Goal: Information Seeking & Learning: Learn about a topic

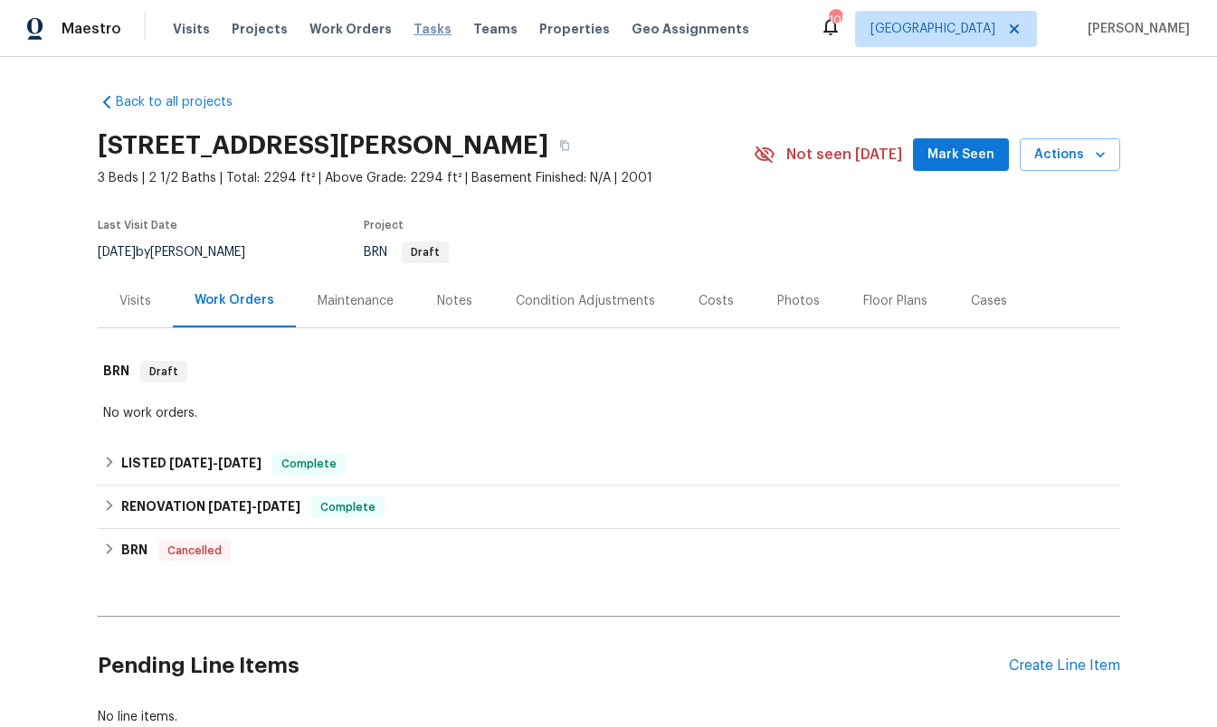
click at [414, 31] on span "Tasks" at bounding box center [433, 29] width 38 height 13
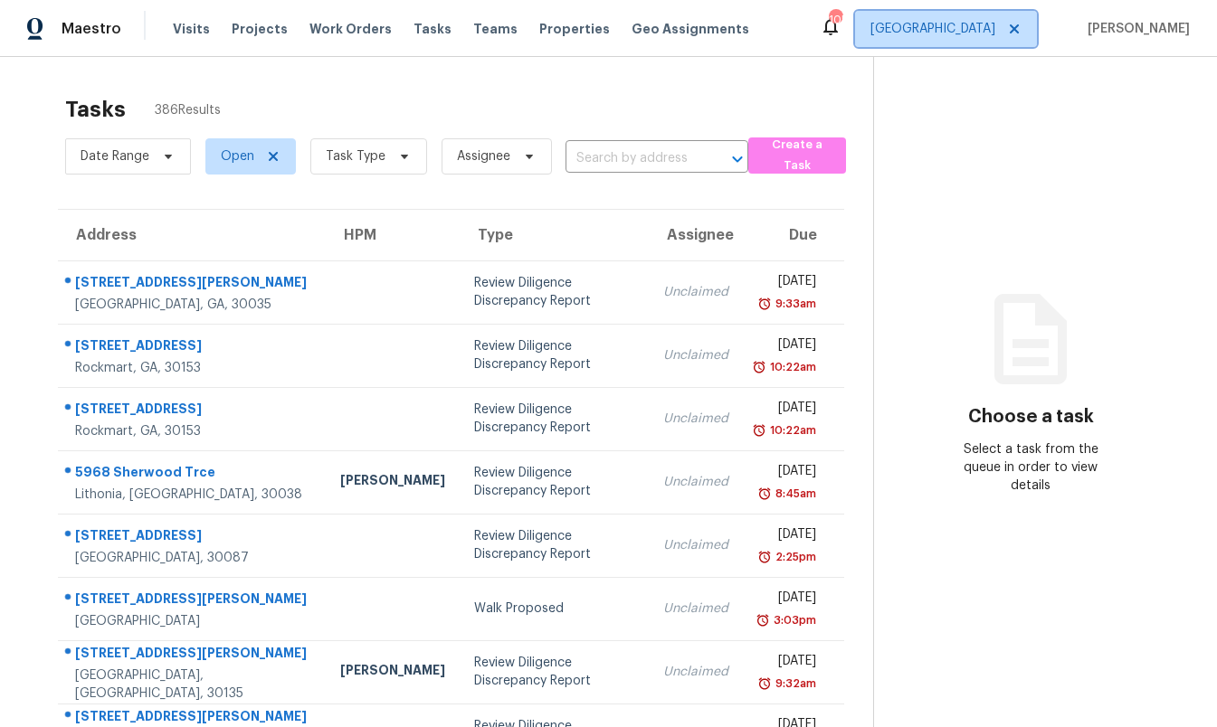
click at [995, 32] on span "[GEOGRAPHIC_DATA]" at bounding box center [932, 29] width 125 height 18
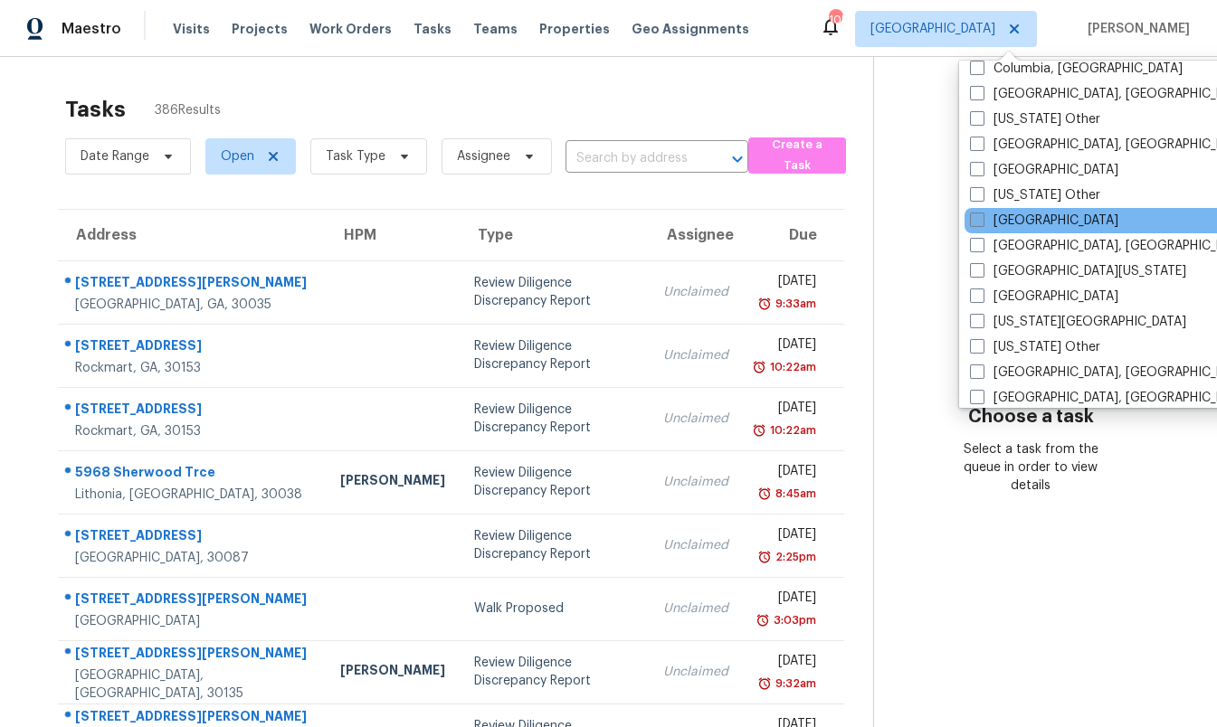
scroll to position [554, 0]
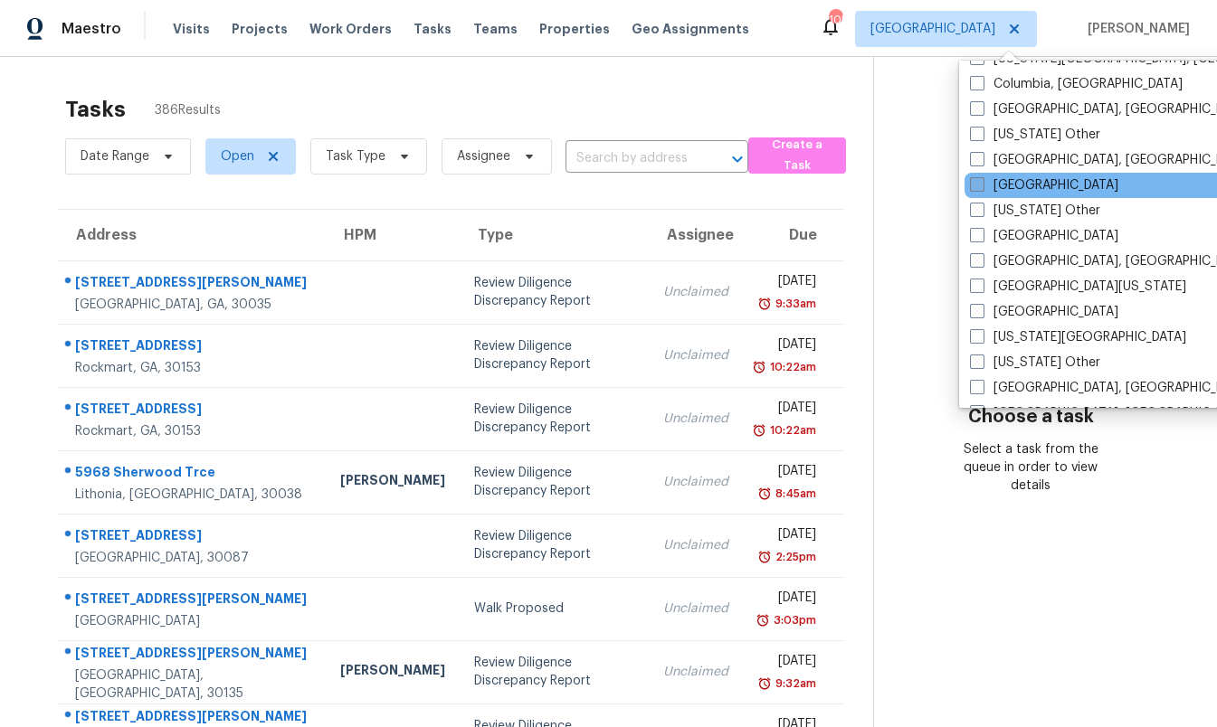
click at [1000, 190] on label "[GEOGRAPHIC_DATA]" at bounding box center [1044, 185] width 148 height 18
click at [982, 188] on input "[GEOGRAPHIC_DATA]" at bounding box center [976, 182] width 12 height 12
checkbox input "true"
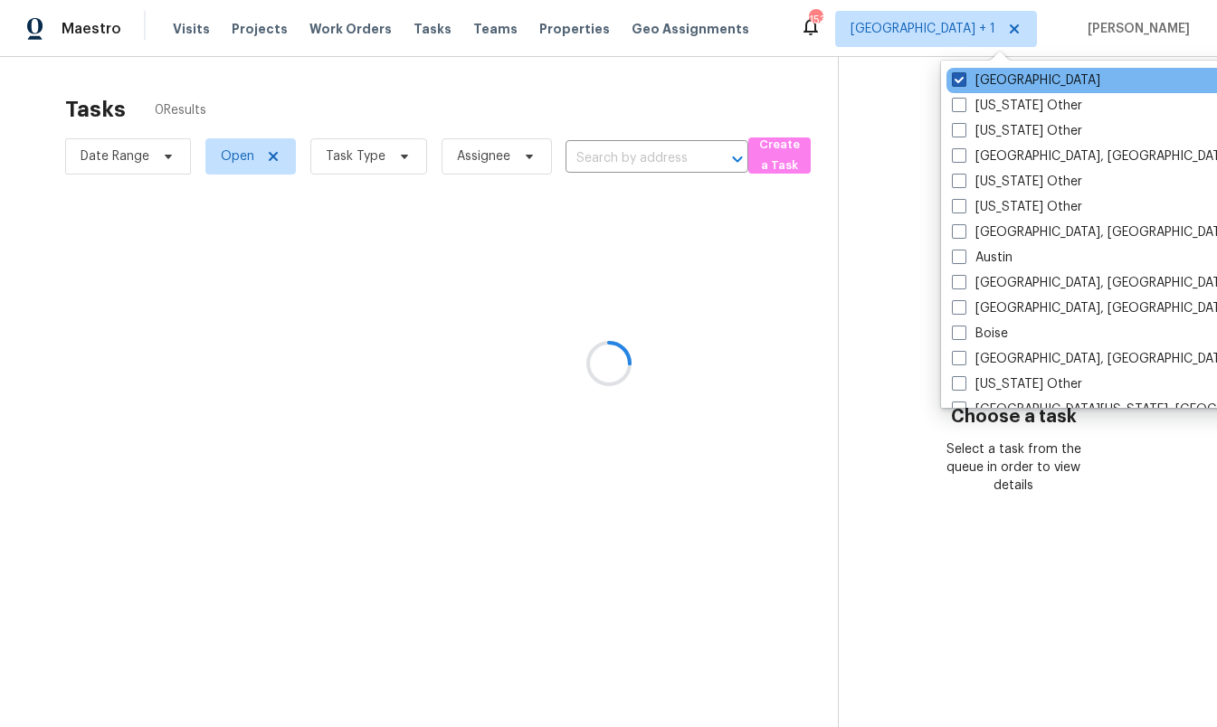
click at [957, 81] on span at bounding box center [959, 79] width 14 height 14
click at [957, 81] on input "[GEOGRAPHIC_DATA]" at bounding box center [958, 77] width 12 height 12
checkbox input "false"
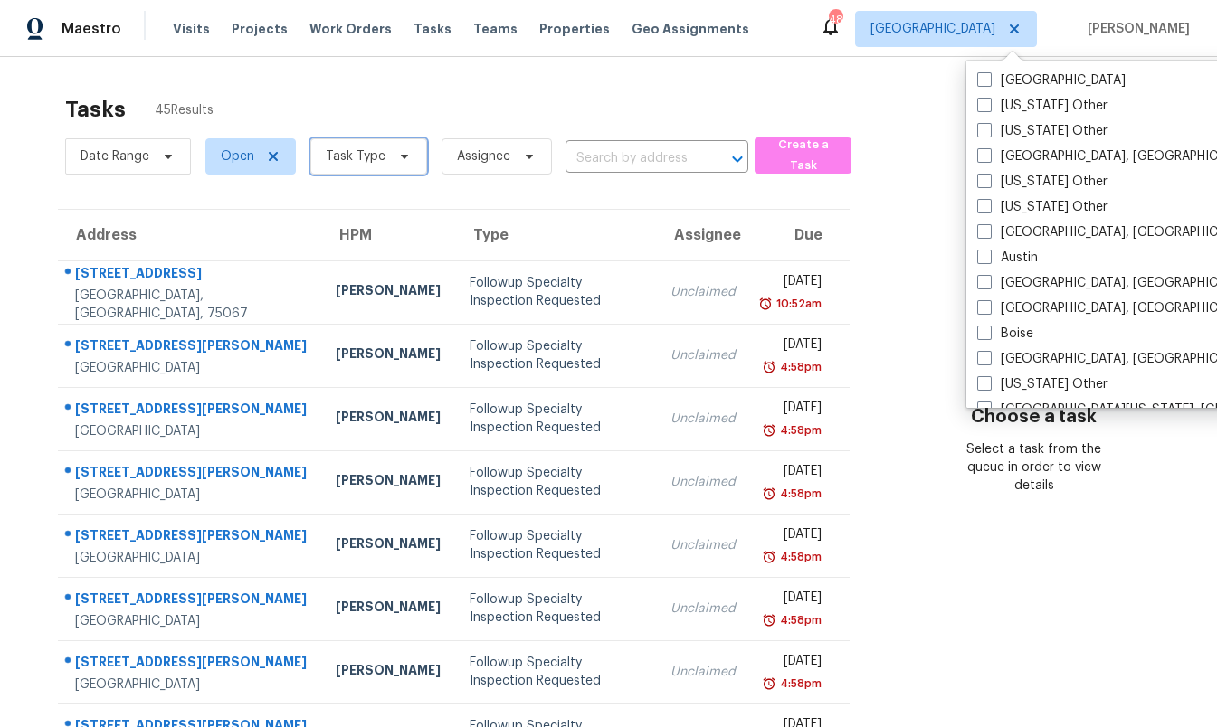
click at [385, 157] on span "Task Type" at bounding box center [368, 156] width 117 height 36
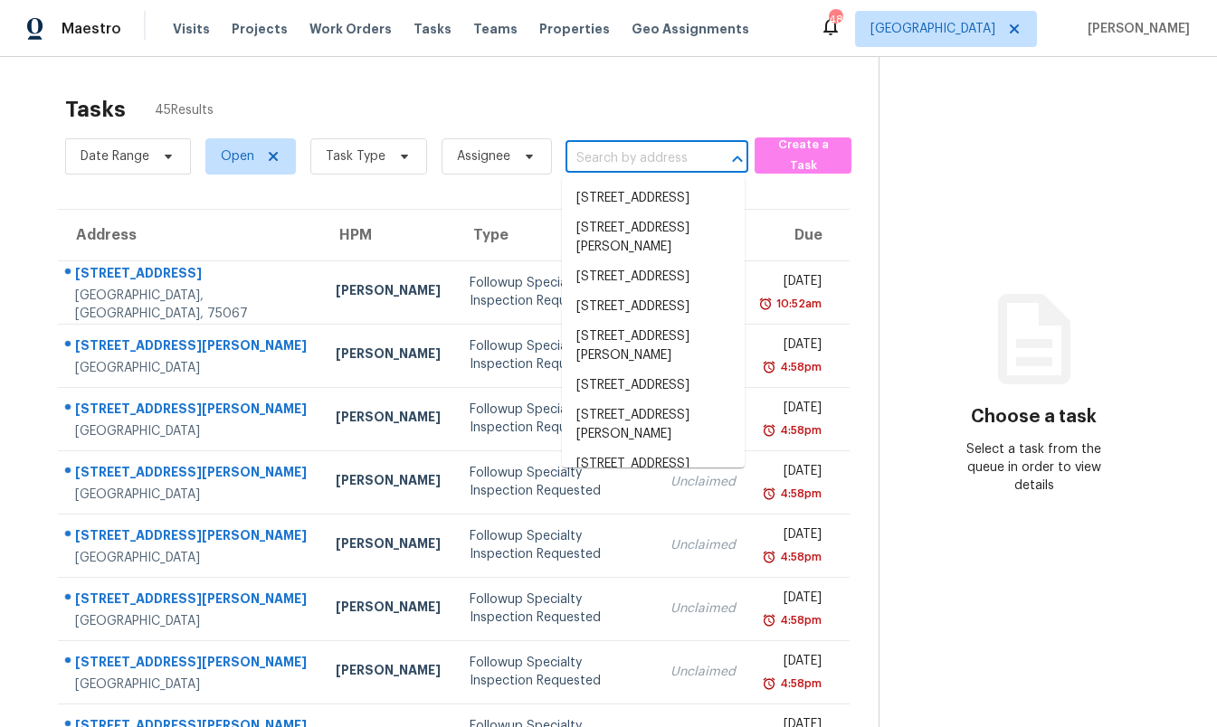
click at [649, 156] on input "text" at bounding box center [632, 159] width 132 height 28
paste input "[STREET_ADDRESS][PERSON_NAME]"
type input "[STREET_ADDRESS][PERSON_NAME]"
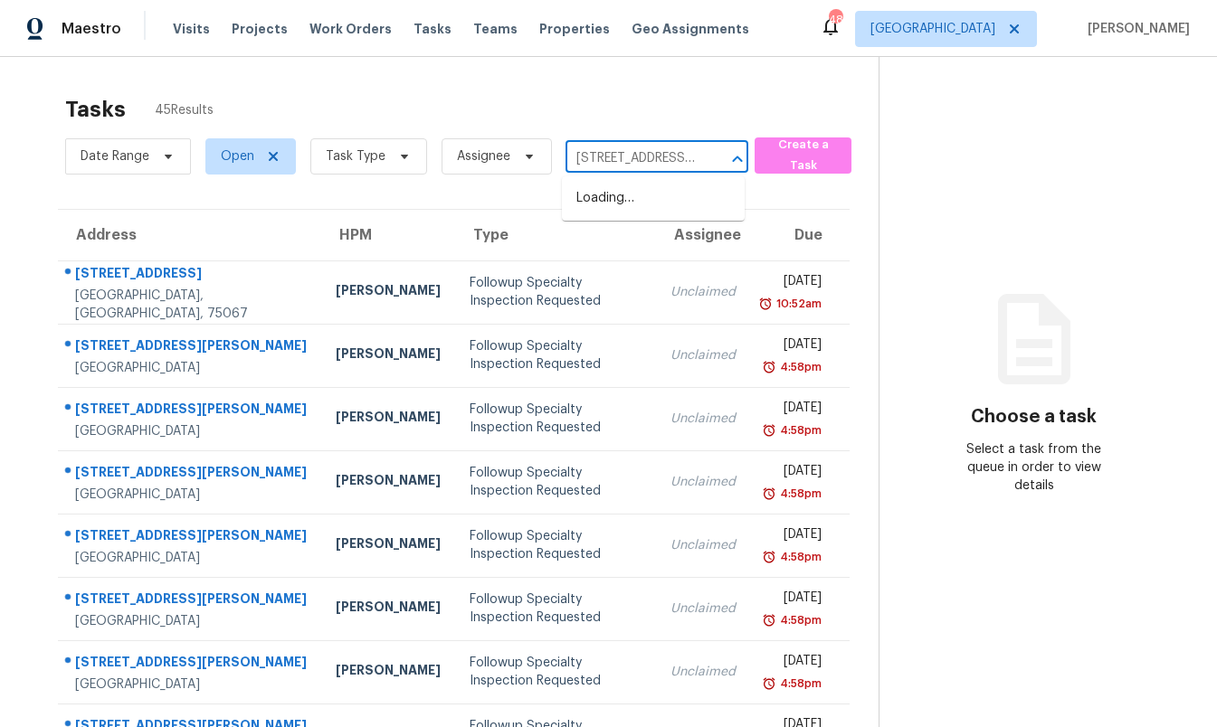
scroll to position [0, 87]
click at [634, 215] on li "[STREET_ADDRESS][PERSON_NAME]" at bounding box center [653, 208] width 183 height 49
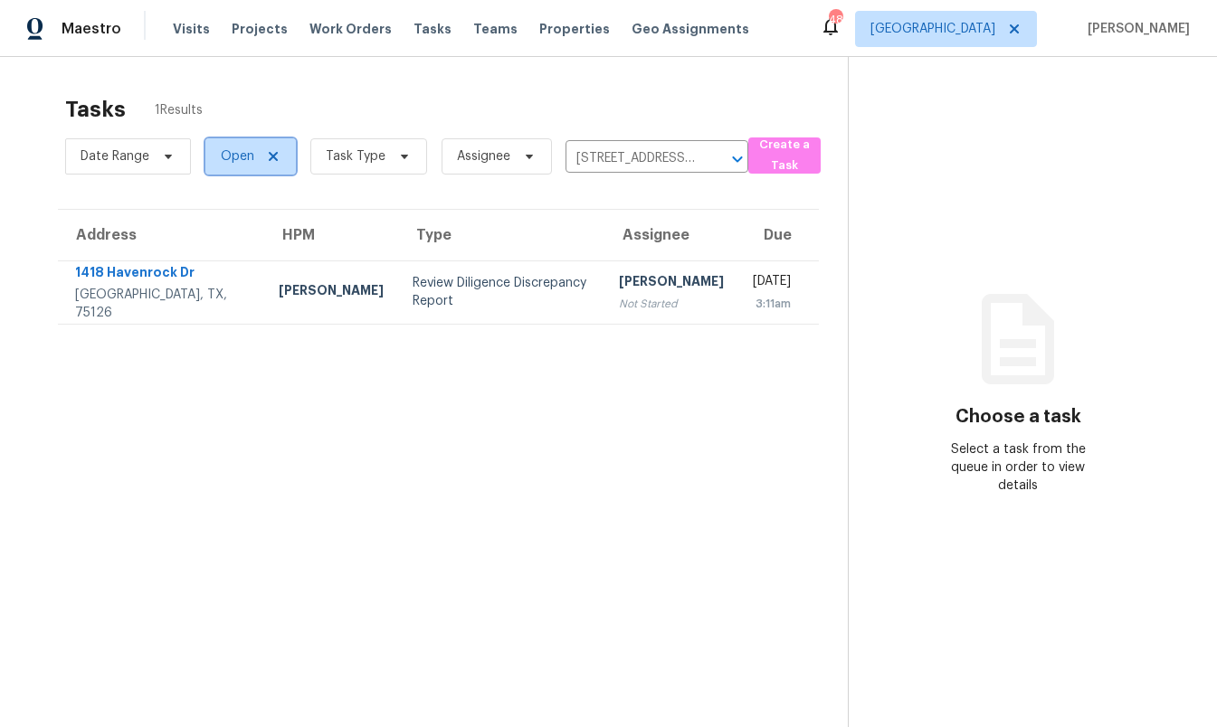
click at [241, 156] on span "Open" at bounding box center [237, 156] width 33 height 18
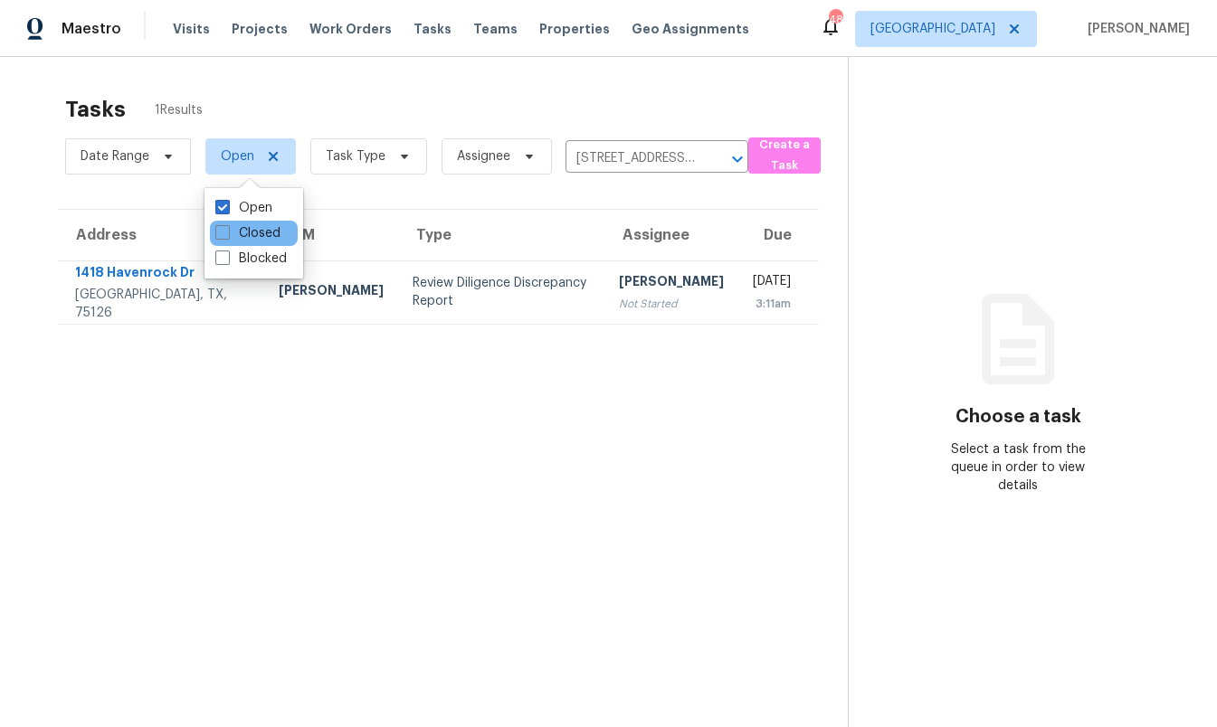
click at [281, 232] on div "Closed" at bounding box center [254, 233] width 88 height 25
click at [264, 237] on label "Closed" at bounding box center [247, 233] width 65 height 18
click at [227, 236] on input "Closed" at bounding box center [221, 230] width 12 height 12
checkbox input "true"
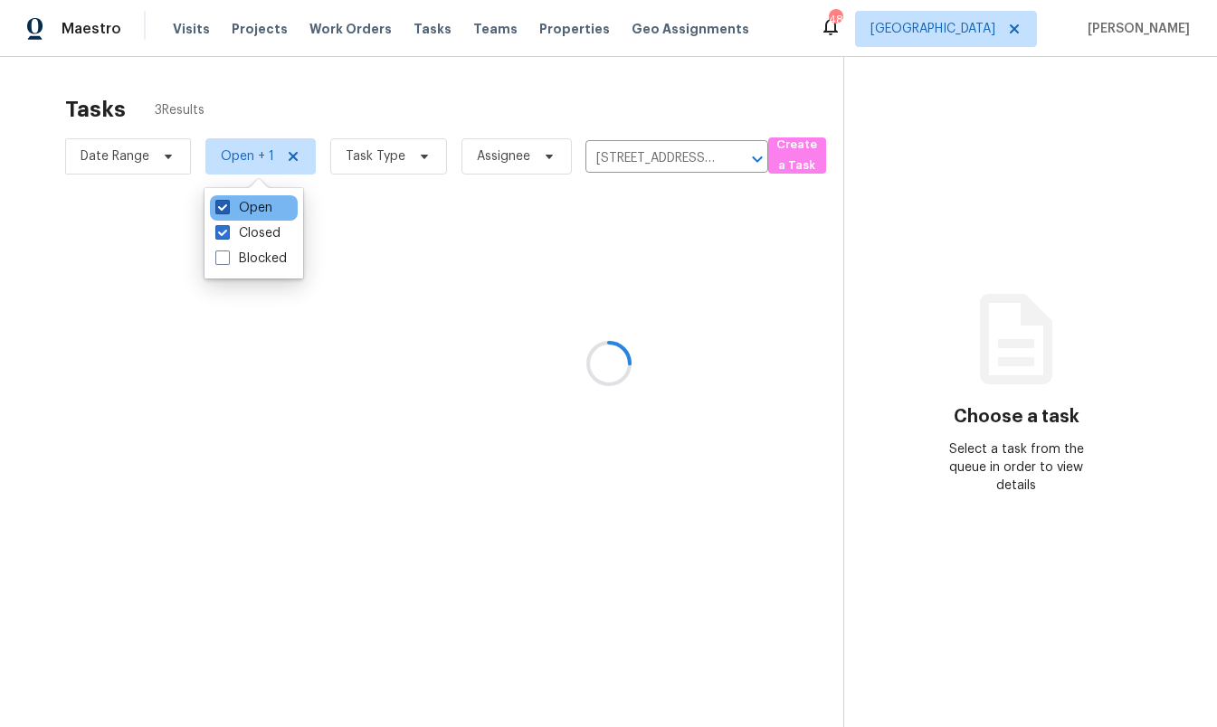
click at [257, 206] on label "Open" at bounding box center [243, 208] width 57 height 18
click at [227, 206] on input "Open" at bounding box center [221, 205] width 12 height 12
checkbox input "false"
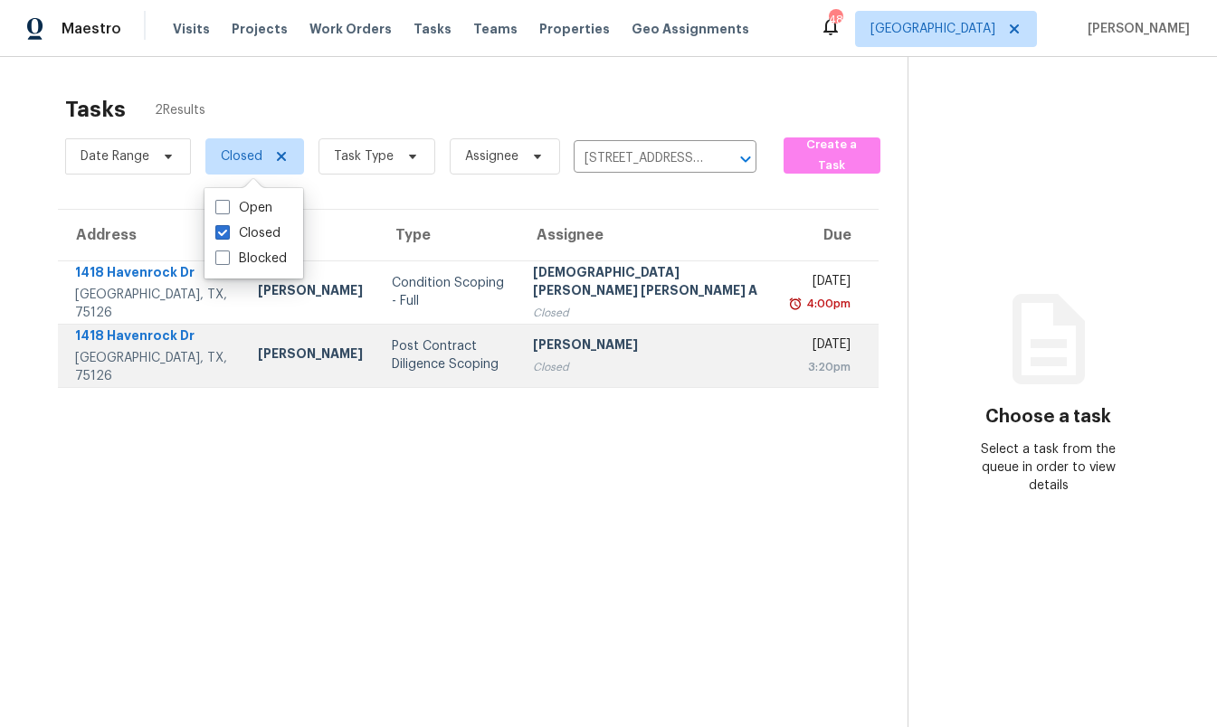
click at [408, 353] on div "Post Contract Diligence Scoping" at bounding box center [448, 356] width 112 height 36
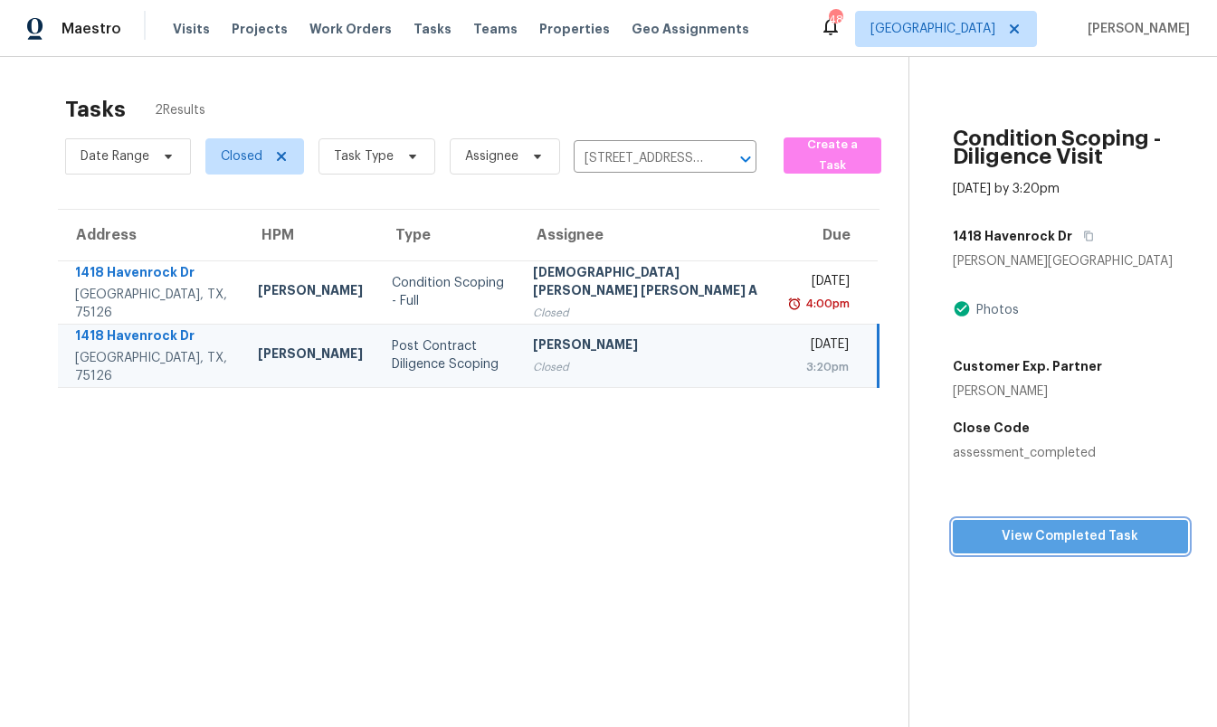
click at [999, 535] on span "View Completed Task" at bounding box center [1070, 537] width 207 height 23
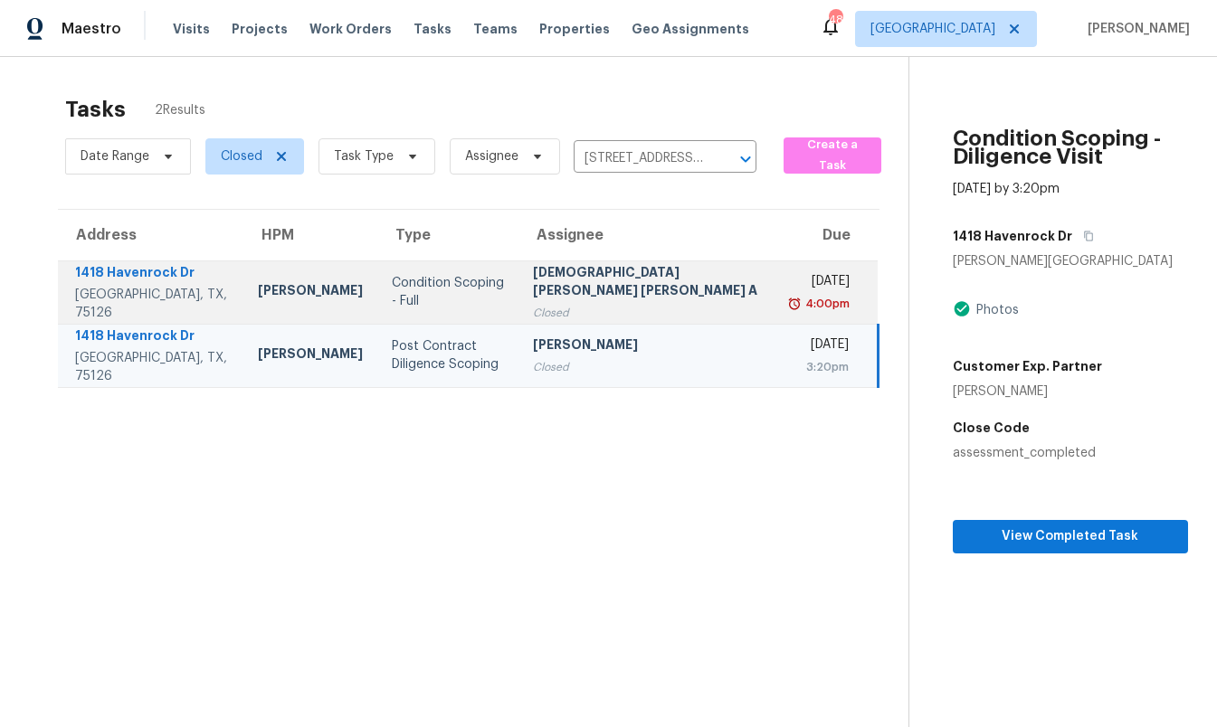
click at [460, 283] on div "Condition Scoping - Full" at bounding box center [448, 292] width 112 height 36
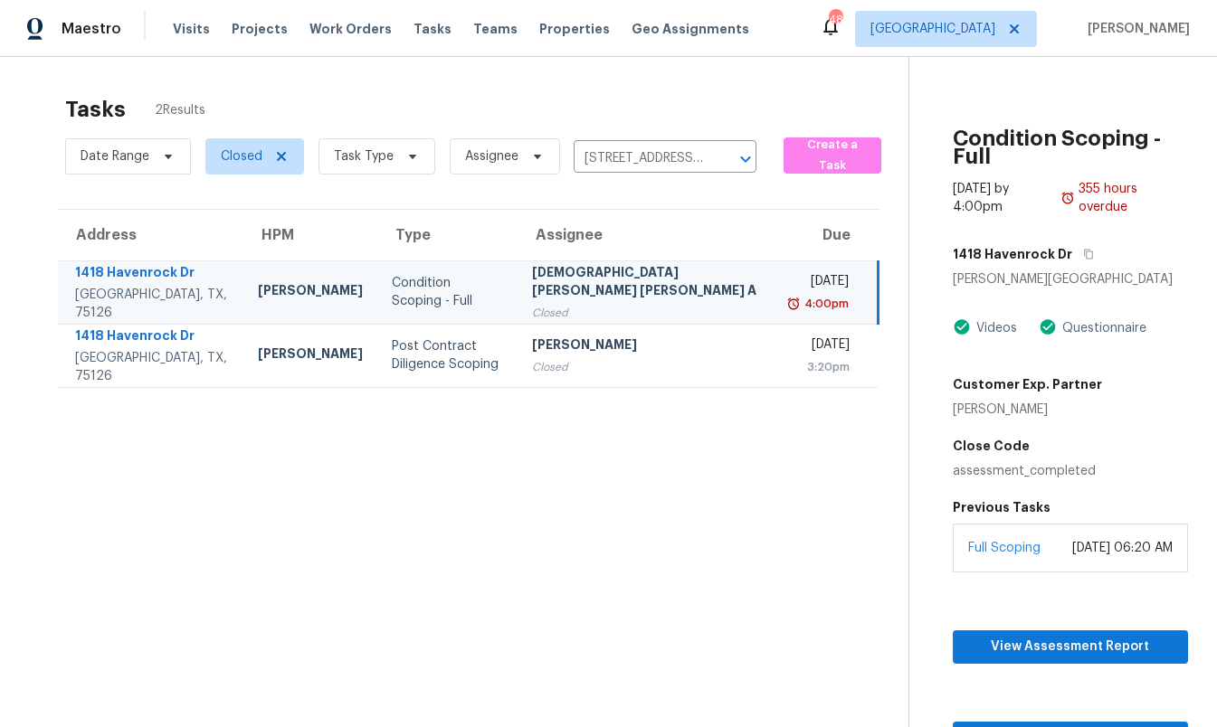
scroll to position [57, 0]
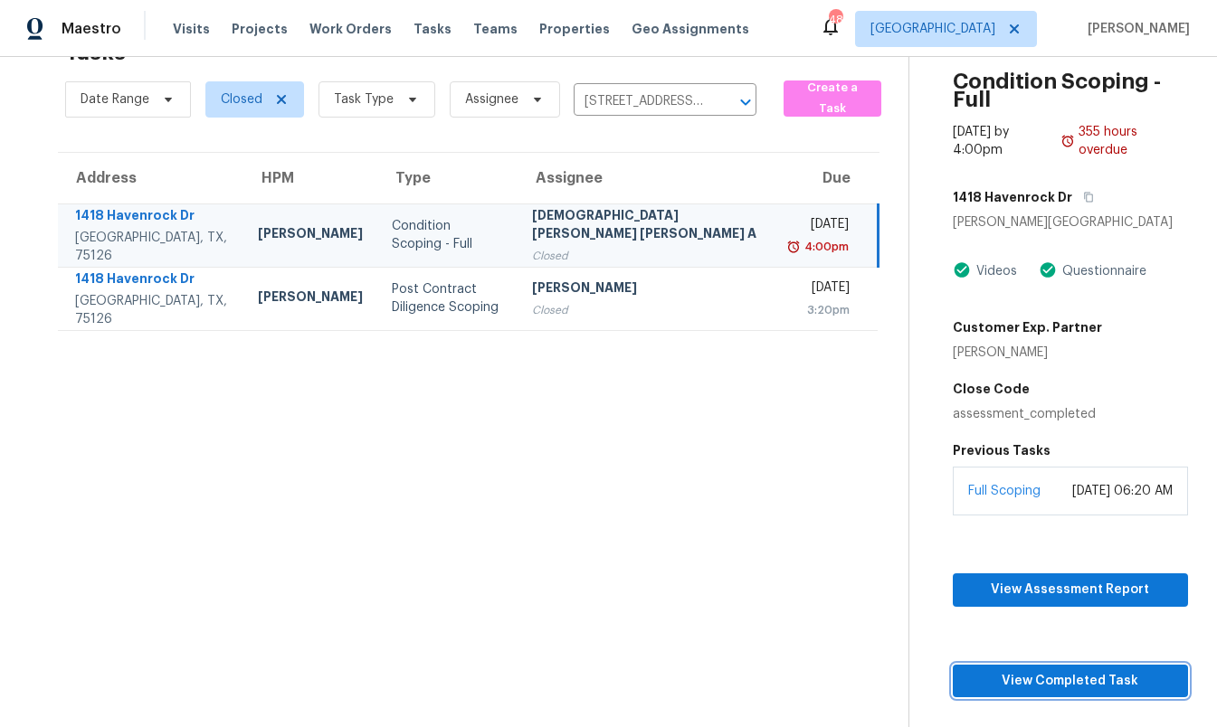
click at [1015, 670] on span "View Completed Task" at bounding box center [1070, 681] width 206 height 23
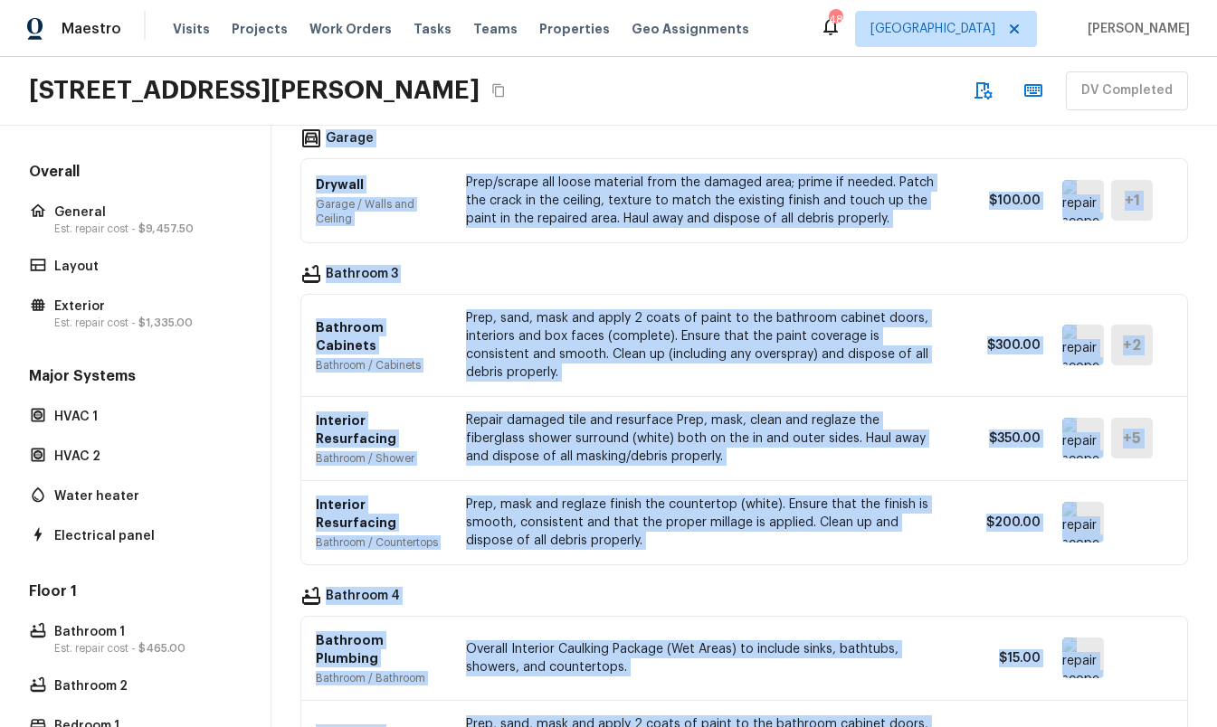
scroll to position [2214, 0]
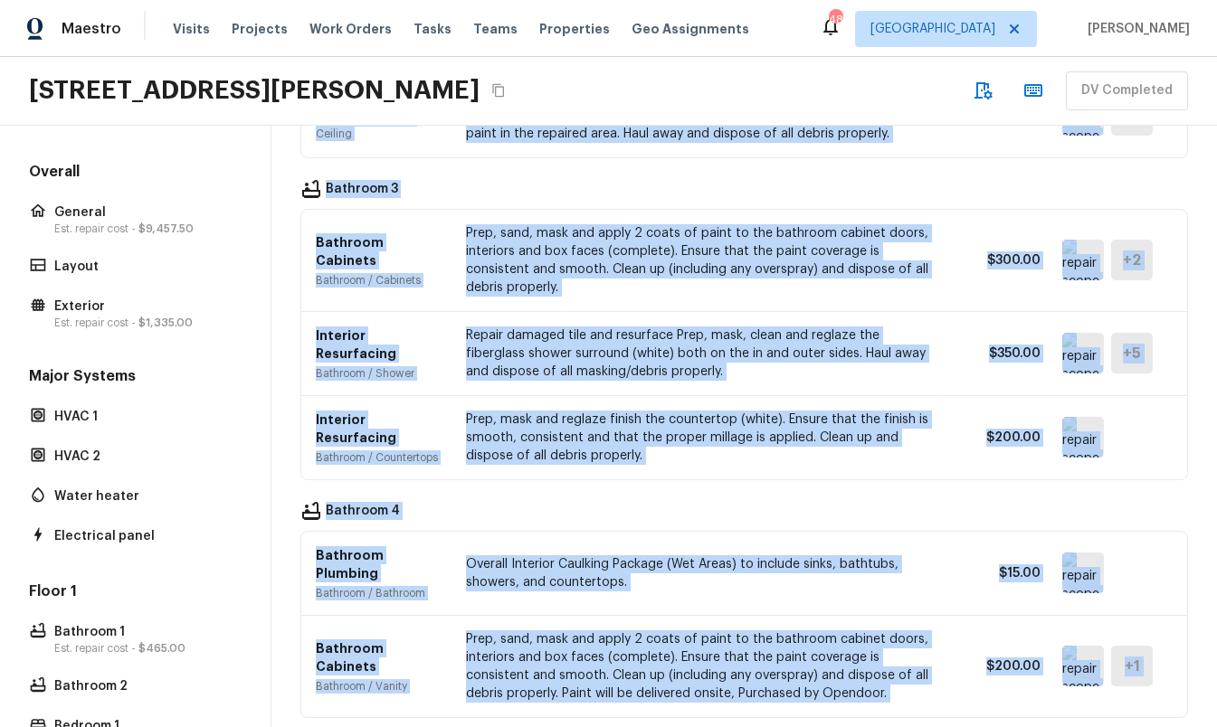
drag, startPoint x: 295, startPoint y: 241, endPoint x: 1224, endPoint y: 689, distance: 1032.0
click at [1216, 689] on html "Maestro Visits Projects Work Orders Tasks Teams Properties Geo Assignments 48 D…" at bounding box center [608, 363] width 1217 height 727
copy div "Debris/garbage on site General / Overall Old motor cycle by shed, garage conten…"
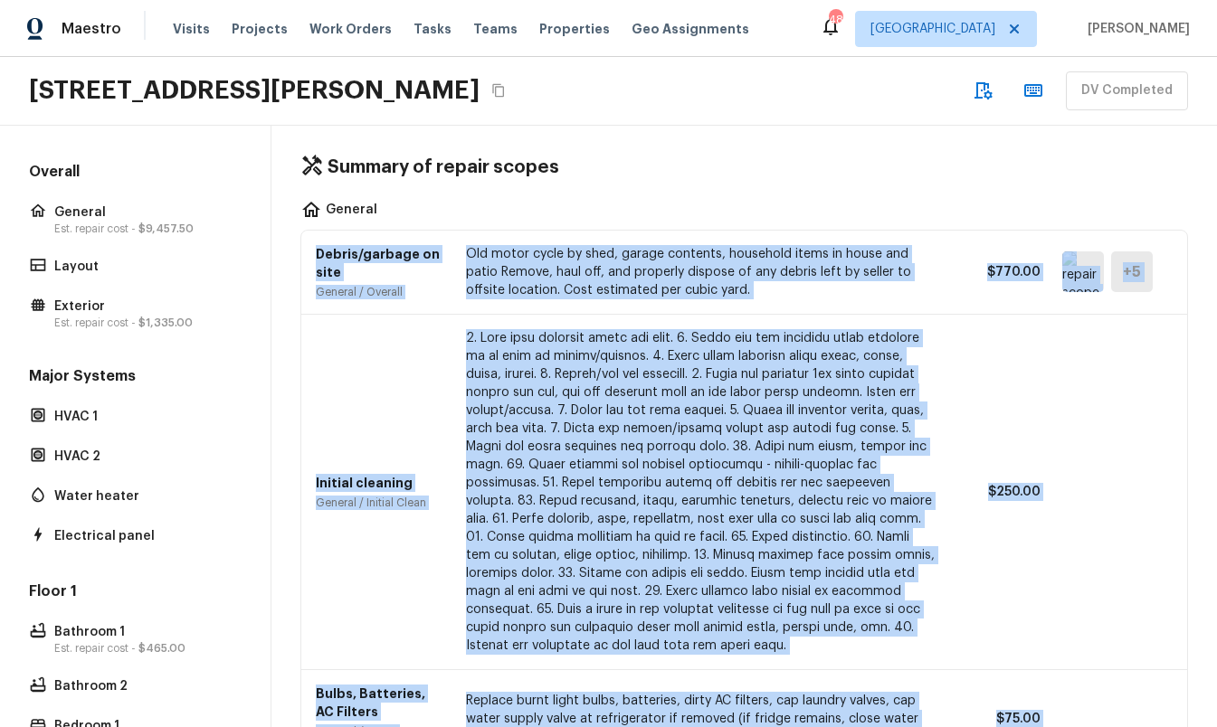
scroll to position [0, 0]
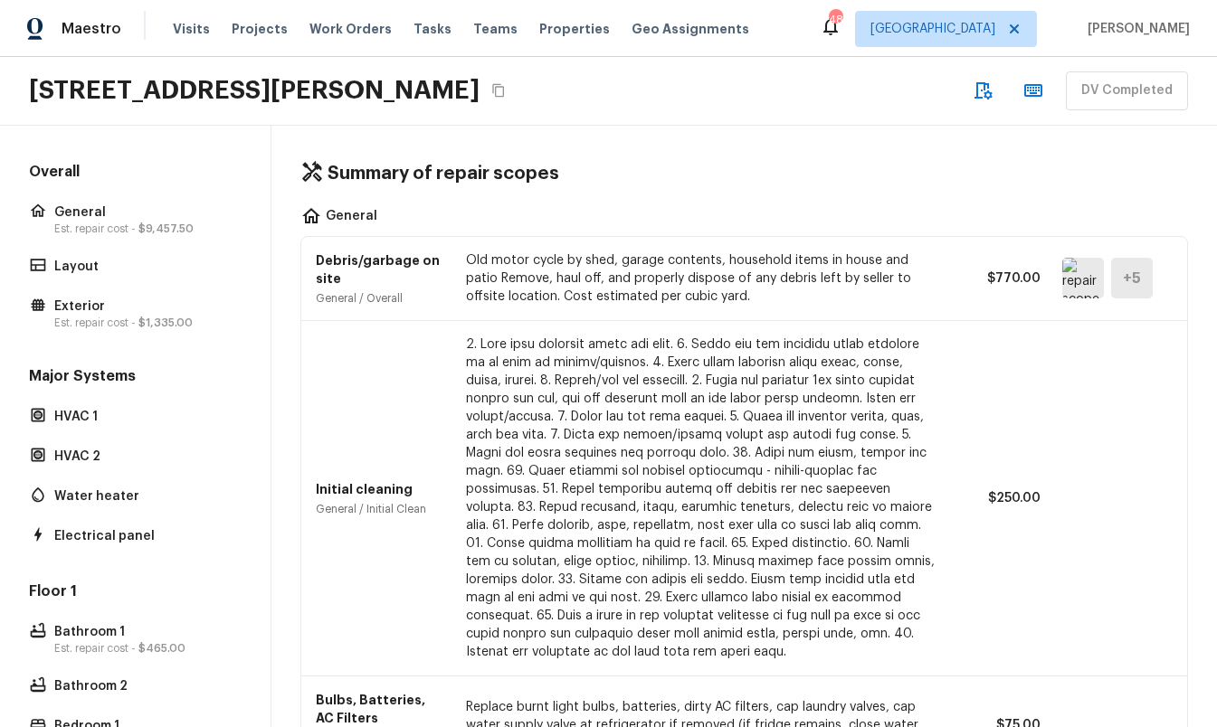
click at [775, 184] on div "Summary of repair scopes" at bounding box center [744, 174] width 888 height 24
click at [992, 152] on div "Summary of repair scopes General Debris/garbage on site General / Overall Old m…" at bounding box center [744, 427] width 946 height 602
click at [1040, 92] on icon "button" at bounding box center [1033, 90] width 18 height 13
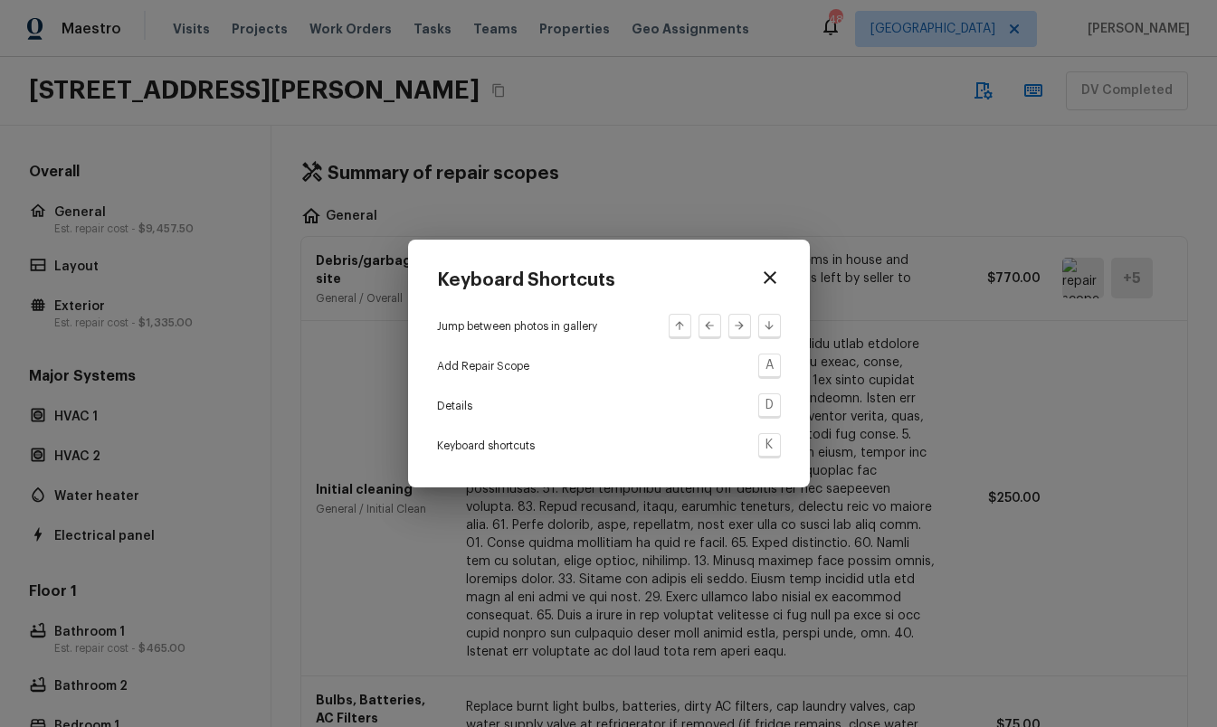
click at [774, 284] on icon "button" at bounding box center [770, 278] width 22 height 22
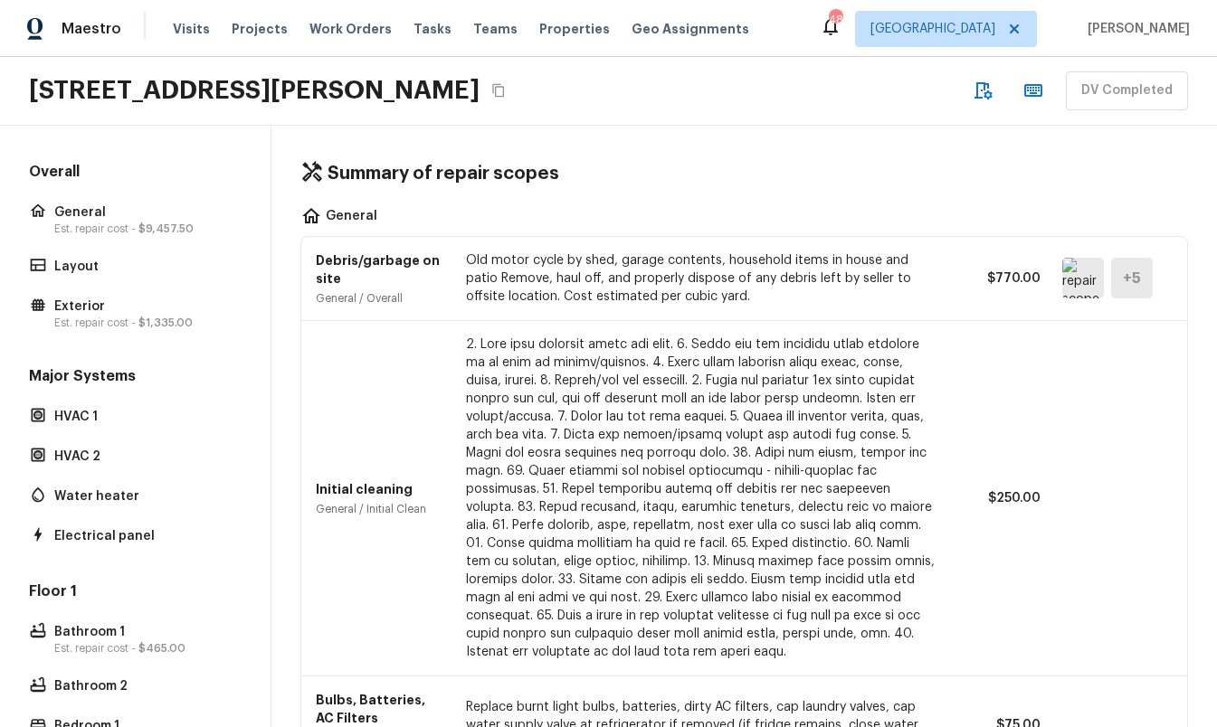
click at [989, 93] on icon "button" at bounding box center [984, 90] width 18 height 17
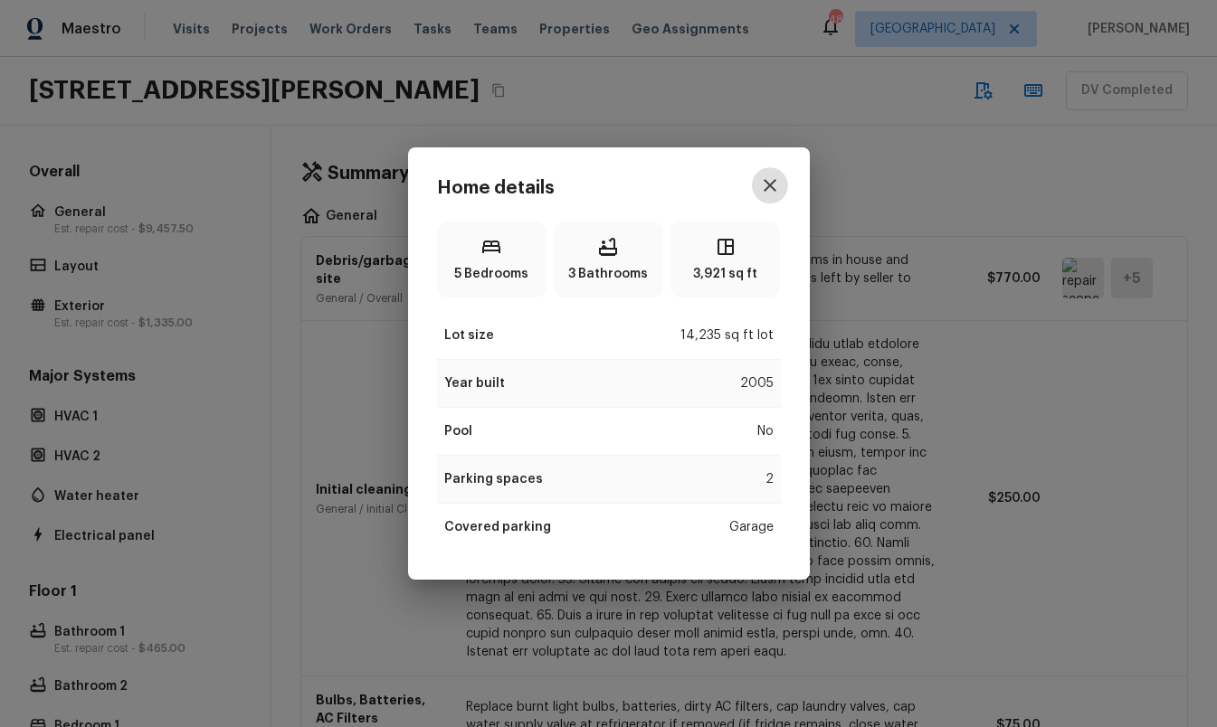
click at [774, 188] on icon "button" at bounding box center [770, 185] width 13 height 13
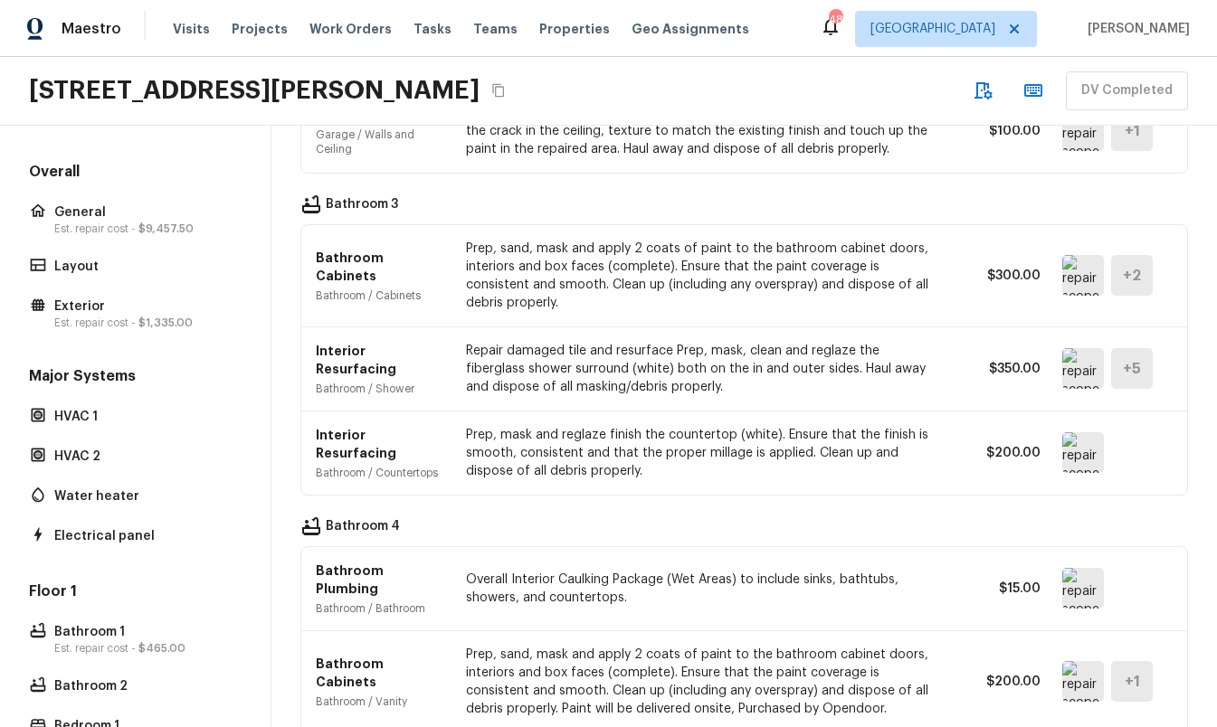
scroll to position [2214, 0]
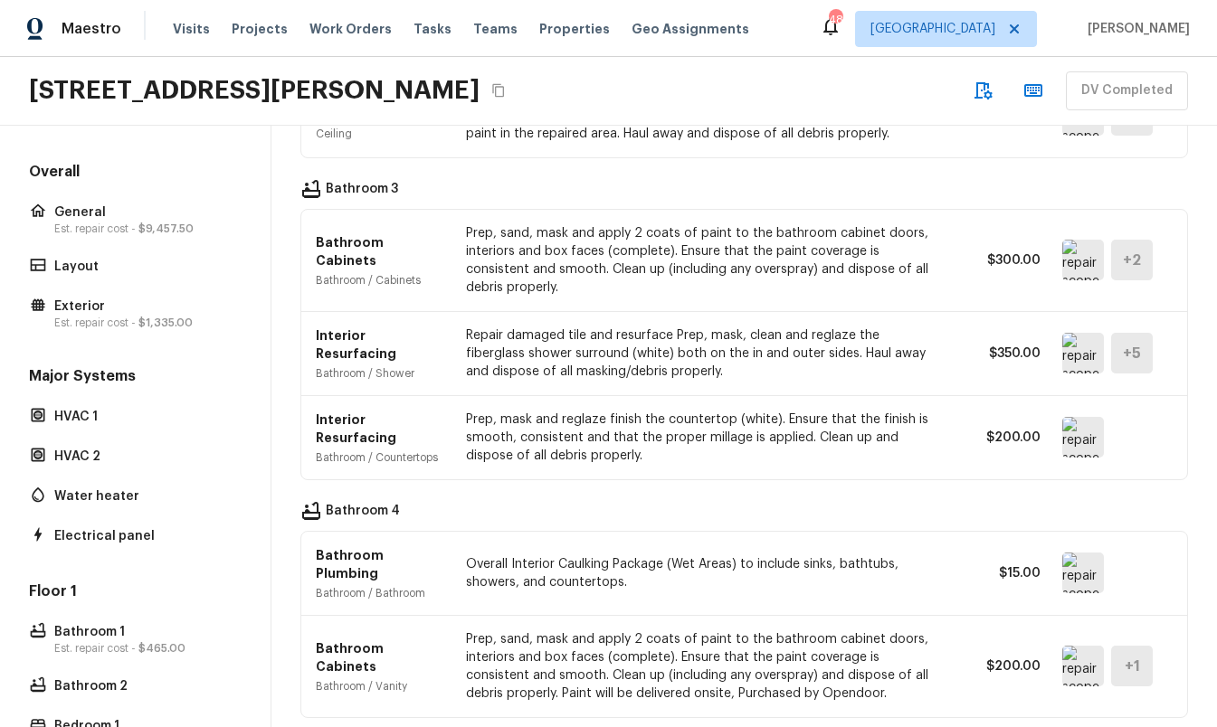
click at [492, 90] on icon "Copy Address" at bounding box center [498, 91] width 12 height 14
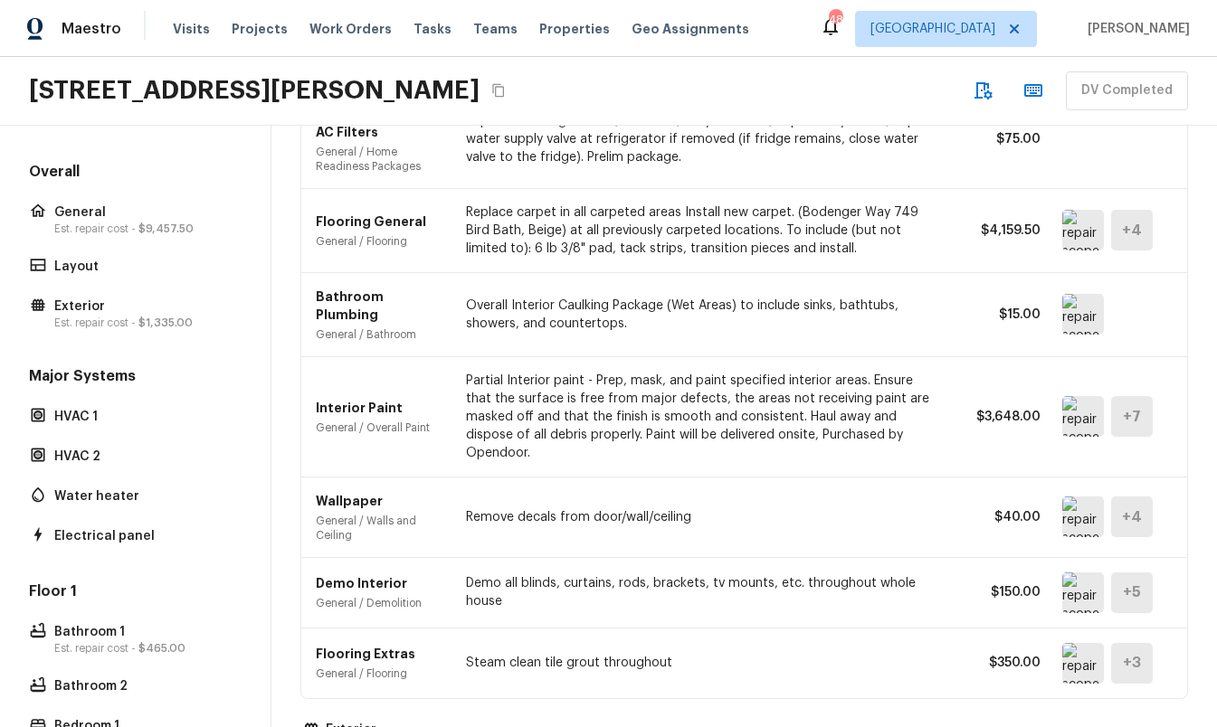
scroll to position [613, 0]
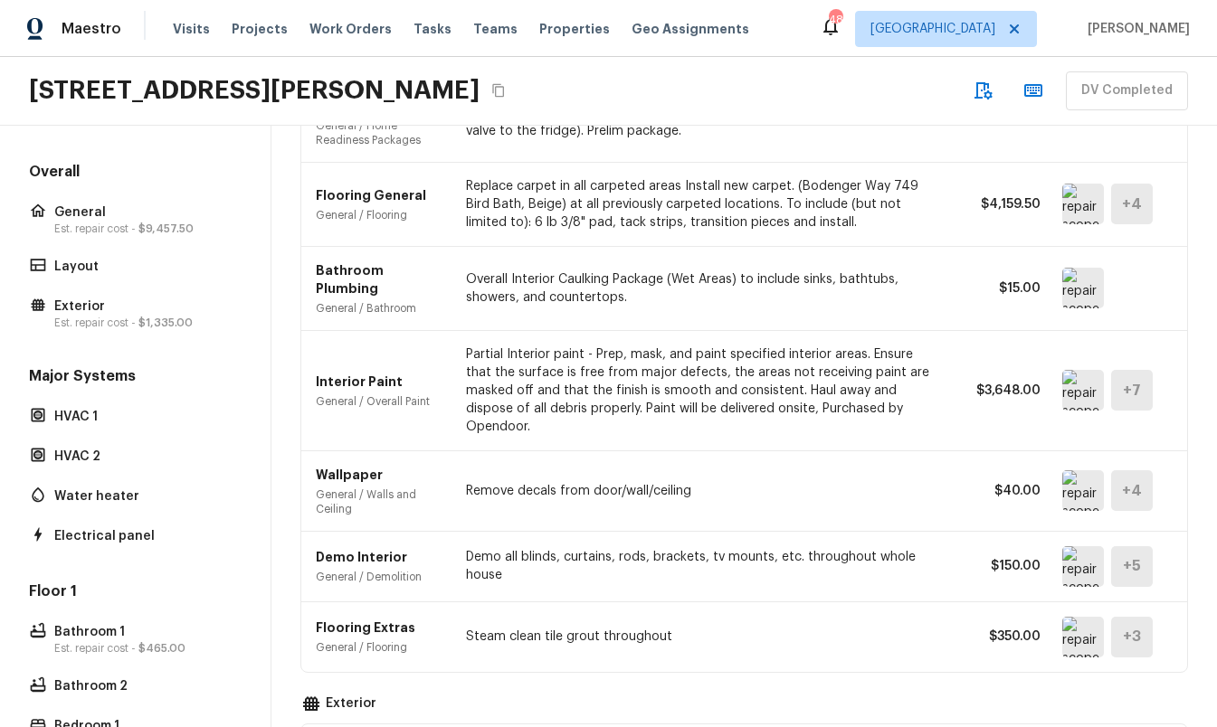
click at [687, 391] on p "Partial Interior paint - Prep, mask, and paint specified interior areas. Ensure…" at bounding box center [701, 391] width 471 height 90
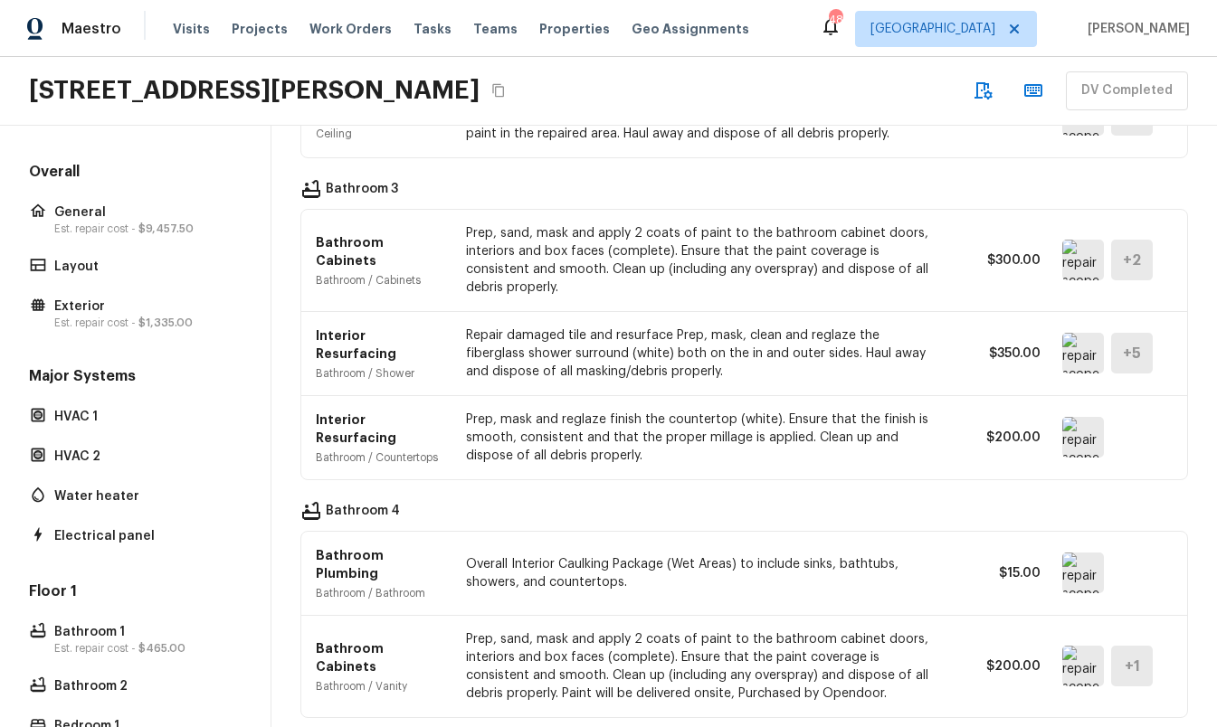
scroll to position [2184, 0]
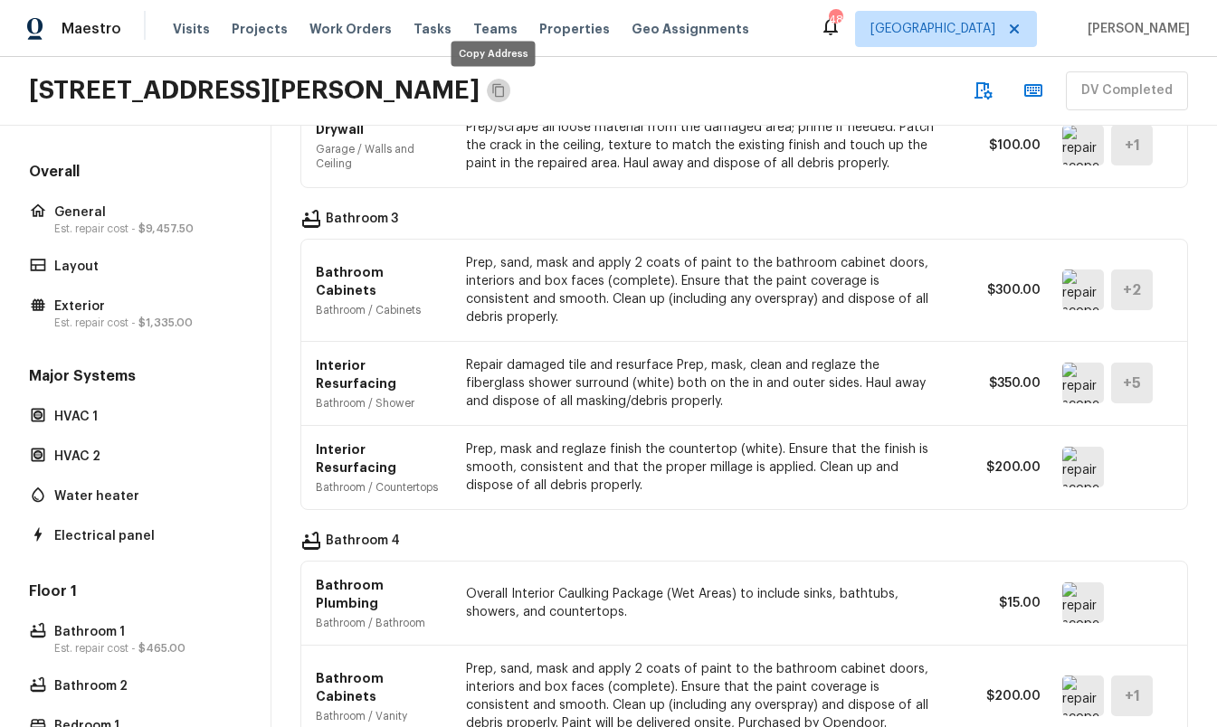
click at [495, 93] on icon "Copy Address" at bounding box center [498, 91] width 12 height 14
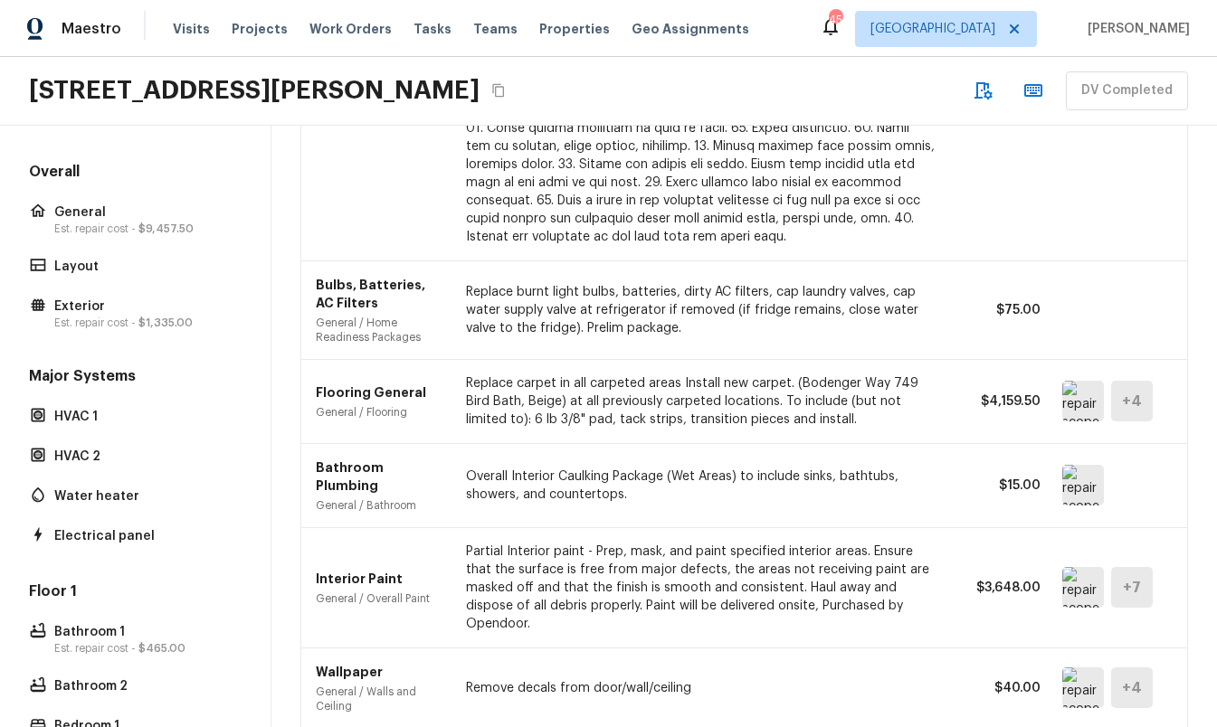
scroll to position [0, 0]
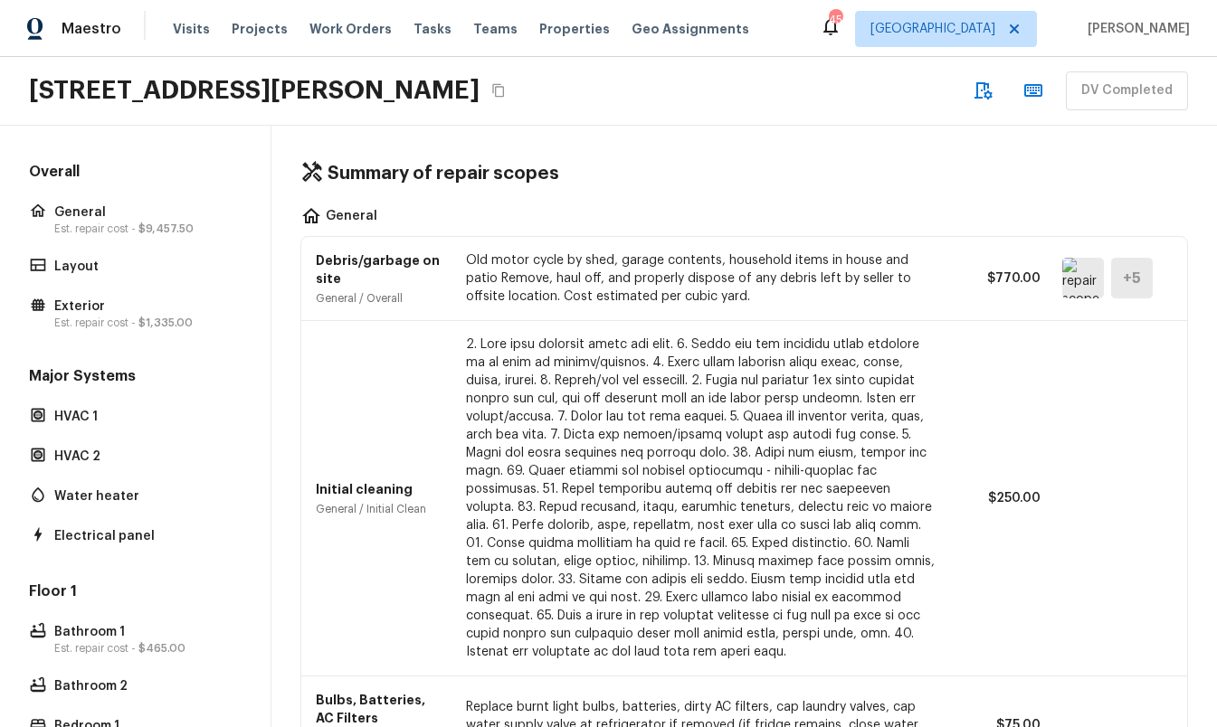
click at [1076, 291] on img at bounding box center [1083, 278] width 42 height 41
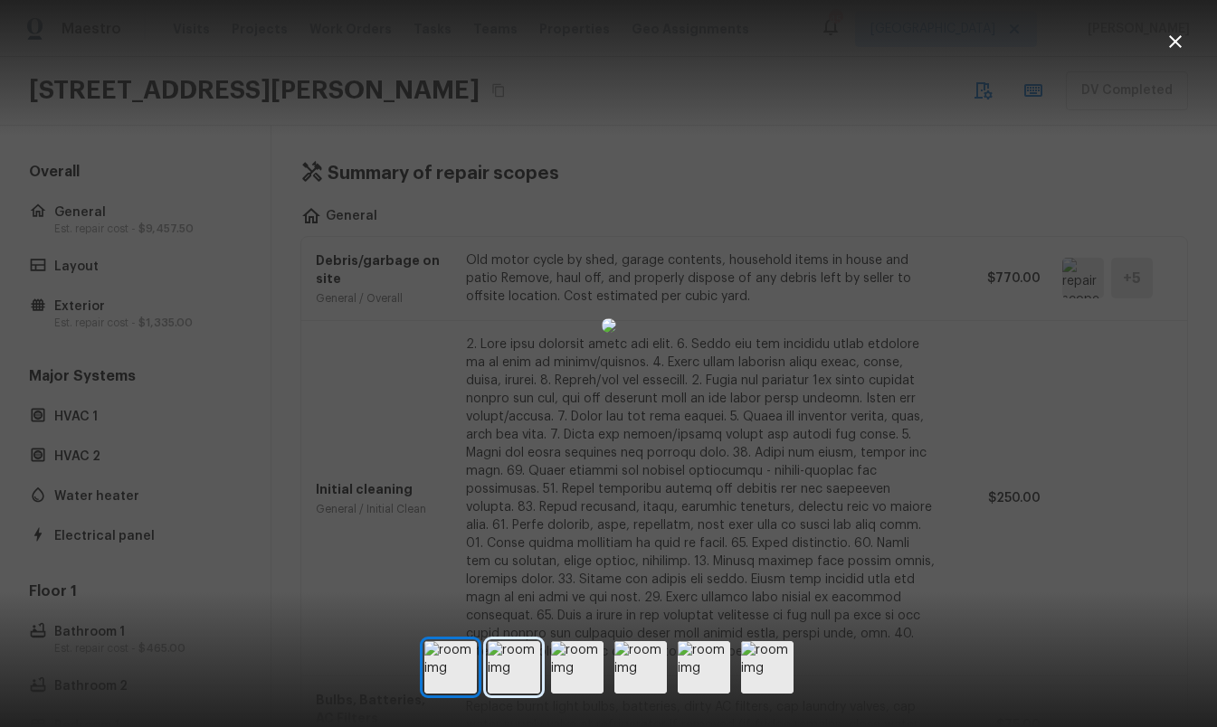
click at [519, 671] on img at bounding box center [514, 668] width 52 height 52
click at [563, 672] on img at bounding box center [577, 668] width 52 height 52
click at [603, 671] on img at bounding box center [577, 668] width 52 height 52
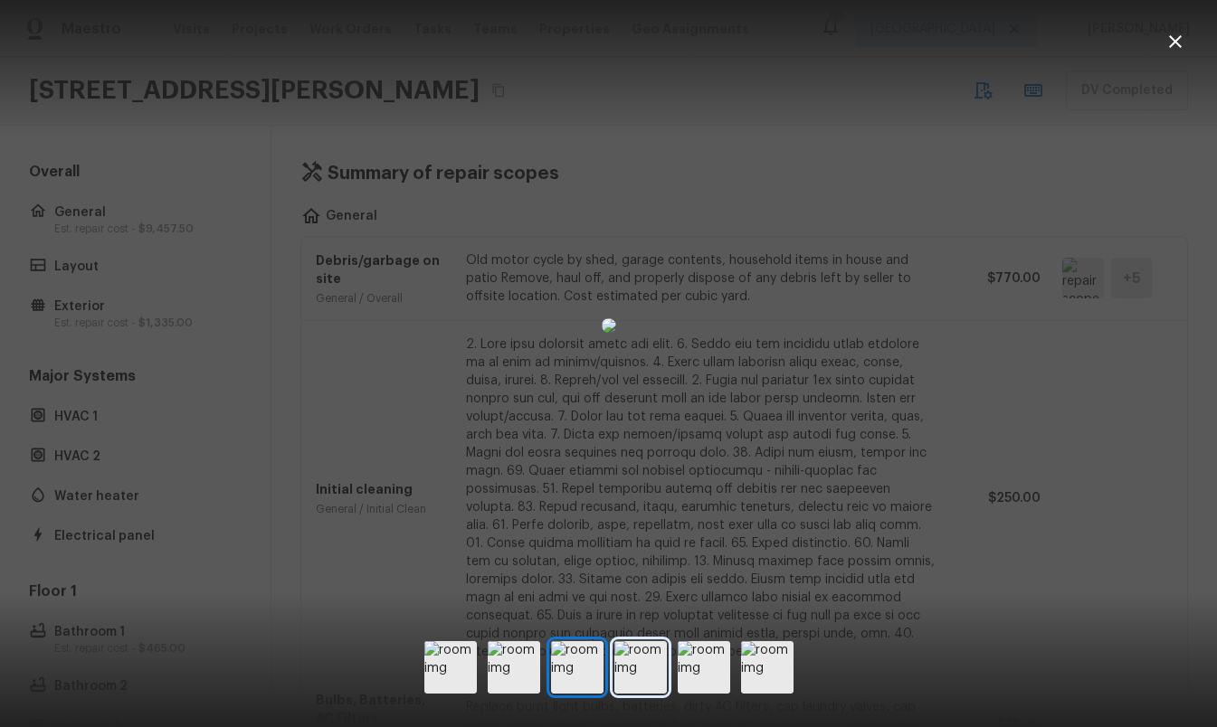
click at [651, 670] on img at bounding box center [640, 668] width 52 height 52
click at [699, 665] on img at bounding box center [704, 668] width 52 height 52
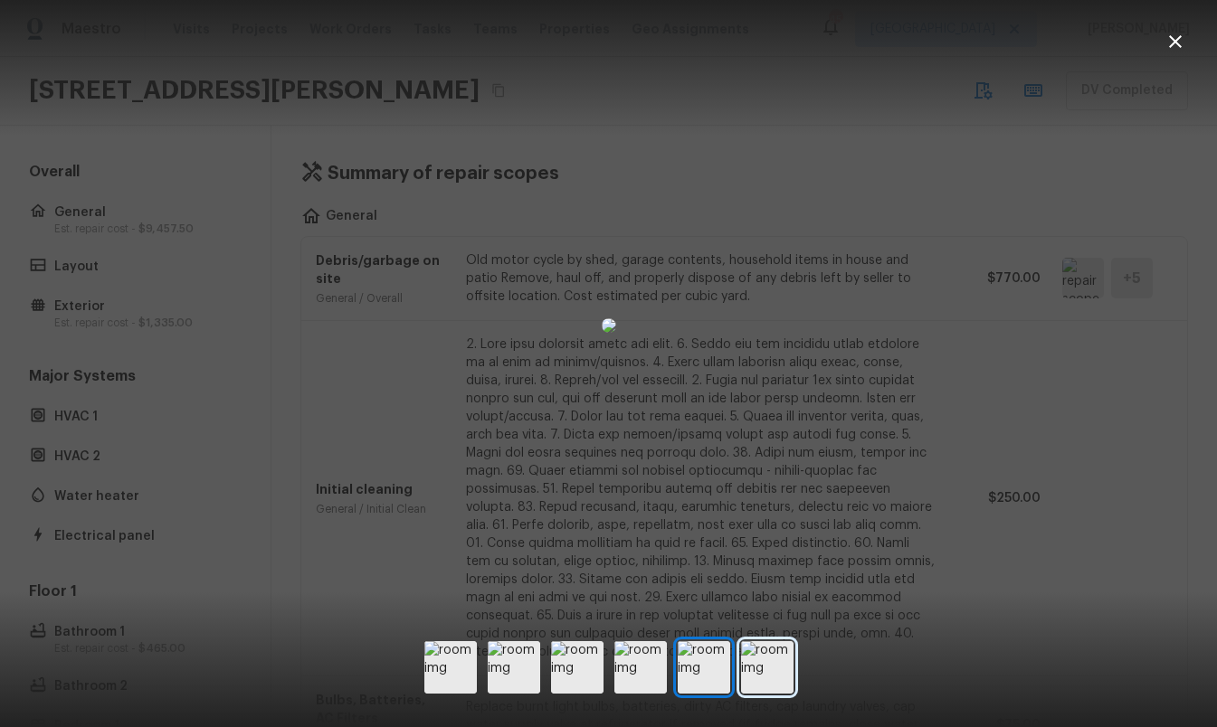
click at [753, 661] on img at bounding box center [767, 668] width 52 height 52
click at [1064, 195] on div at bounding box center [608, 326] width 1217 height 594
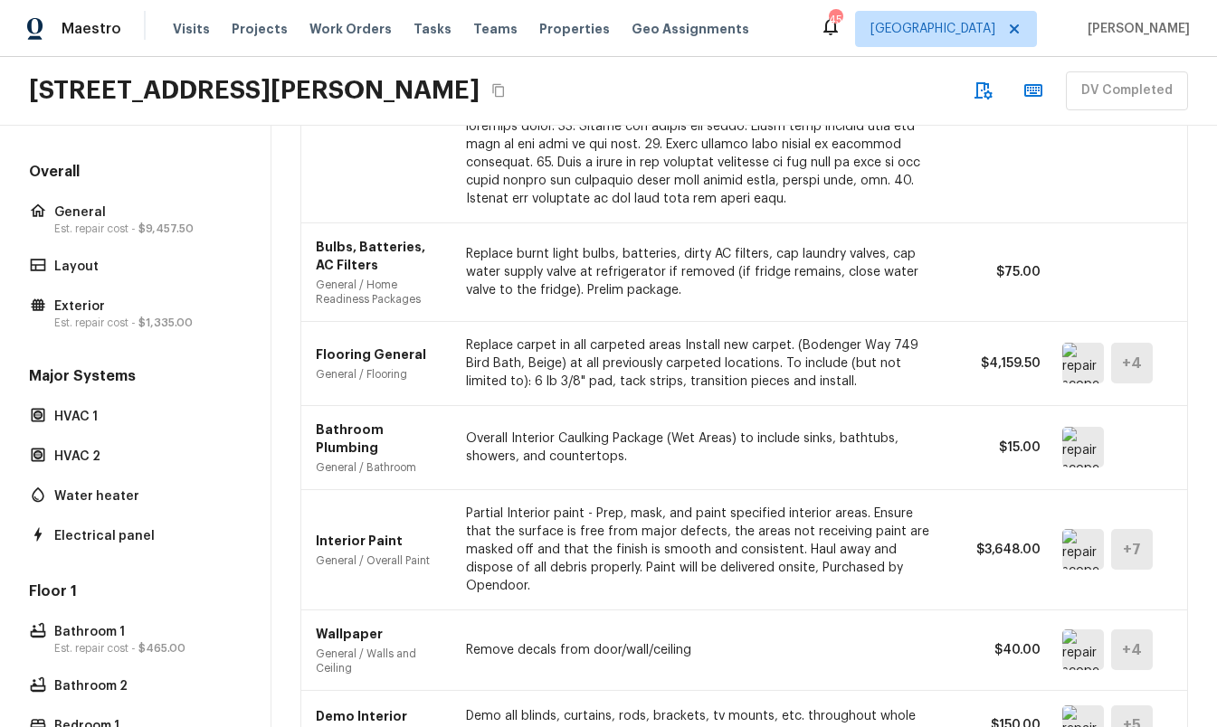
scroll to position [467, 0]
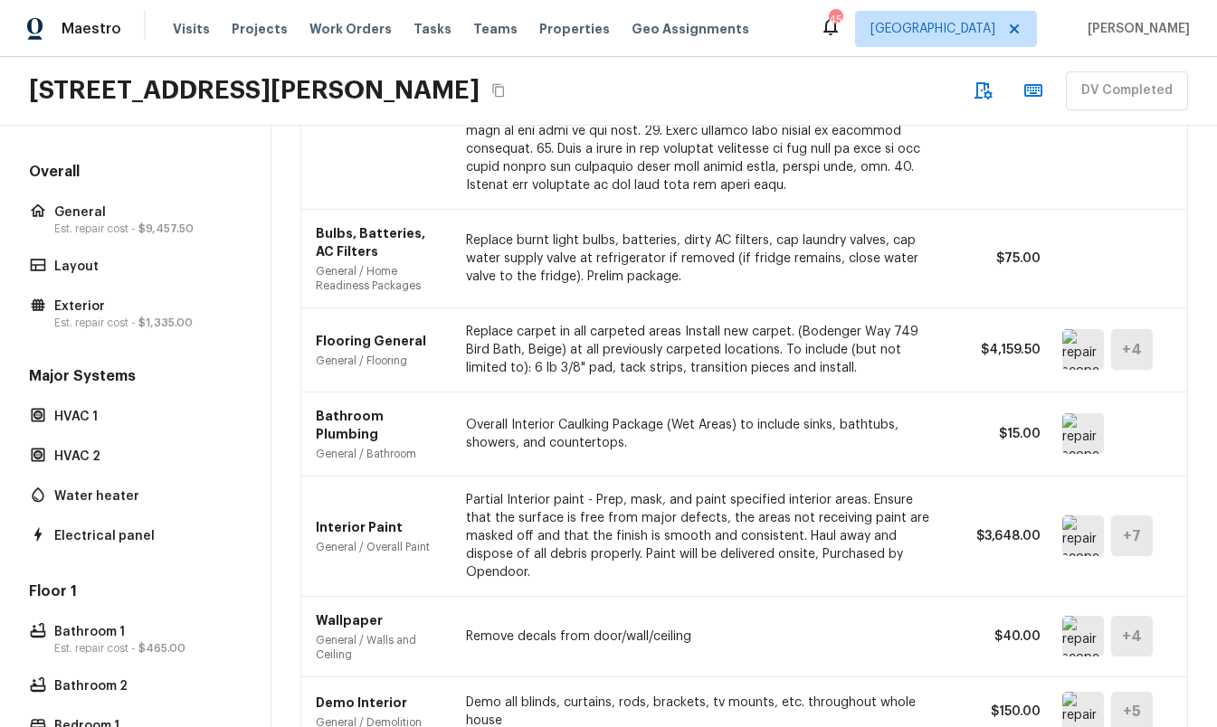
click at [1070, 363] on img at bounding box center [1083, 349] width 42 height 41
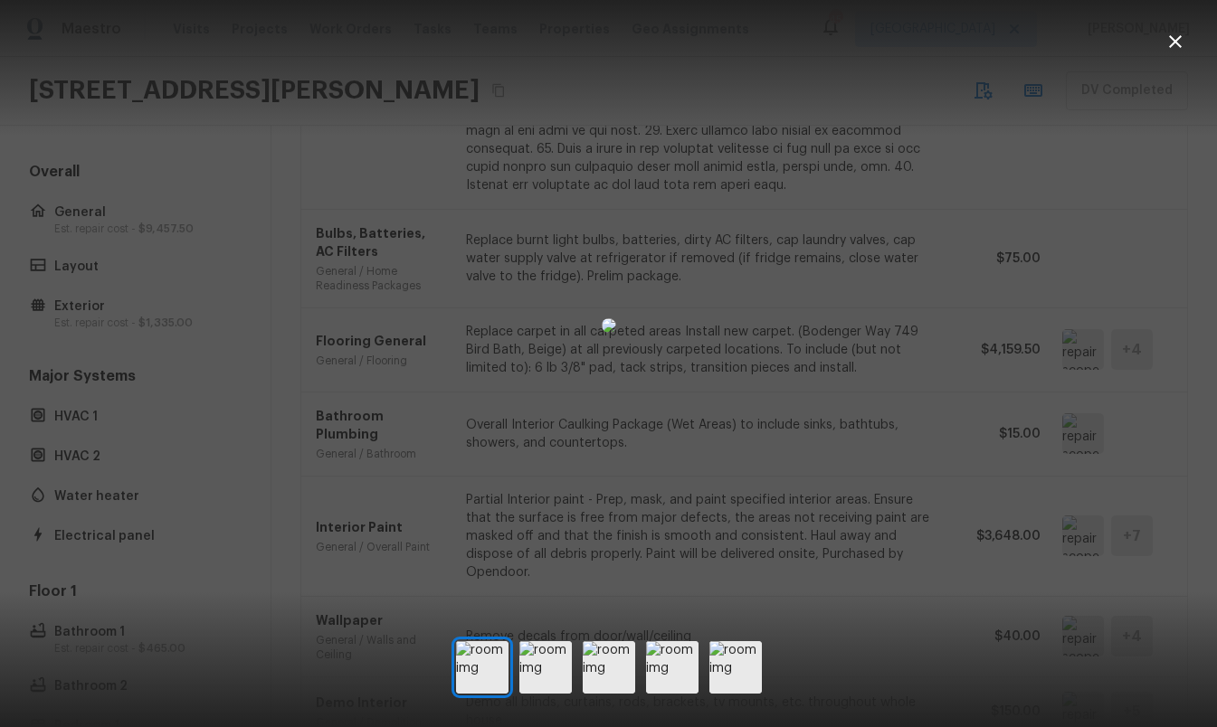
click at [616, 319] on img at bounding box center [609, 326] width 14 height 14
click at [537, 669] on img at bounding box center [545, 668] width 52 height 52
click at [604, 669] on img at bounding box center [609, 668] width 52 height 52
click at [693, 668] on img at bounding box center [672, 668] width 52 height 52
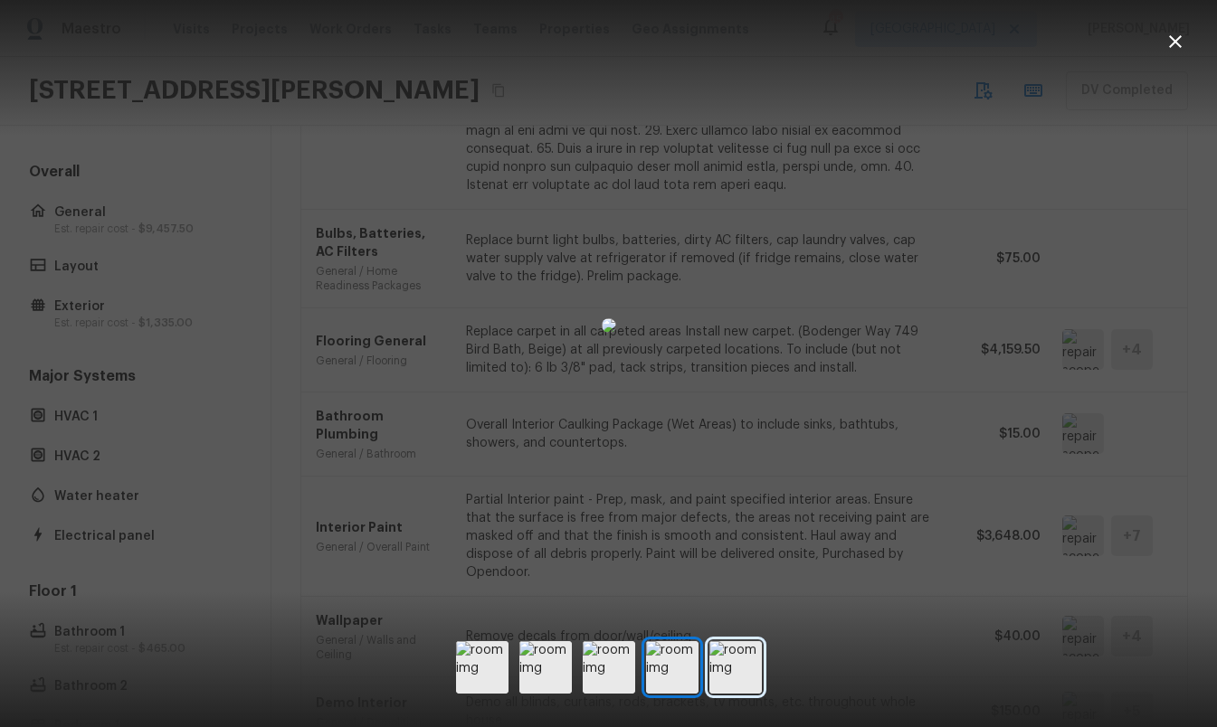
click at [730, 670] on img at bounding box center [735, 668] width 52 height 52
click at [1092, 286] on div at bounding box center [608, 326] width 1217 height 594
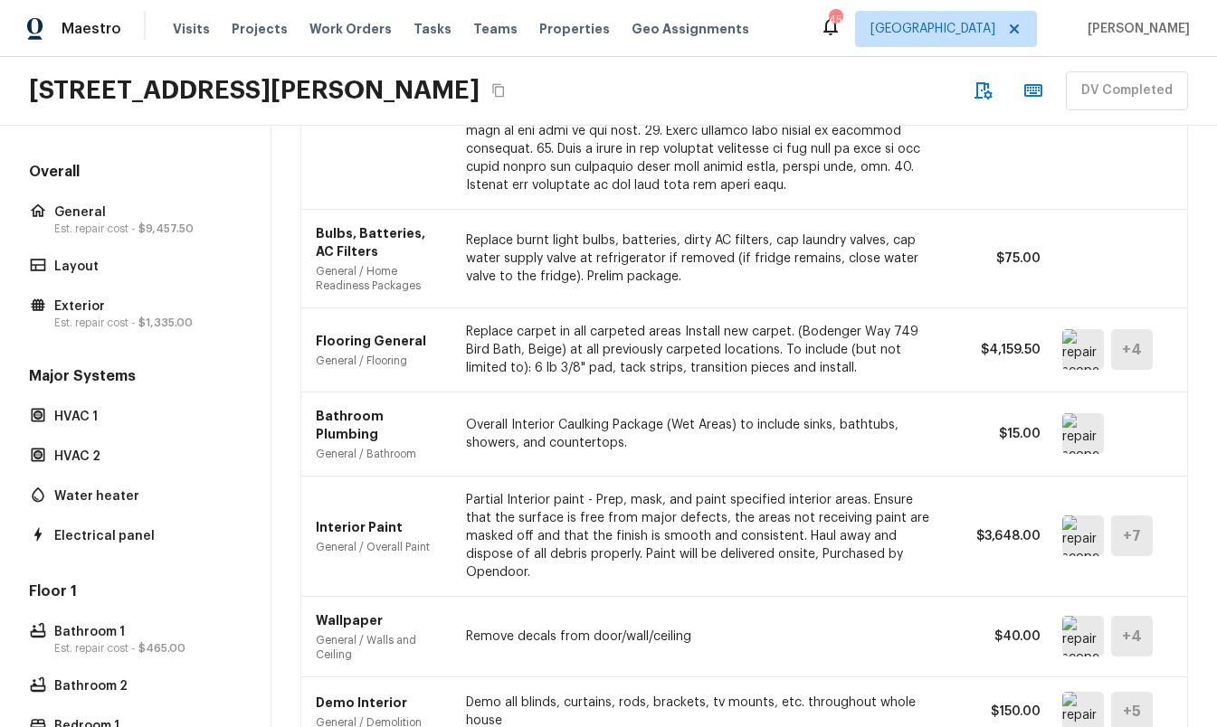
click at [853, 364] on p "Replace carpet in all carpeted areas Install new carpet. (Bodenger Way 749 Bird…" at bounding box center [701, 350] width 471 height 54
click at [833, 338] on p "Replace carpet in all carpeted areas Install new carpet. (Bodenger Way 749 Bird…" at bounding box center [701, 350] width 471 height 54
click at [572, 344] on p "Replace carpet in all carpeted areas Install new carpet. (Bodenger Way 749 Bird…" at bounding box center [701, 350] width 471 height 54
click at [569, 379] on div "Flooring General General / Flooring Replace carpet in all carpeted areas Instal…" at bounding box center [744, 350] width 857 height 83
drag, startPoint x: 797, startPoint y: 331, endPoint x: 936, endPoint y: 333, distance: 138.5
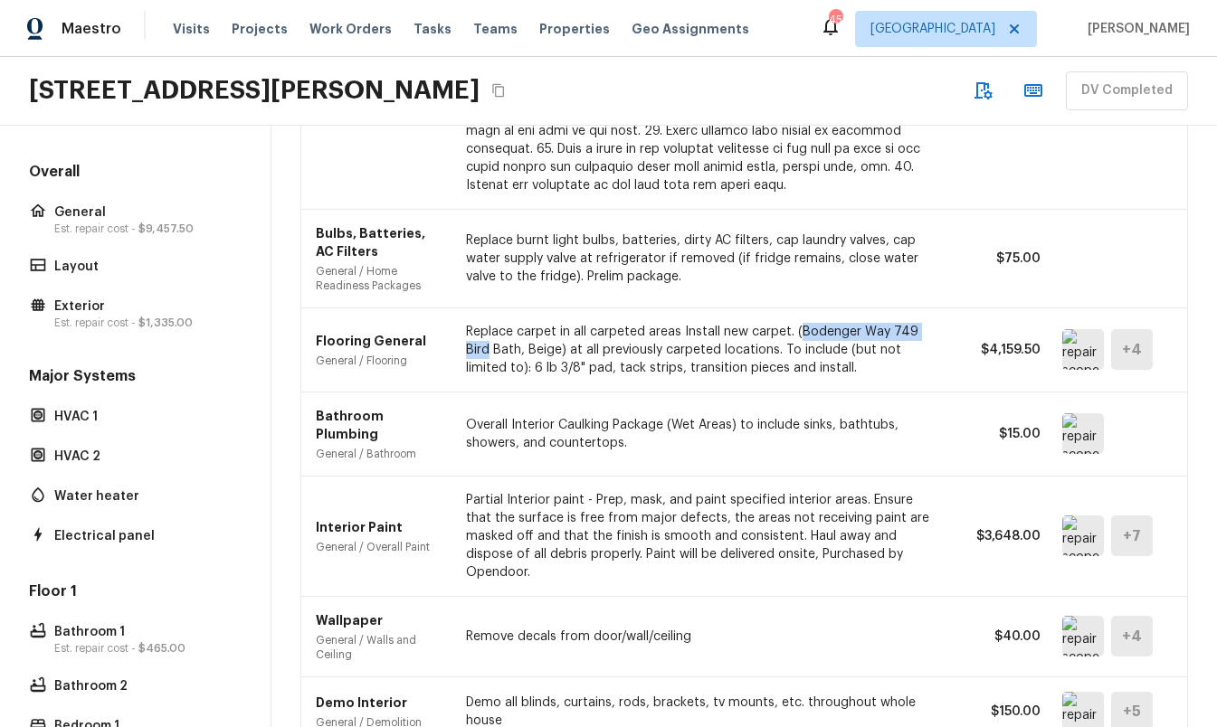
click at [936, 333] on p "Replace carpet in all carpeted areas Install new carpet. (Bodenger Way 749 Bird…" at bounding box center [701, 350] width 471 height 54
copy p "Bodenger Way 749 Bird"
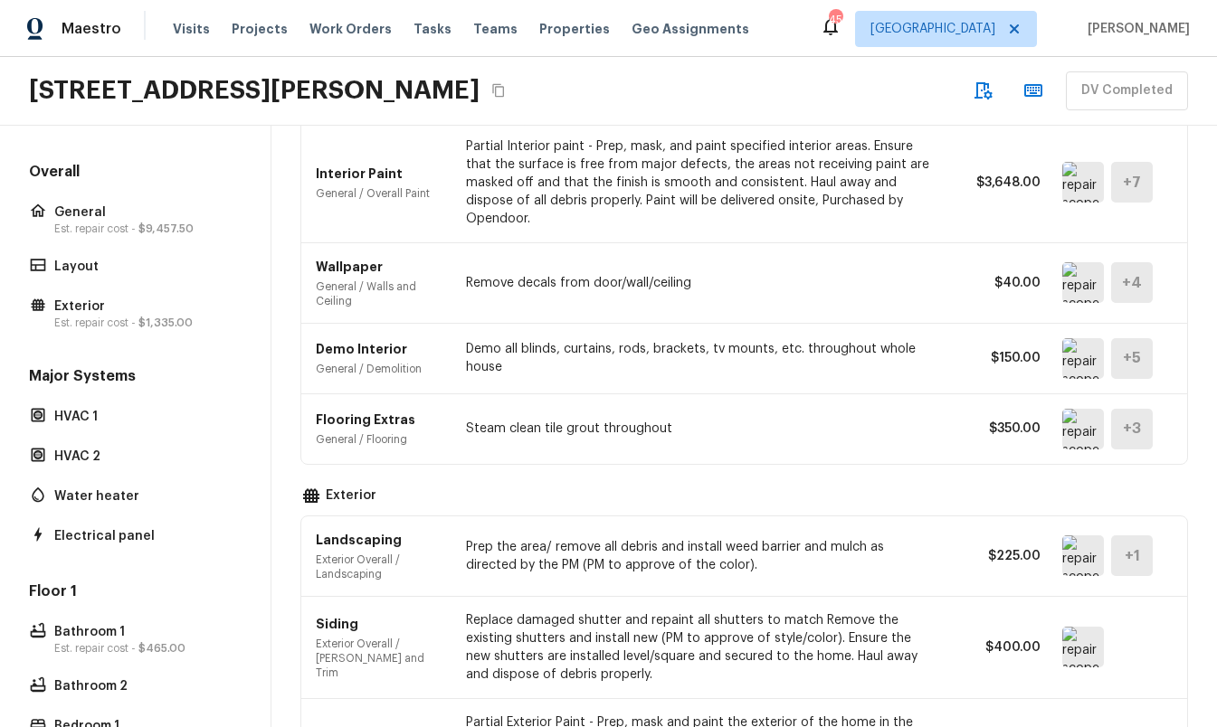
scroll to position [815, 0]
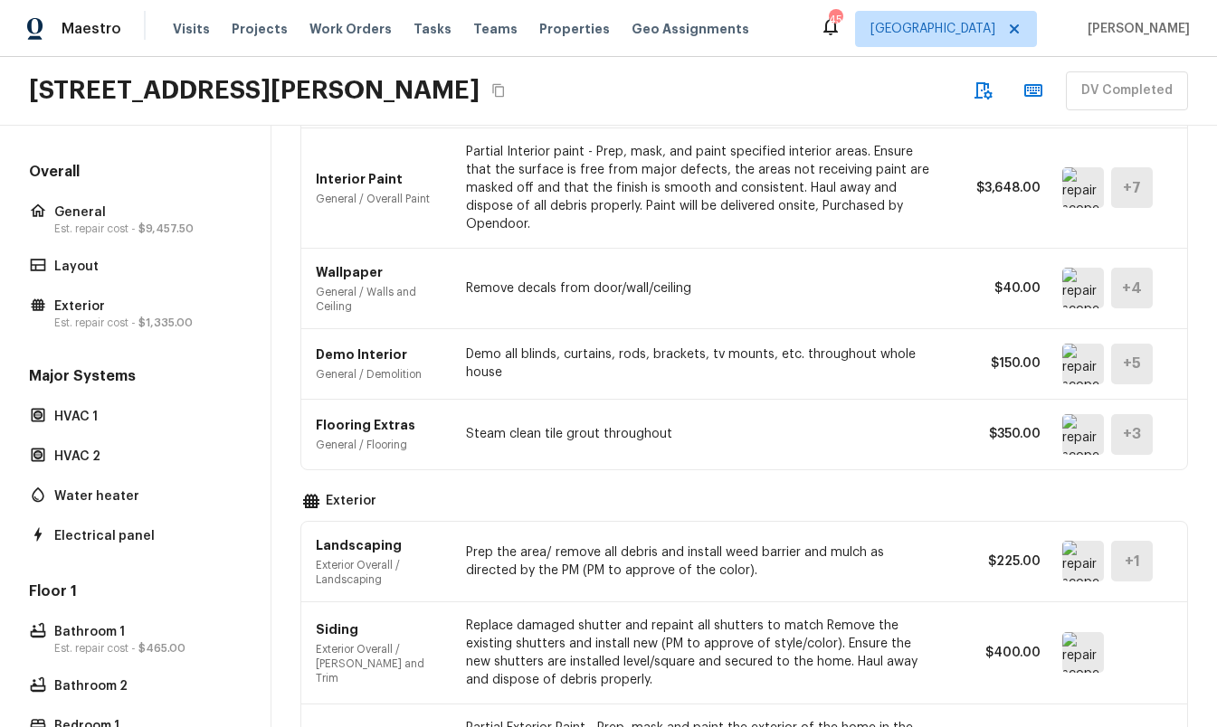
click at [1076, 175] on img at bounding box center [1083, 187] width 42 height 41
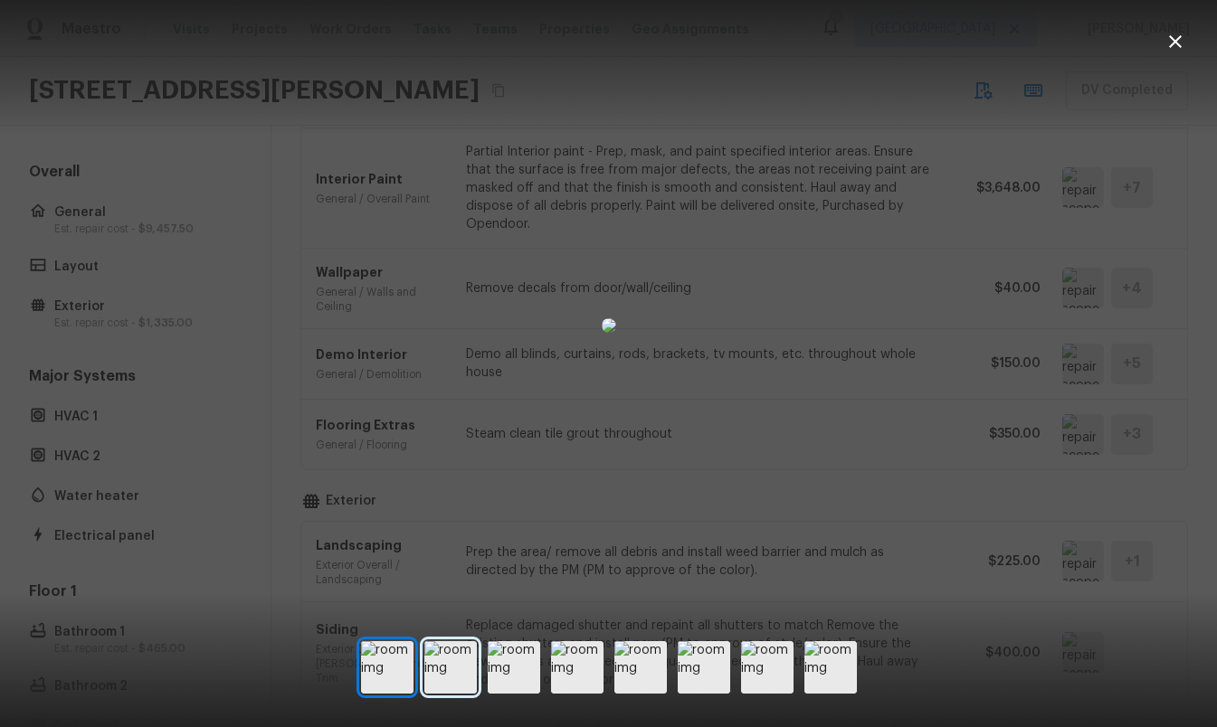
click at [462, 667] on img at bounding box center [450, 668] width 52 height 52
click at [511, 661] on img at bounding box center [514, 668] width 52 height 52
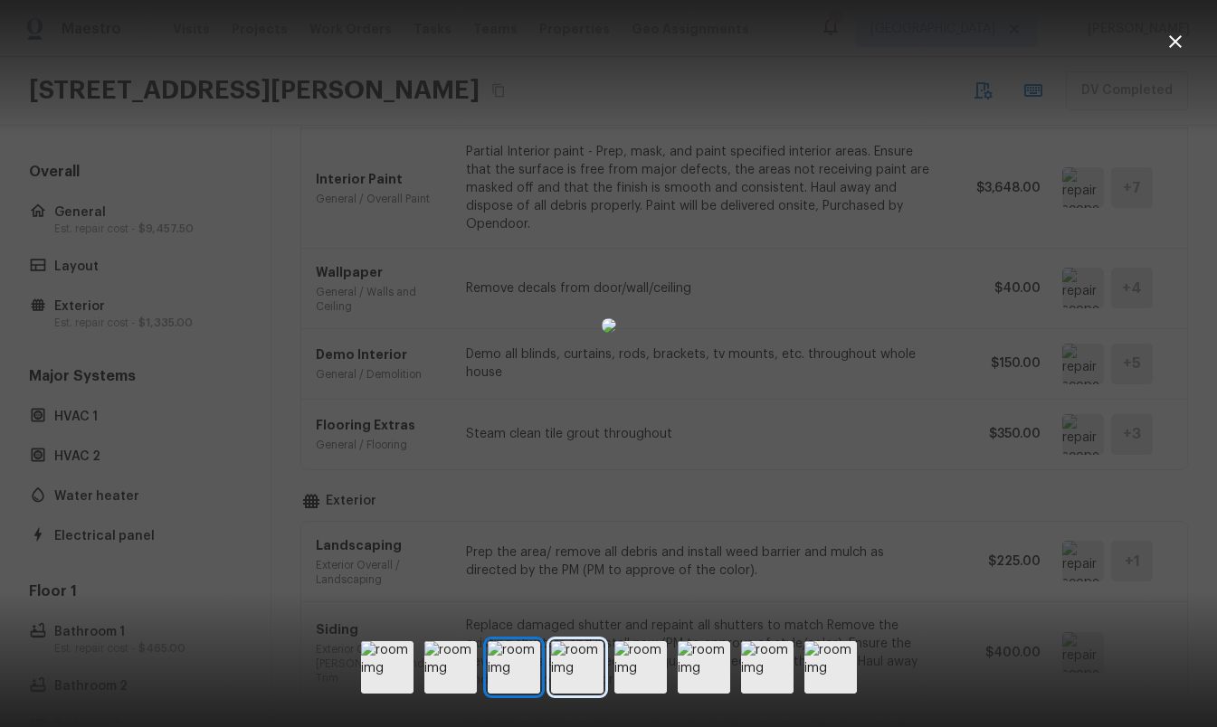
click at [569, 663] on img at bounding box center [577, 668] width 52 height 52
click at [618, 663] on img at bounding box center [640, 668] width 52 height 52
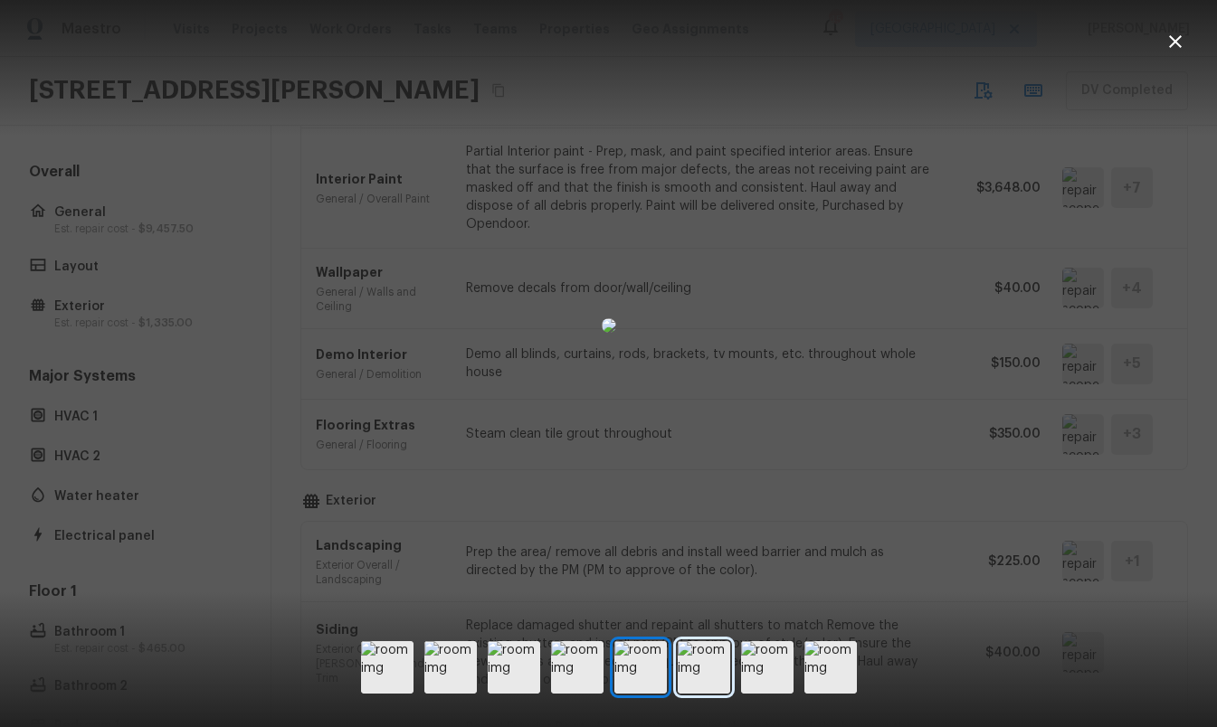
click at [701, 664] on img at bounding box center [704, 668] width 52 height 52
click at [753, 664] on img at bounding box center [767, 668] width 52 height 52
click at [799, 664] on div at bounding box center [609, 668] width 496 height 52
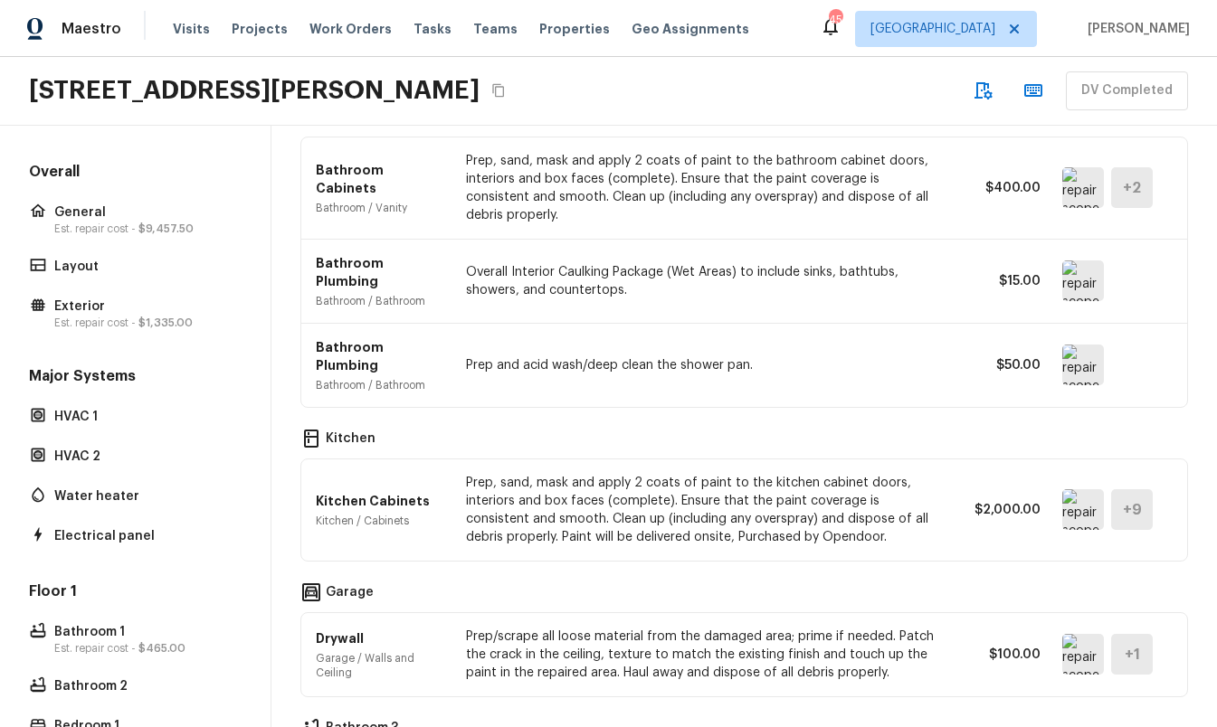
scroll to position [1684, 0]
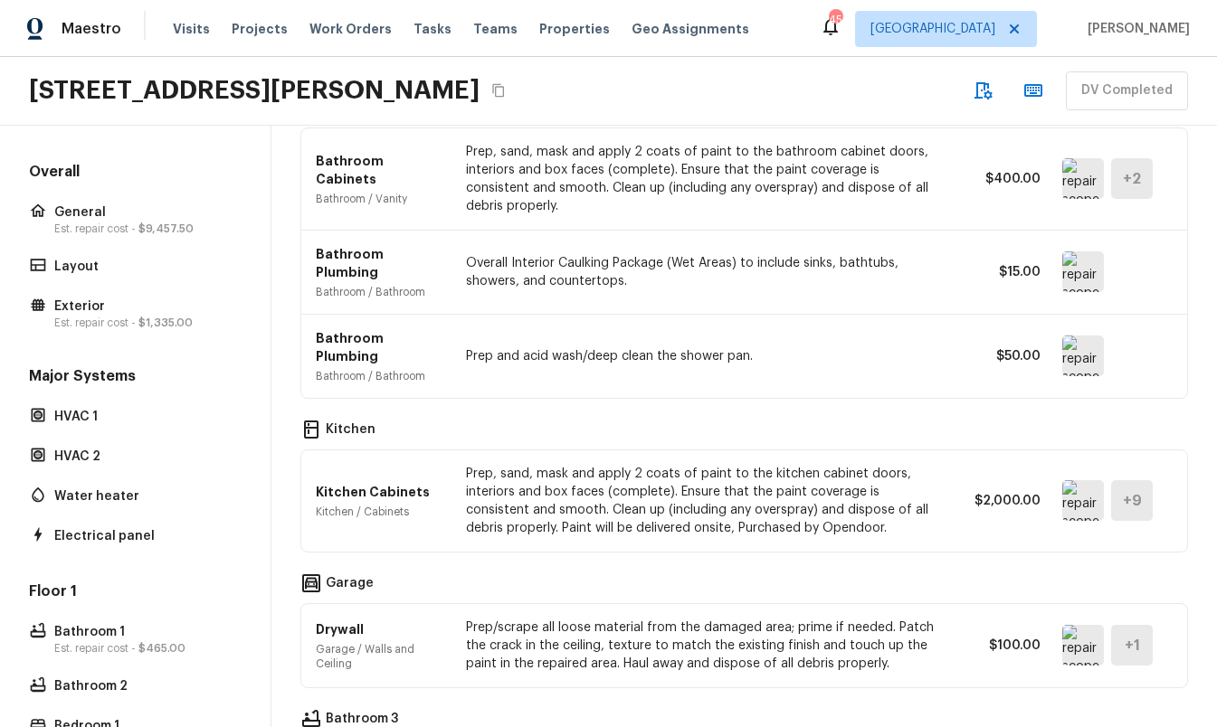
click at [1089, 158] on img at bounding box center [1083, 178] width 42 height 41
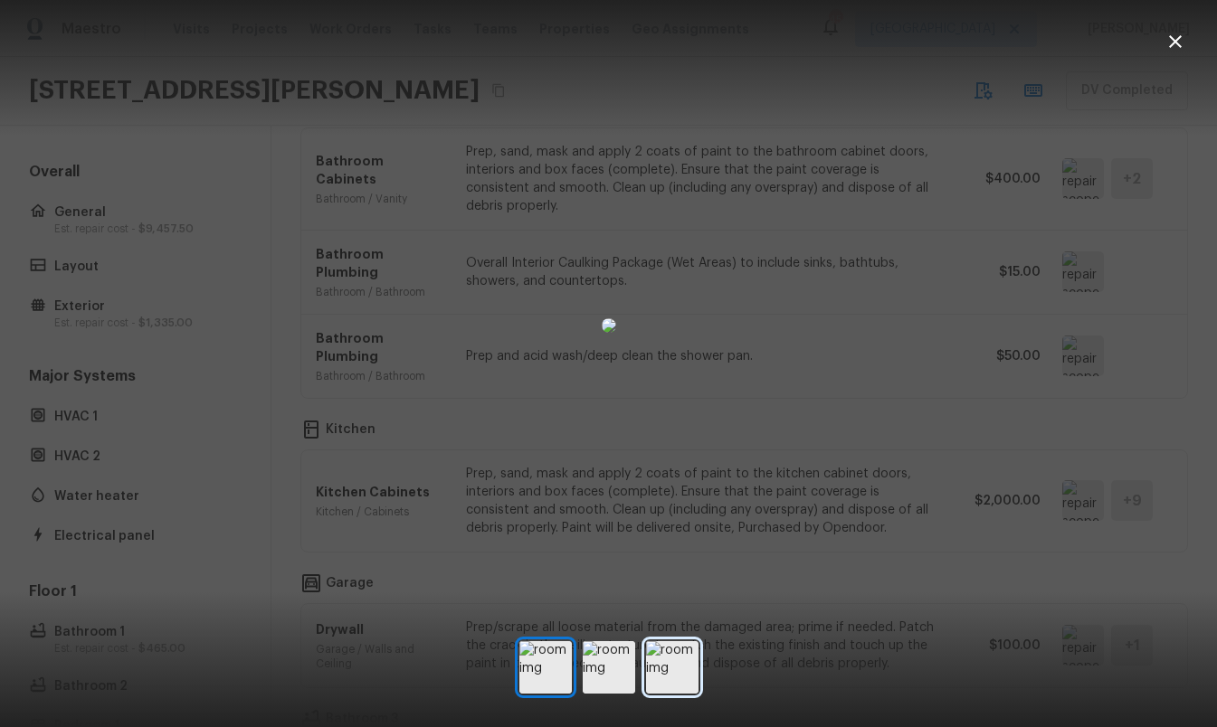
click at [648, 652] on img at bounding box center [672, 668] width 52 height 52
click at [620, 670] on img at bounding box center [609, 668] width 52 height 52
click at [678, 659] on img at bounding box center [672, 668] width 52 height 52
click at [1175, 39] on icon "button" at bounding box center [1176, 42] width 22 height 22
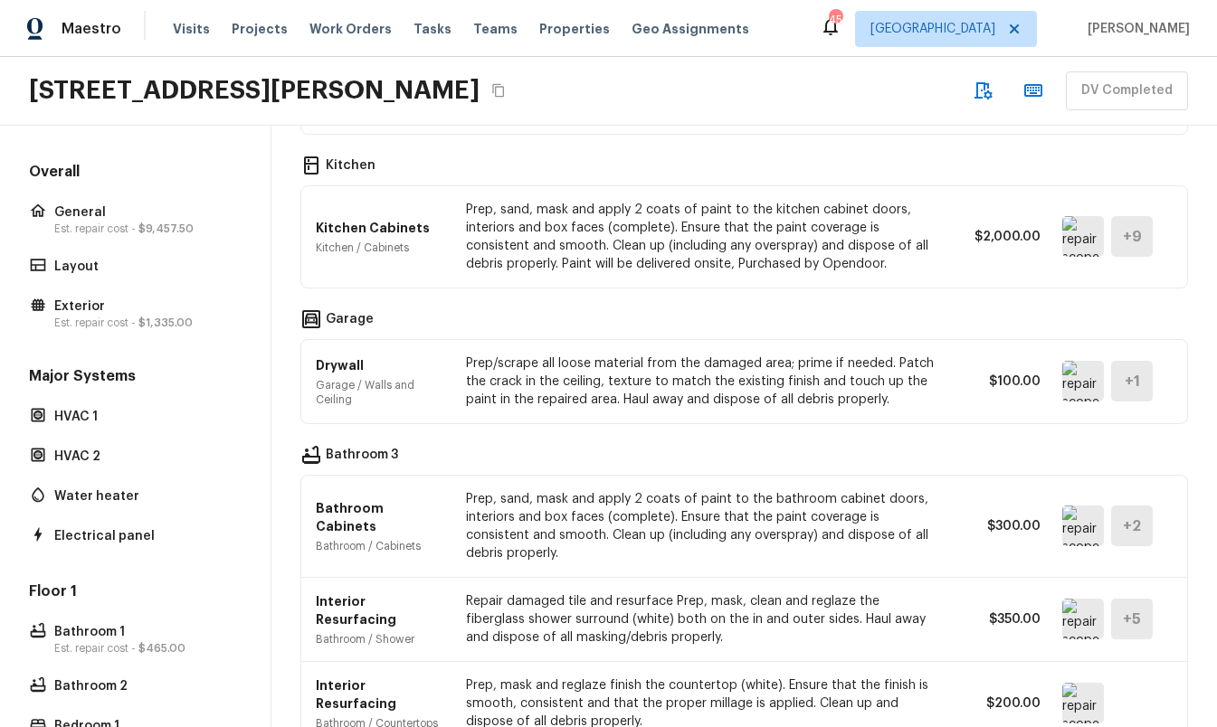
scroll to position [1950, 0]
click at [1070, 214] on img at bounding box center [1083, 234] width 42 height 41
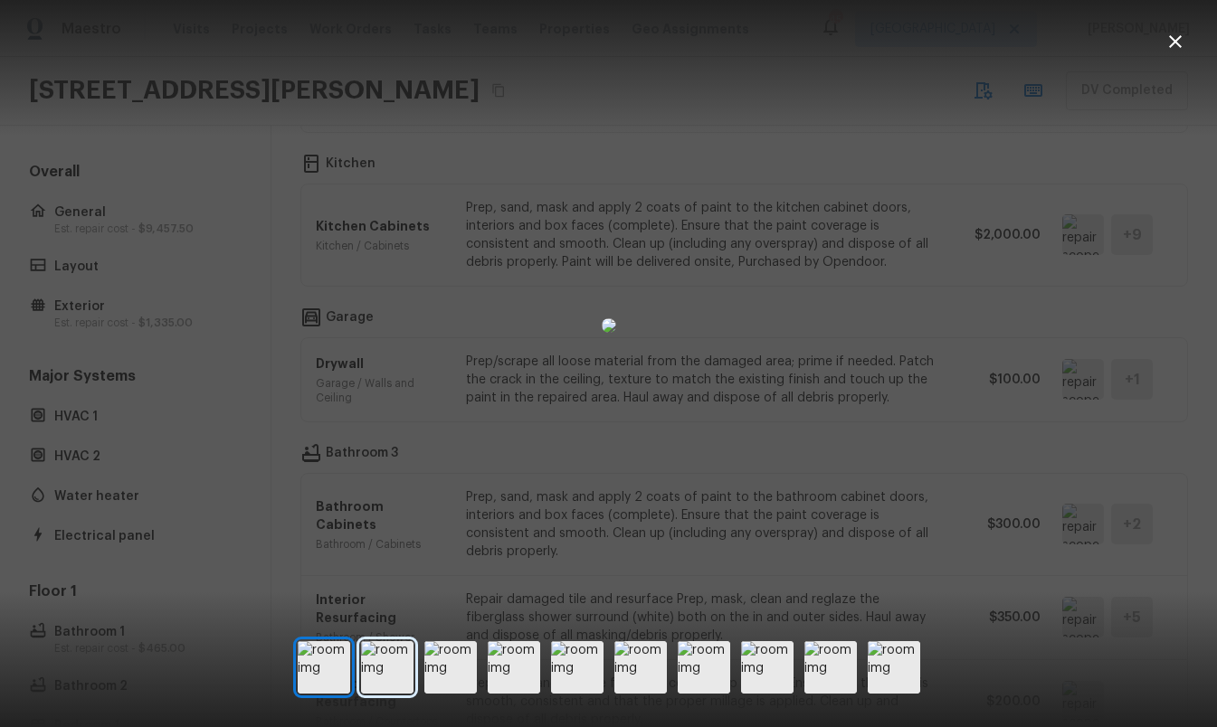
click at [387, 664] on img at bounding box center [387, 668] width 52 height 52
click at [452, 662] on img at bounding box center [450, 668] width 52 height 52
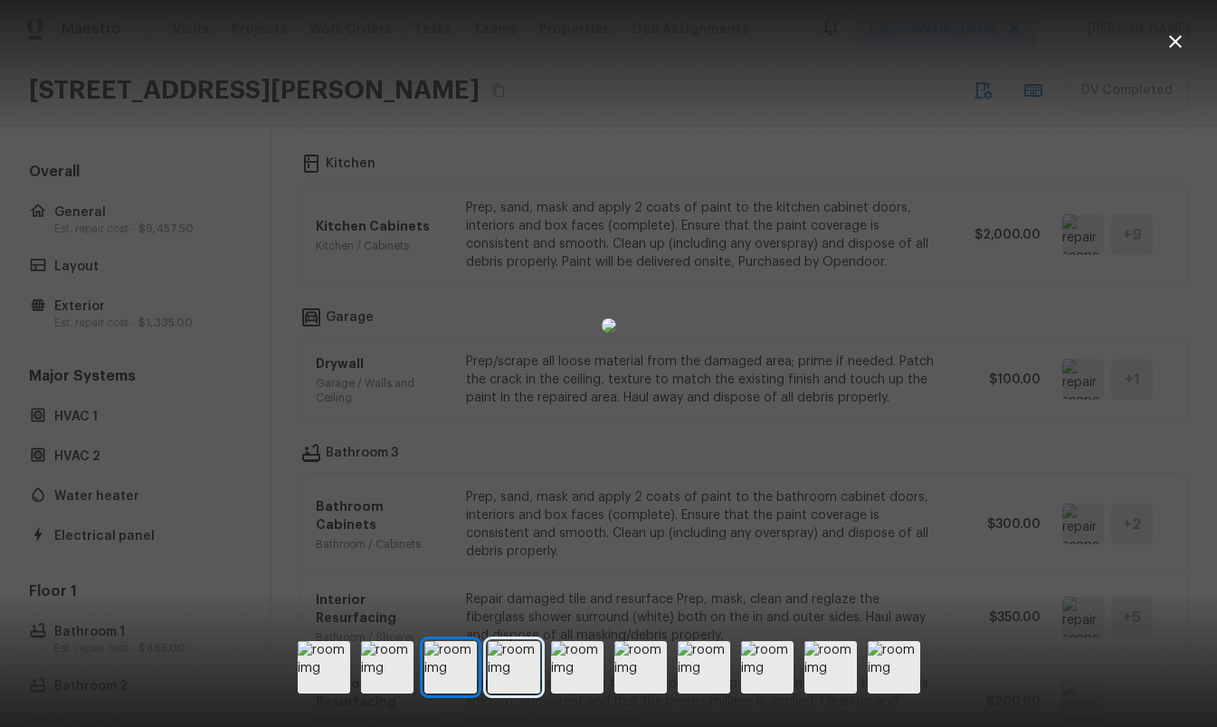
click at [499, 657] on img at bounding box center [514, 668] width 52 height 52
click at [540, 651] on div at bounding box center [609, 668] width 623 height 52
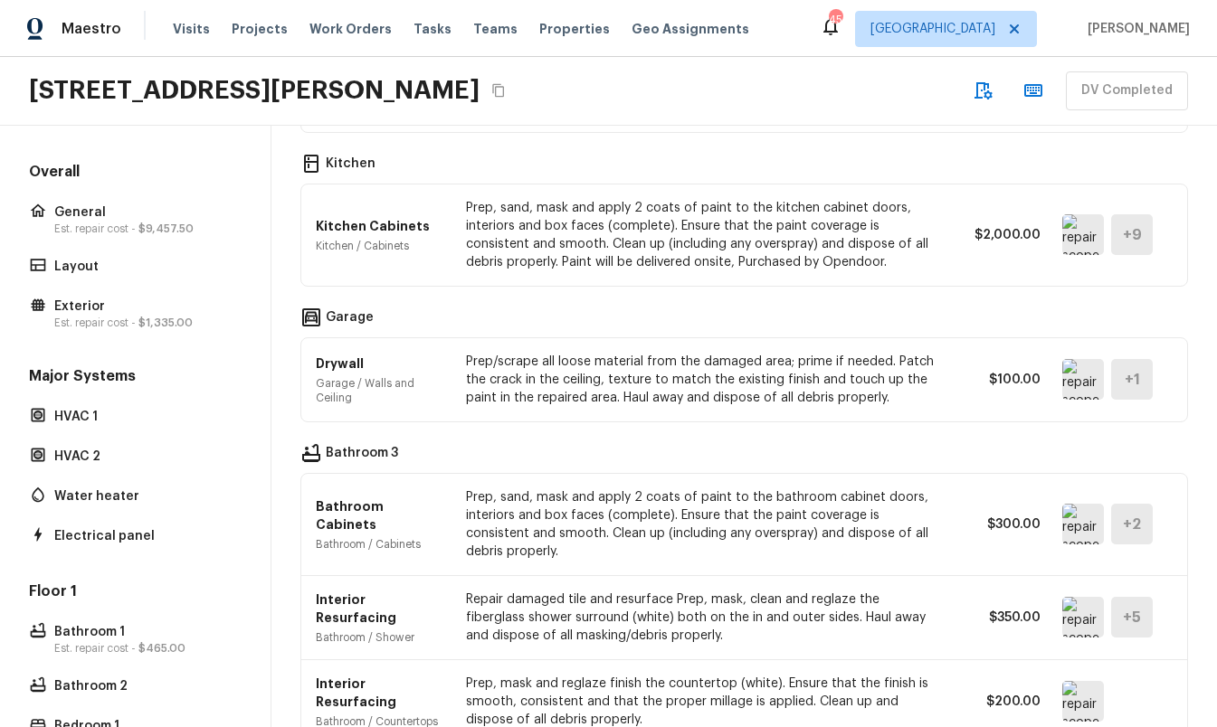
click at [1071, 214] on img at bounding box center [1083, 234] width 42 height 41
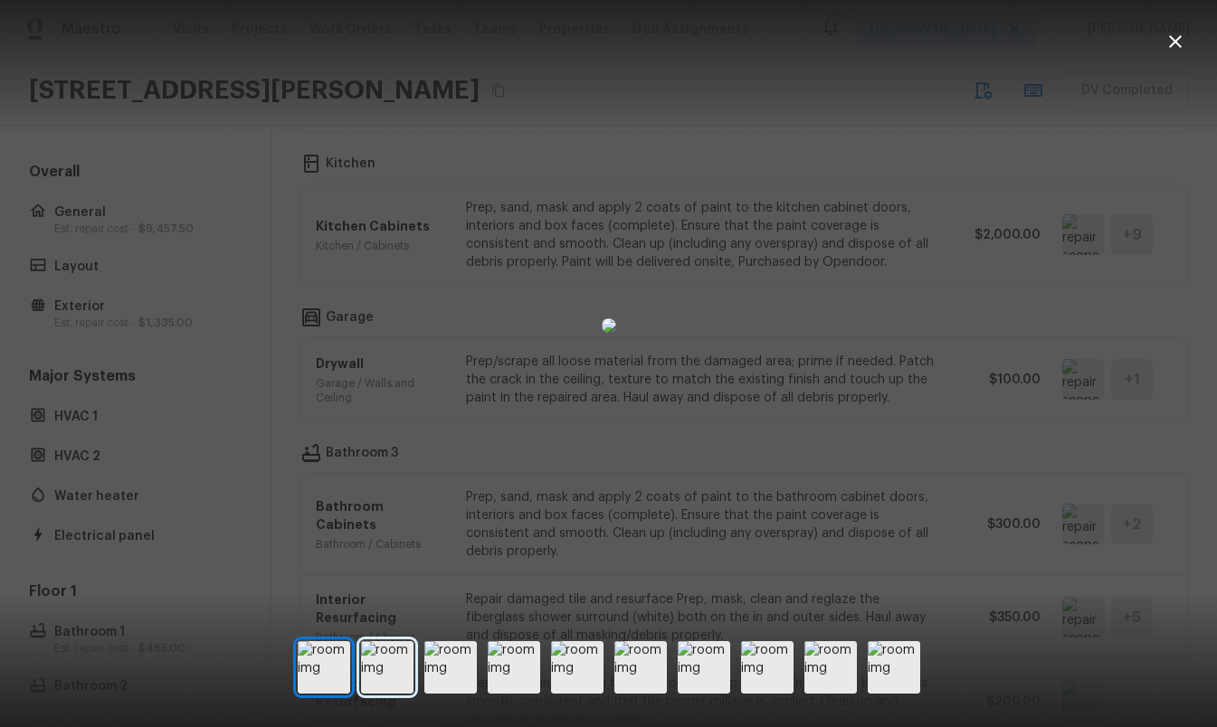
click at [397, 657] on img at bounding box center [387, 668] width 52 height 52
click at [443, 662] on img at bounding box center [450, 668] width 52 height 52
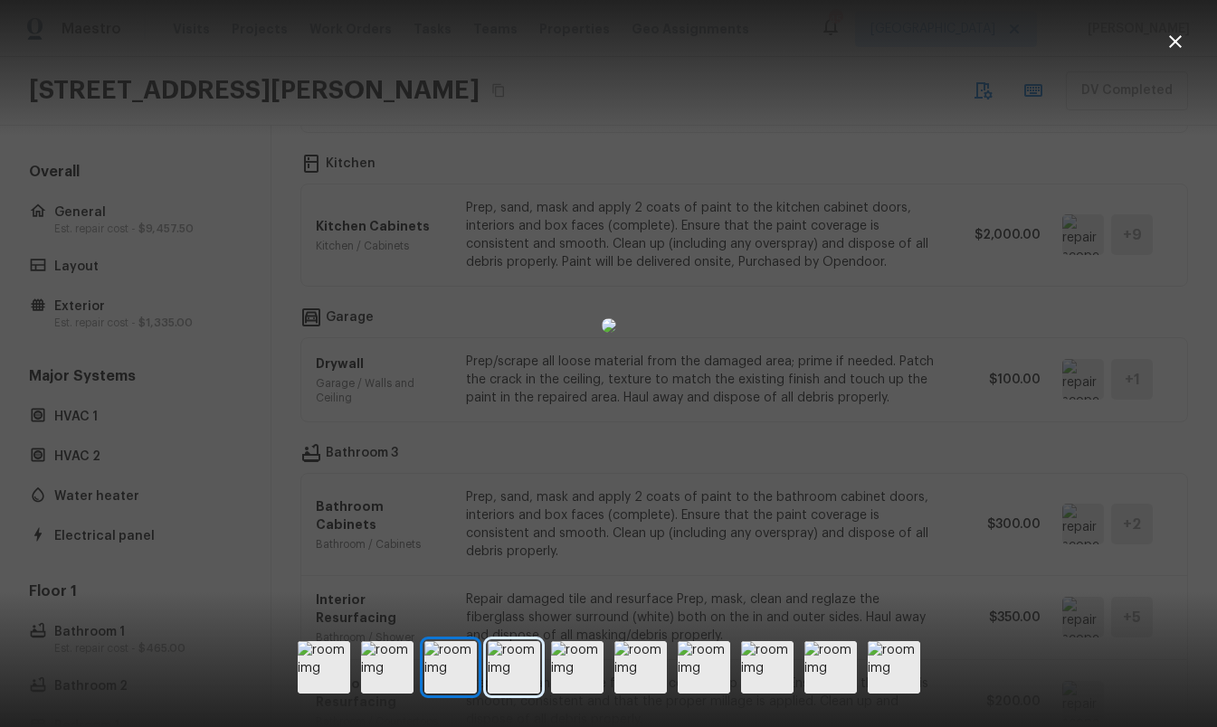
click at [501, 662] on img at bounding box center [514, 668] width 52 height 52
click at [576, 656] on img at bounding box center [577, 668] width 52 height 52
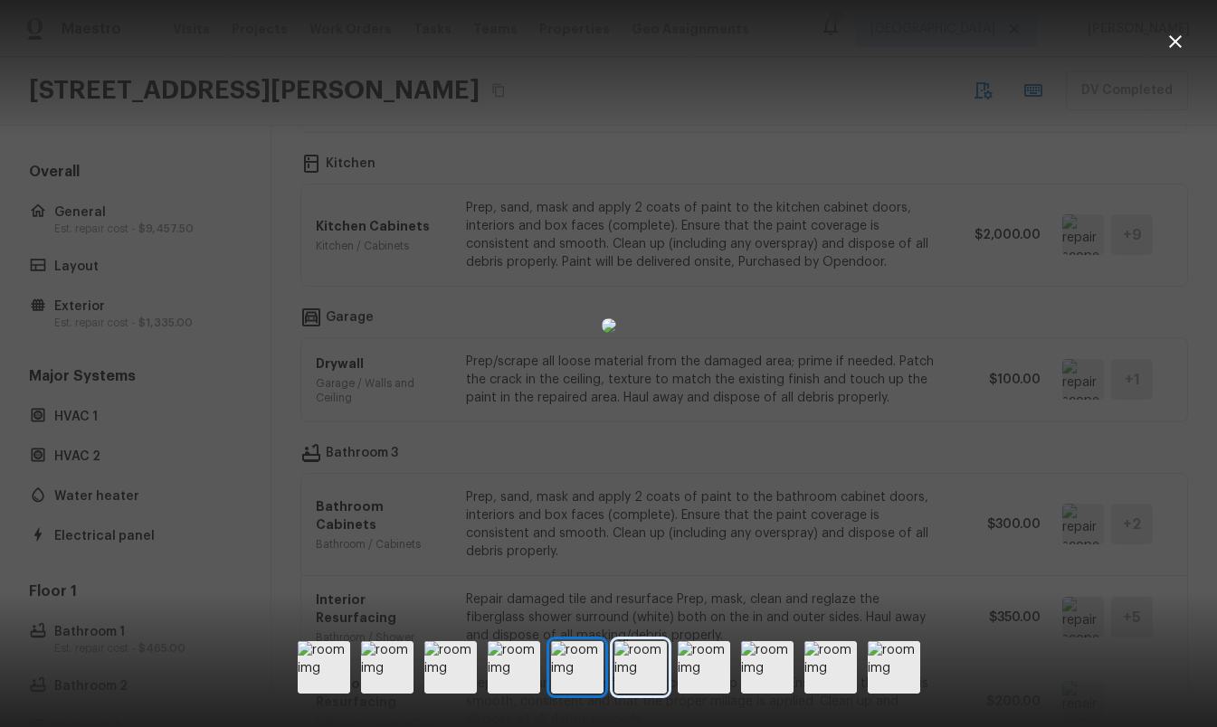
click at [632, 657] on img at bounding box center [640, 668] width 52 height 52
click at [702, 647] on img at bounding box center [704, 668] width 52 height 52
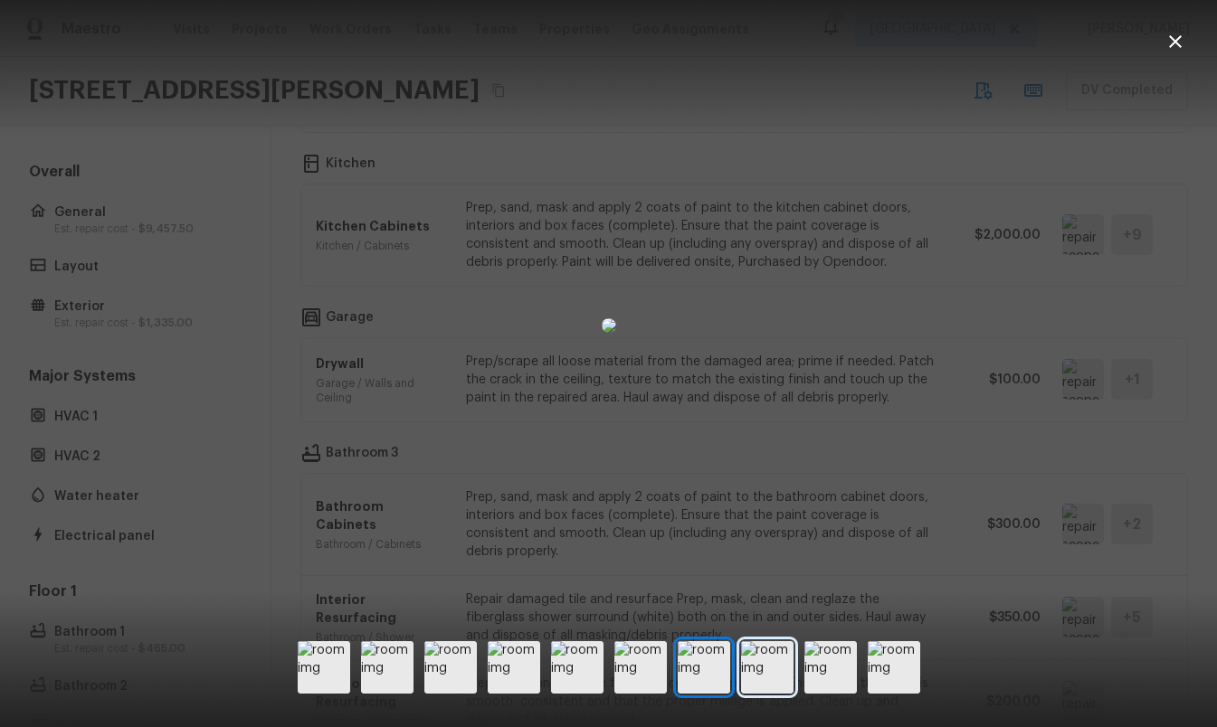
click at [761, 652] on img at bounding box center [767, 668] width 52 height 52
click at [823, 656] on img at bounding box center [830, 668] width 52 height 52
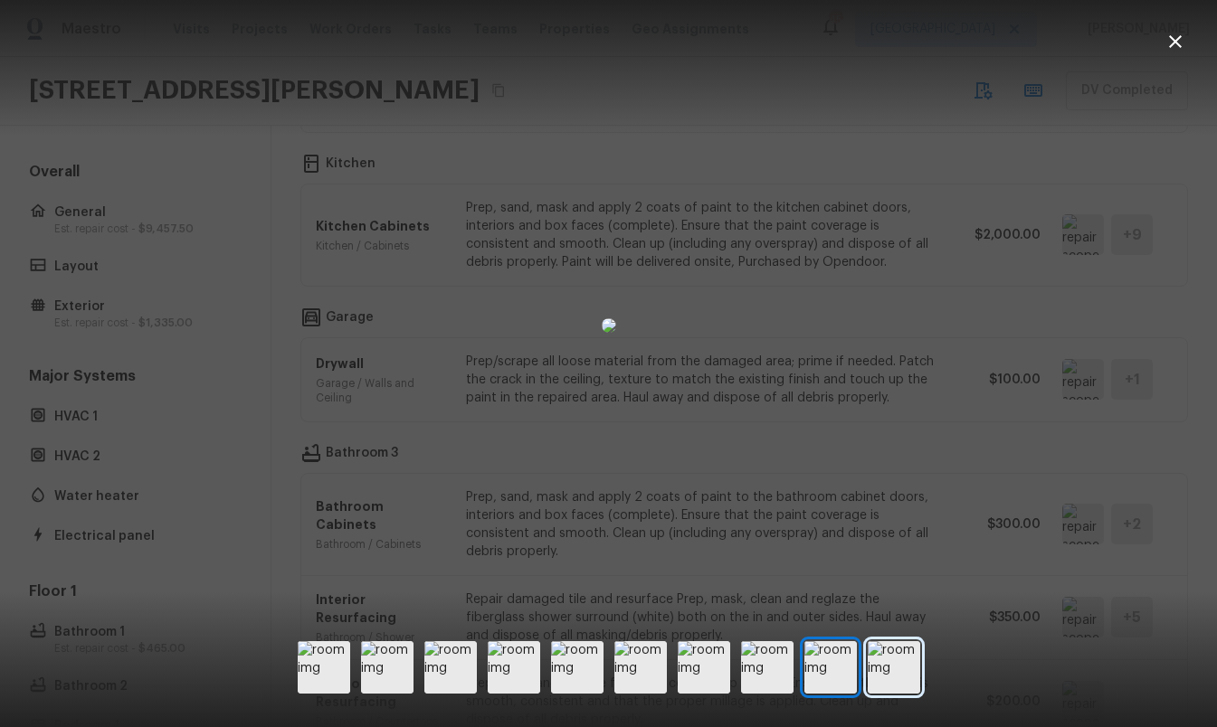
click at [899, 659] on img at bounding box center [894, 668] width 52 height 52
click at [1140, 97] on div at bounding box center [608, 326] width 1217 height 594
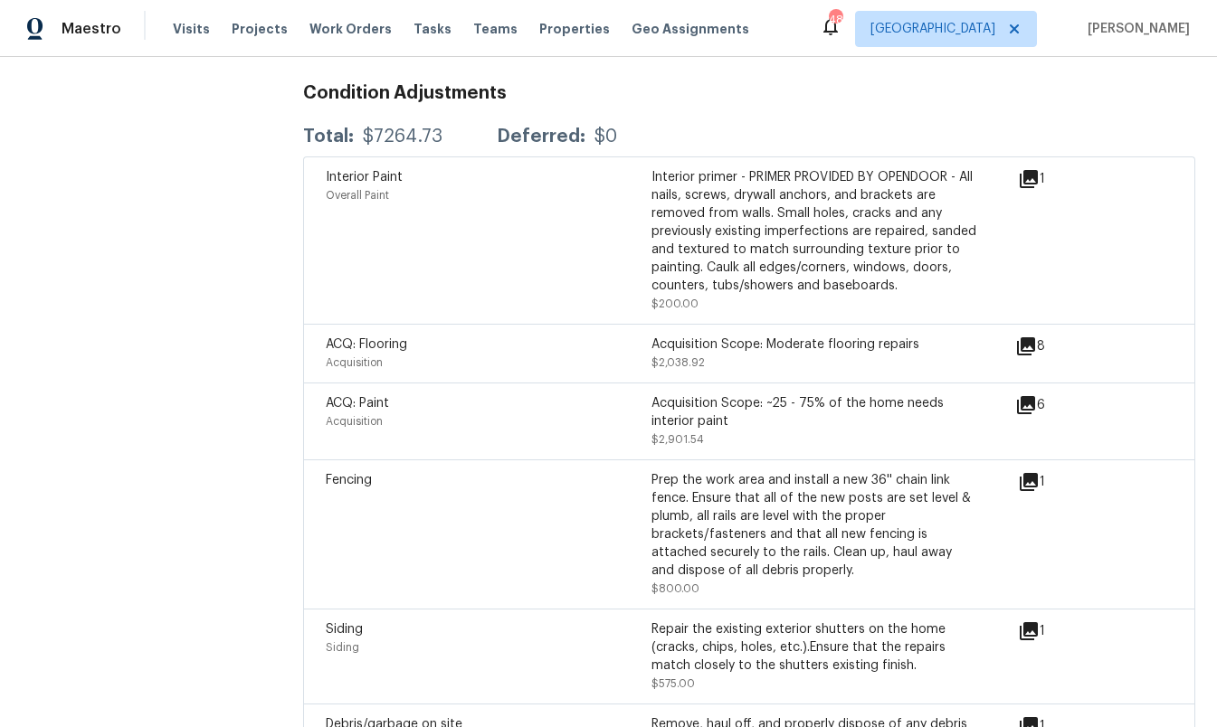
scroll to position [2193, 0]
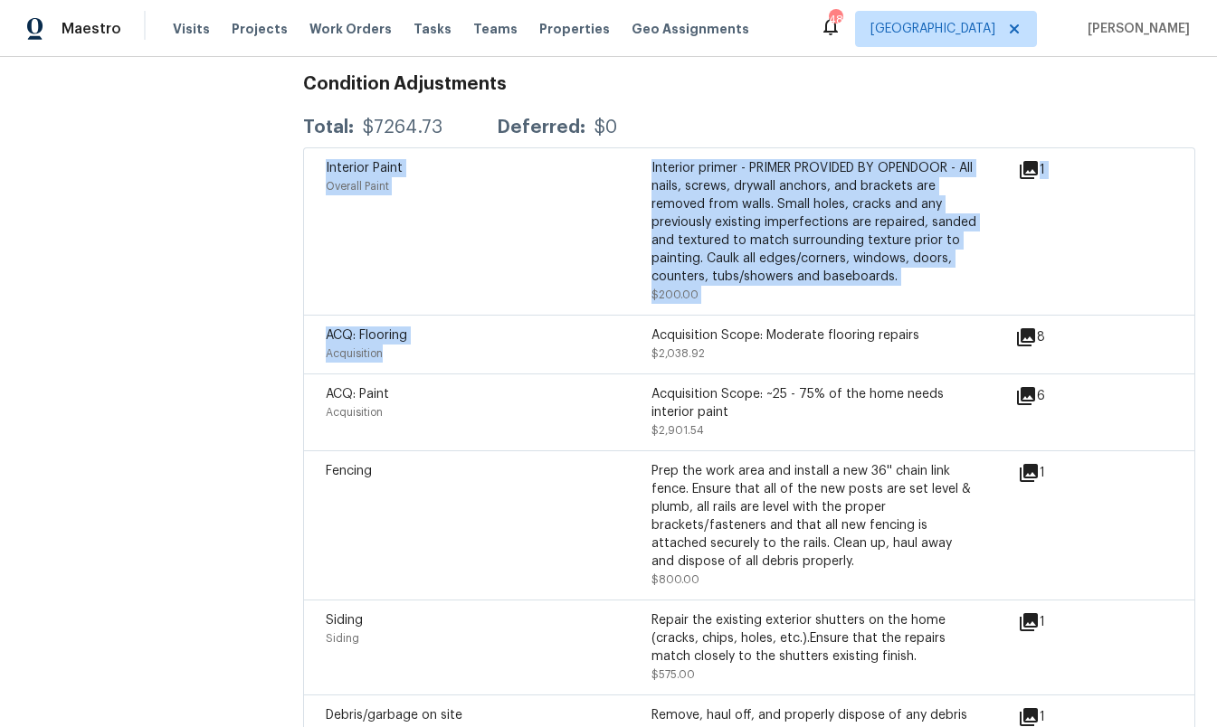
drag, startPoint x: 326, startPoint y: 145, endPoint x: 528, endPoint y: 329, distance: 274.1
click at [528, 329] on div "Interior Paint Overall Paint Interior primer - PRIMER PROVIDED BY OPENDOOR - Al…" at bounding box center [749, 600] width 892 height 906
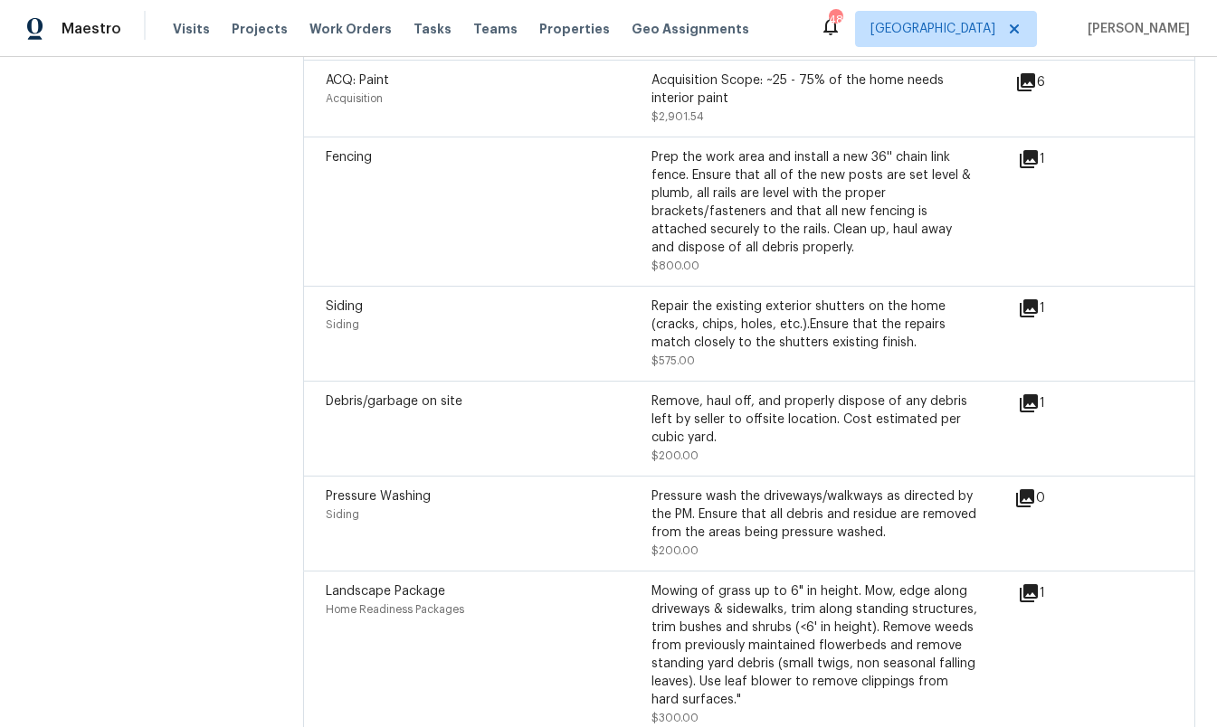
scroll to position [2515, 0]
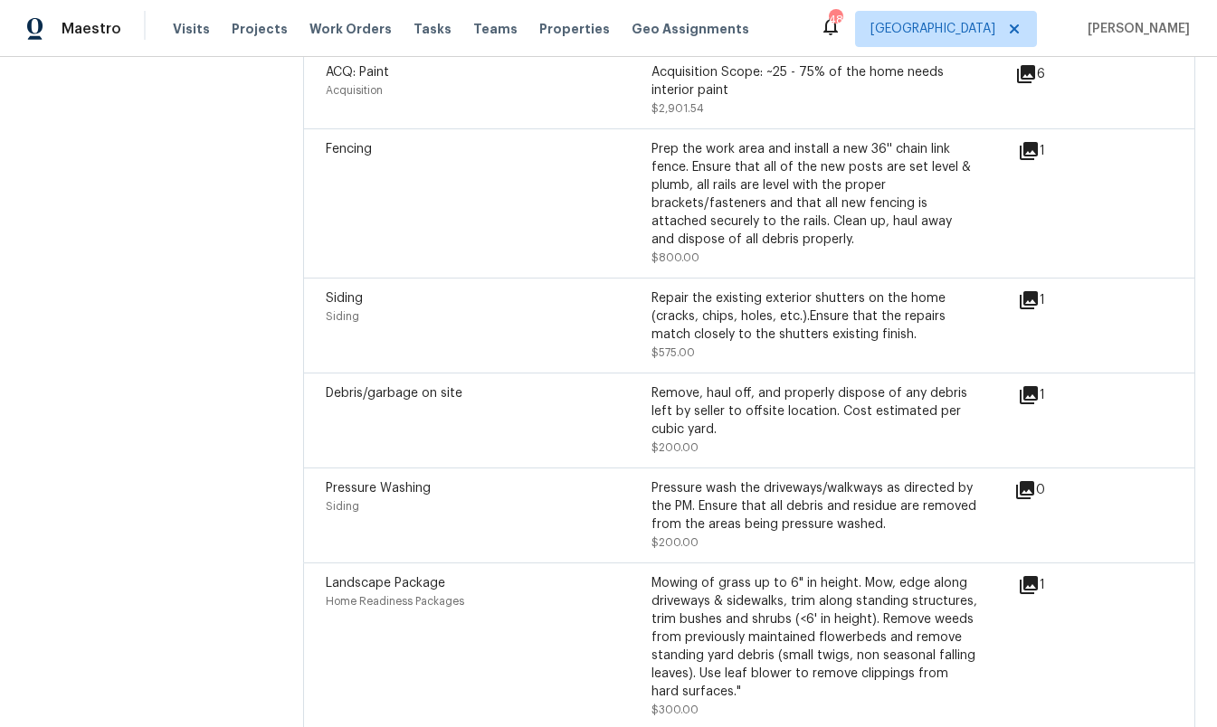
click at [783, 680] on div "Mowing of grass up to 6" in height. Mow, edge along driveways & sidewalks, trim…" at bounding box center [814, 647] width 326 height 145
click at [734, 685] on div "Mowing of grass up to 6" in height. Mow, edge along driveways & sidewalks, trim…" at bounding box center [814, 647] width 326 height 145
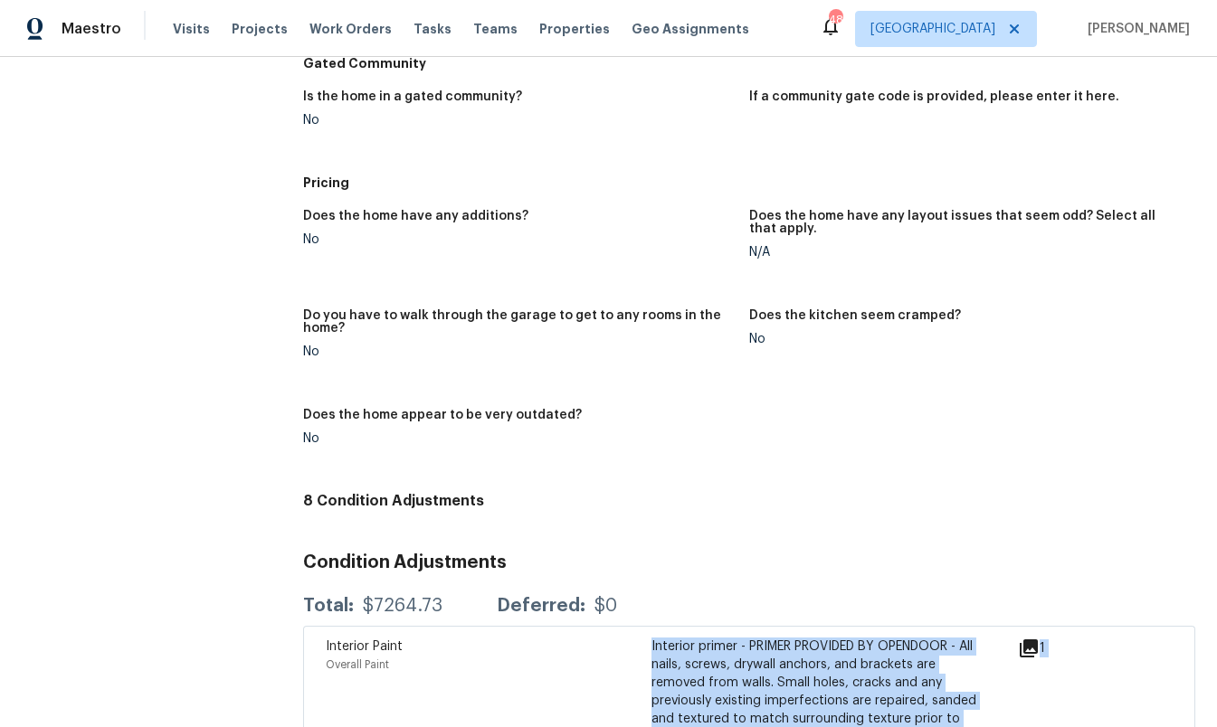
scroll to position [1777, 0]
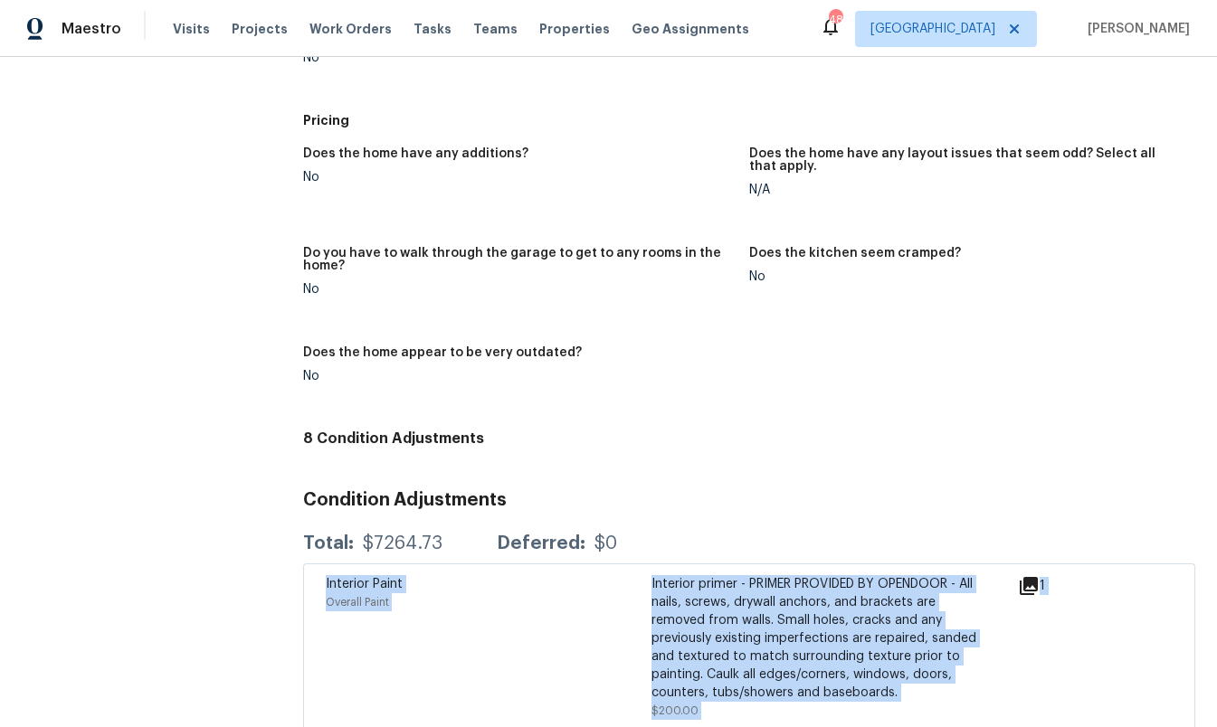
drag, startPoint x: 734, startPoint y: 685, endPoint x: 281, endPoint y: 565, distance: 468.1
copy div "Interior Paint Overall Paint Interior primer - PRIMER PROVIDED BY OPENDOOR - Al…"
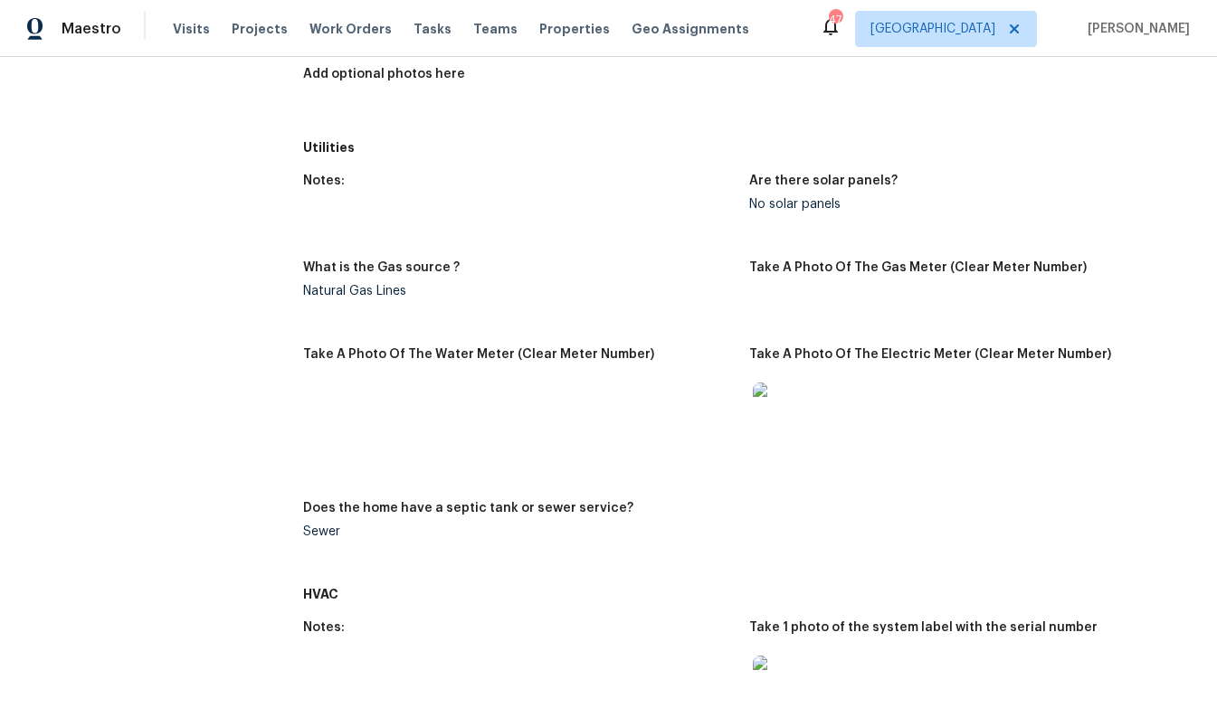
scroll to position [0, 0]
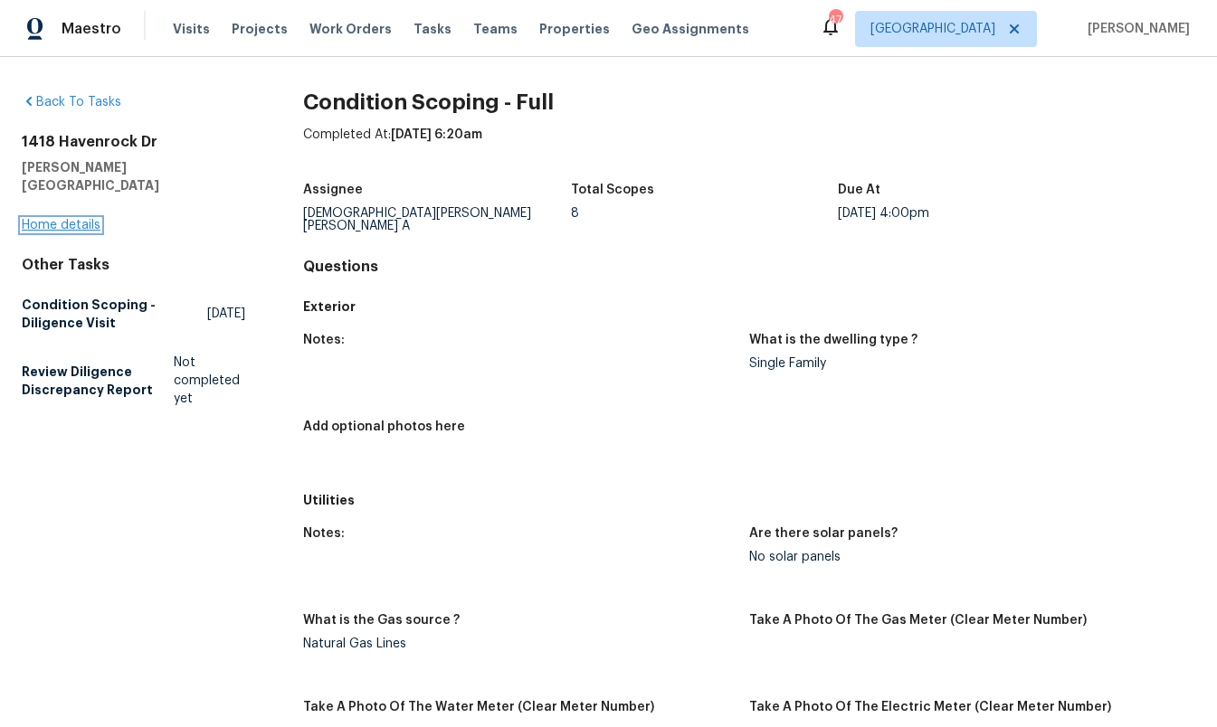
click at [75, 219] on link "Home details" at bounding box center [61, 225] width 79 height 13
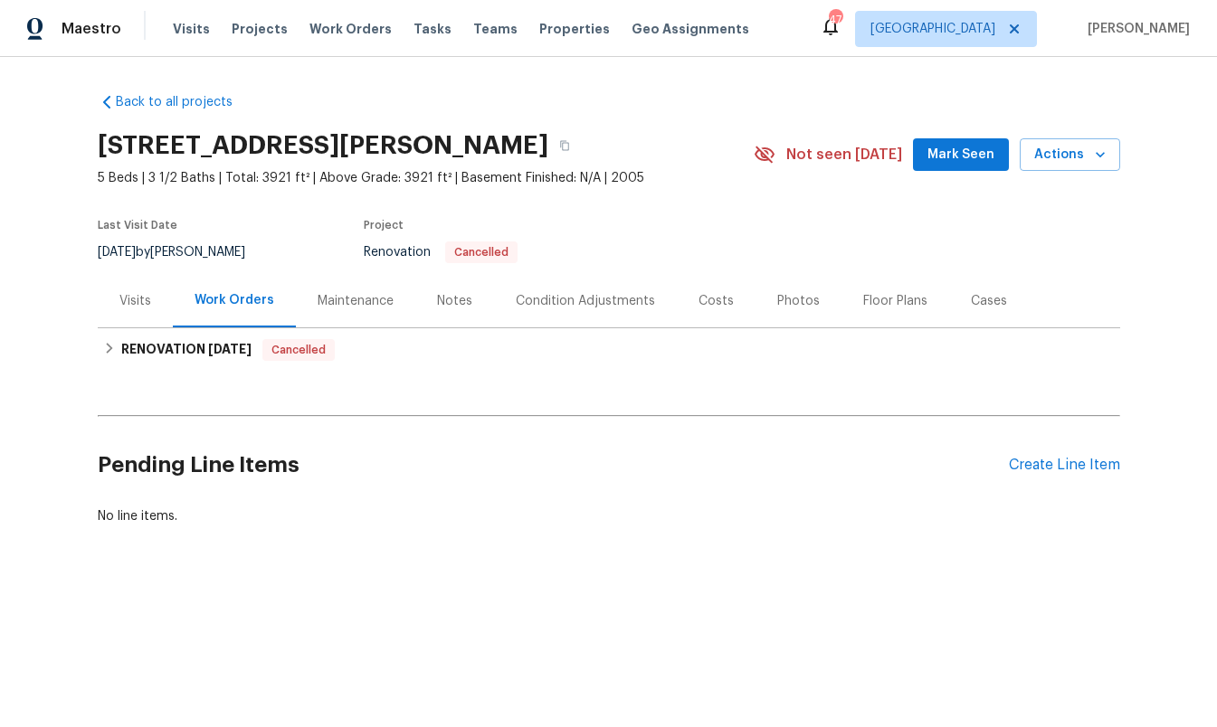
click at [588, 290] on div "Condition Adjustments" at bounding box center [585, 300] width 183 height 53
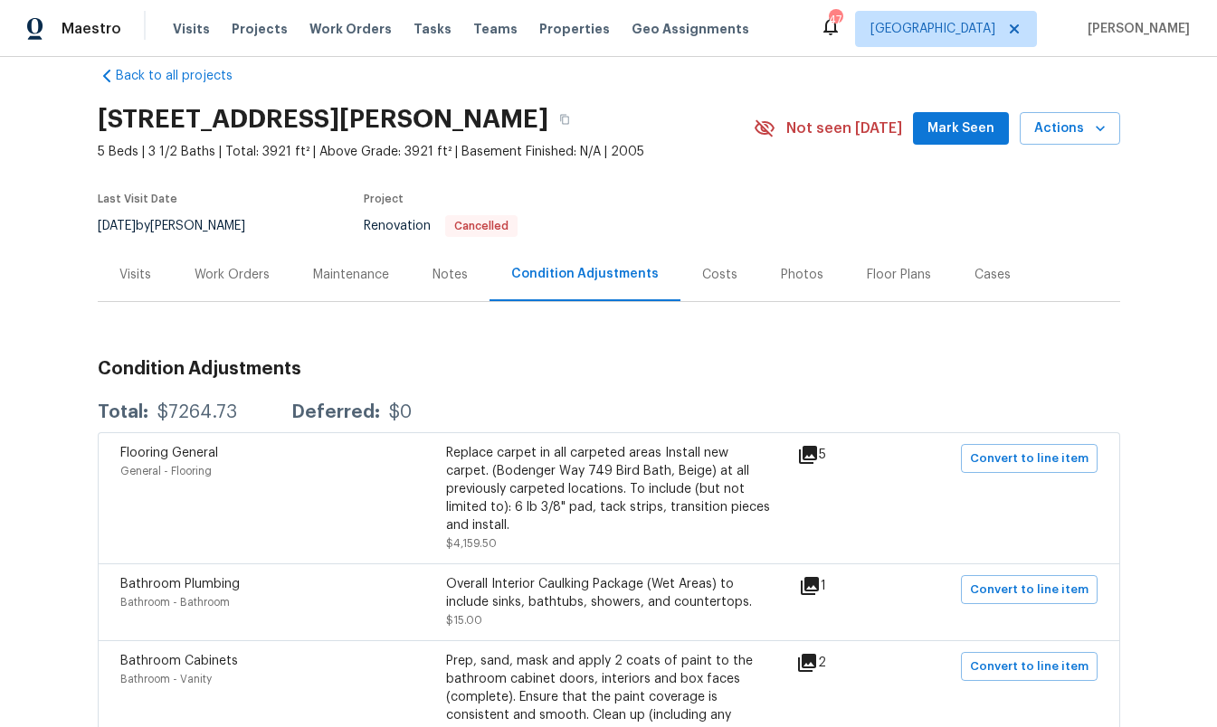
click at [708, 281] on div "Costs" at bounding box center [719, 275] width 35 height 18
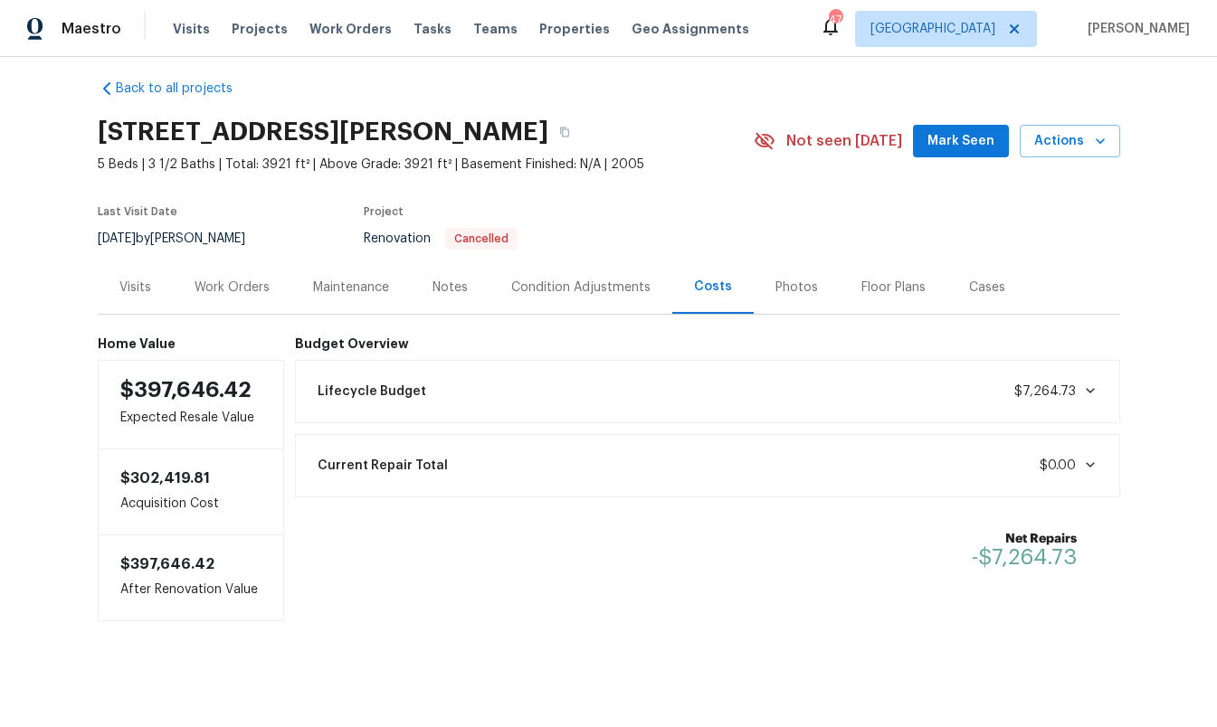
scroll to position [17, 0]
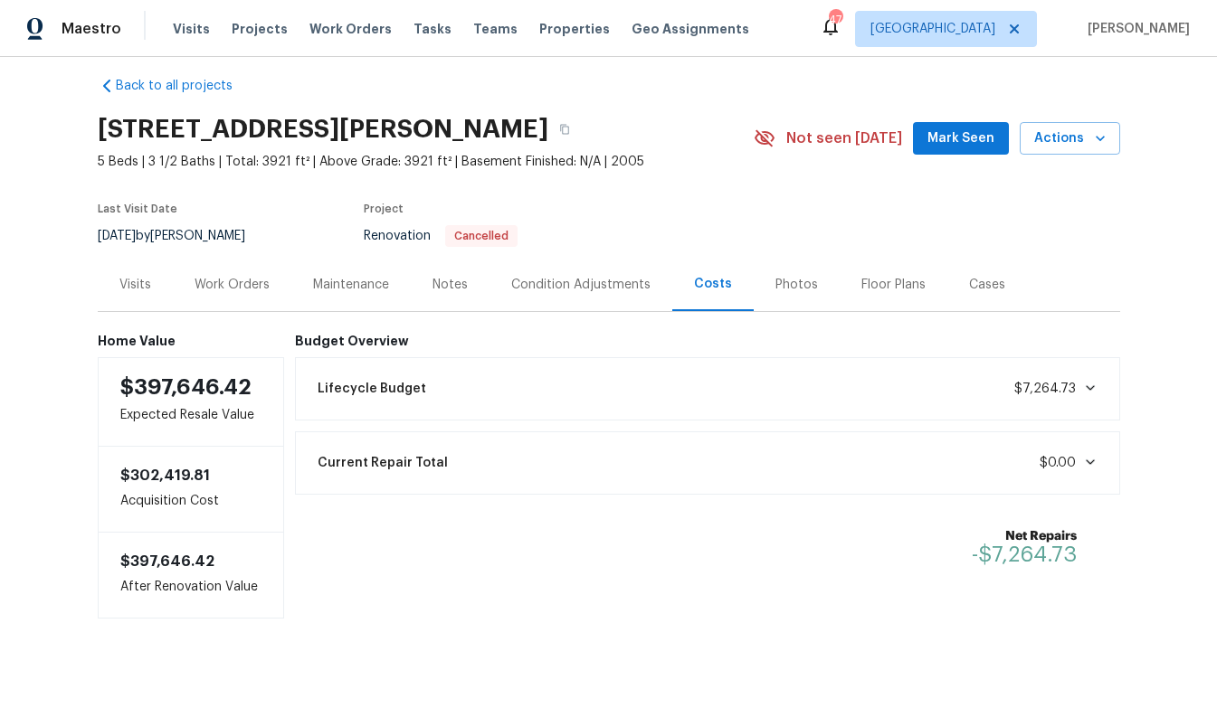
click at [628, 387] on div "Lifecycle Budget $7,264.73" at bounding box center [708, 389] width 802 height 40
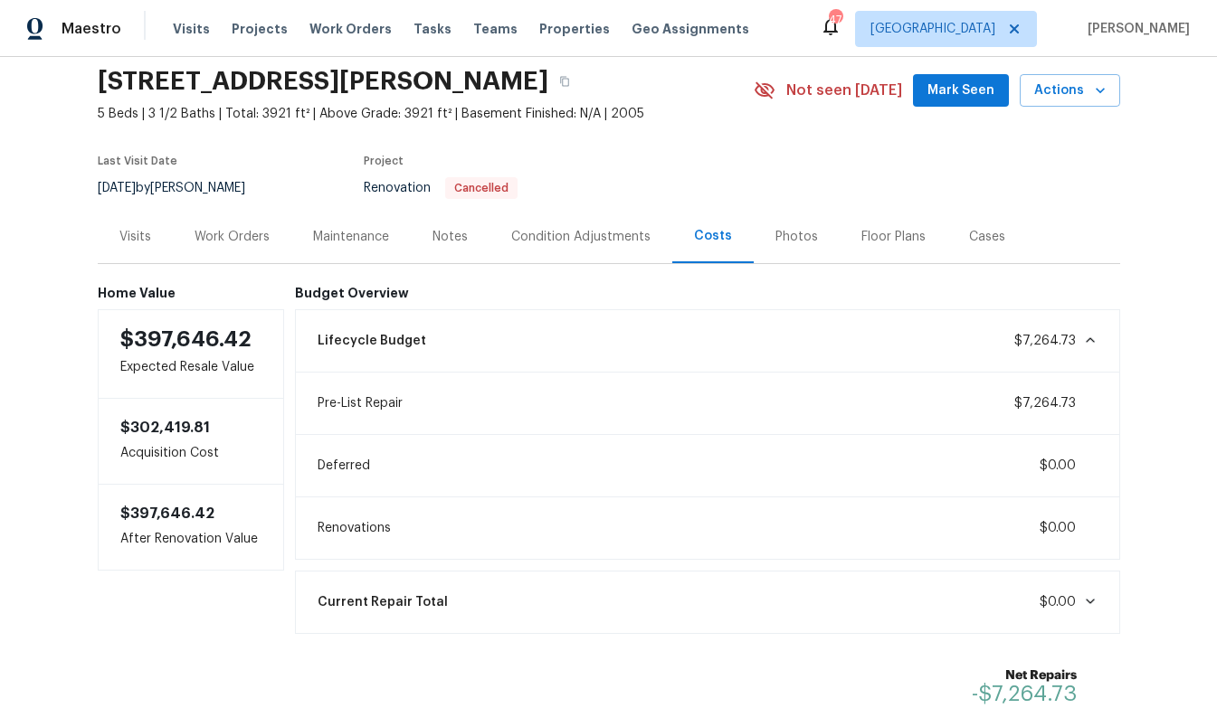
scroll to position [88, 0]
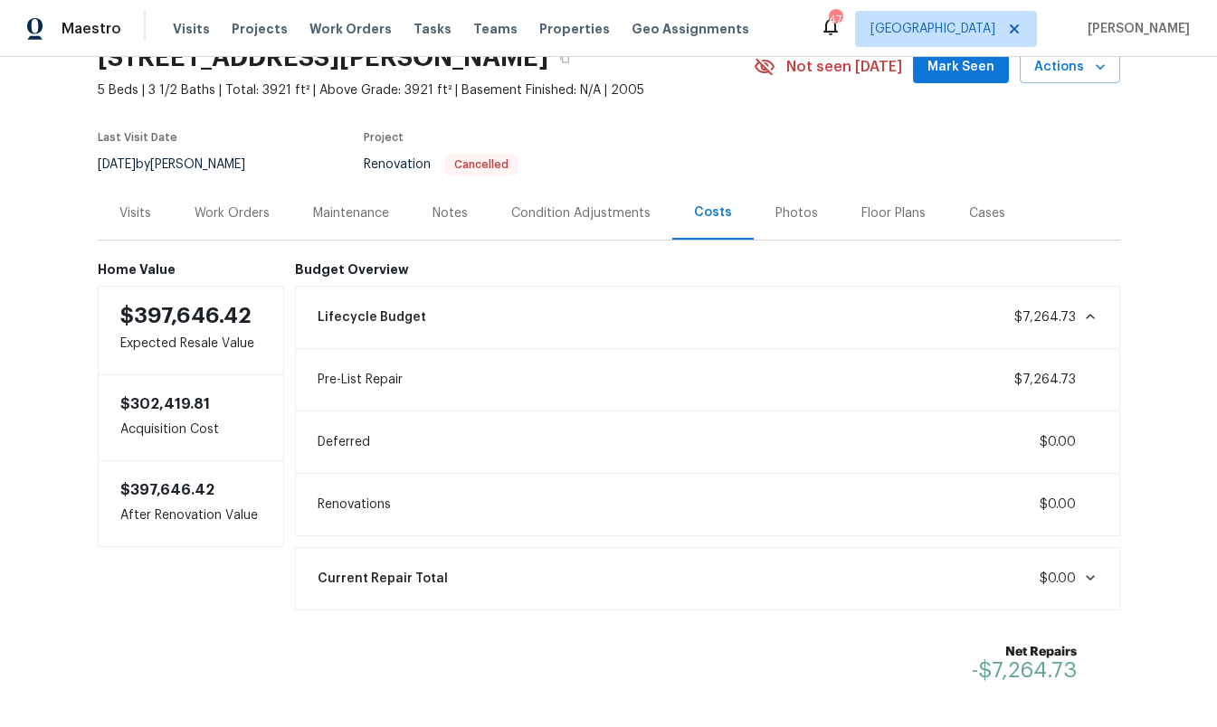
click at [607, 217] on div "Condition Adjustments" at bounding box center [580, 213] width 139 height 18
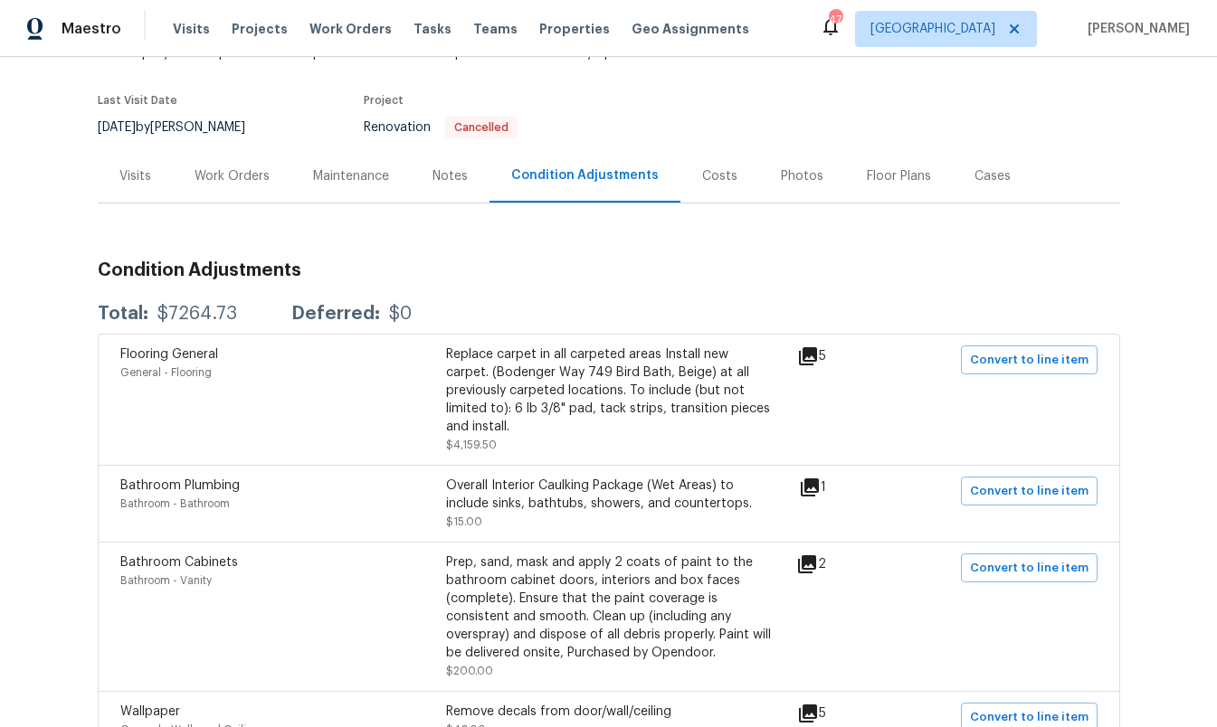
scroll to position [132, 0]
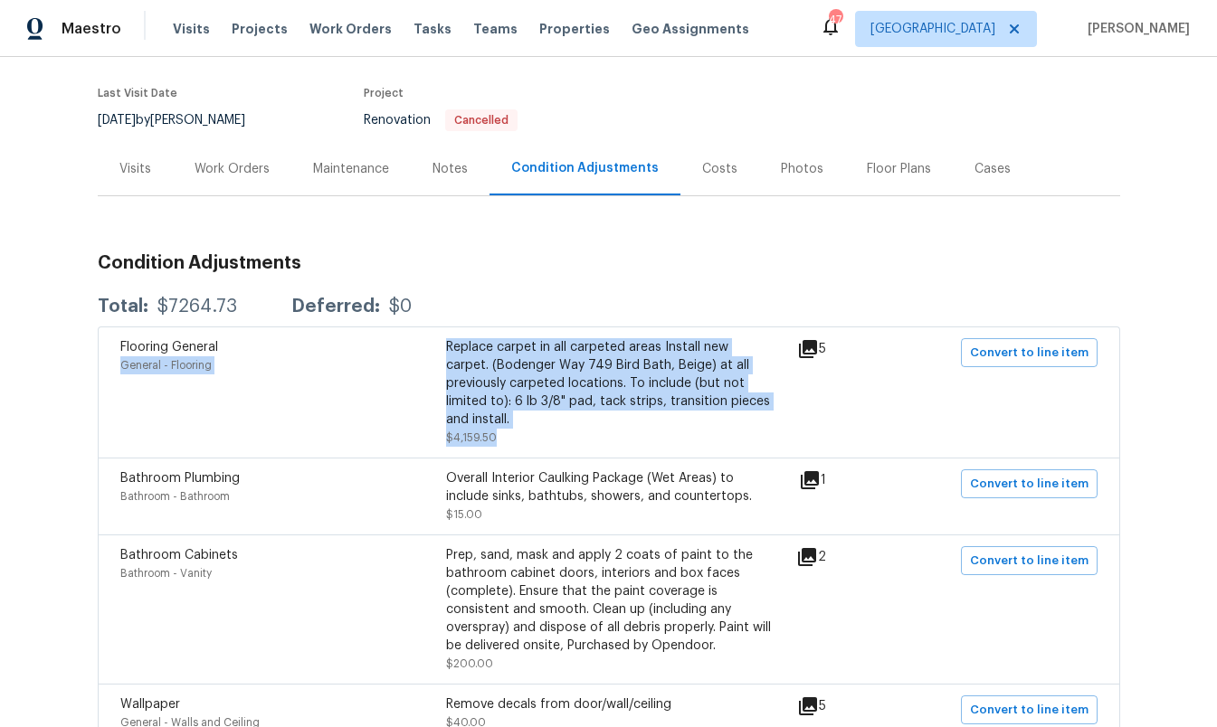
drag, startPoint x: 511, startPoint y: 420, endPoint x: 427, endPoint y: 349, distance: 109.8
click at [427, 349] on div "Flooring General General - Flooring Replace carpet in all carpeted areas Instal…" at bounding box center [445, 392] width 651 height 109
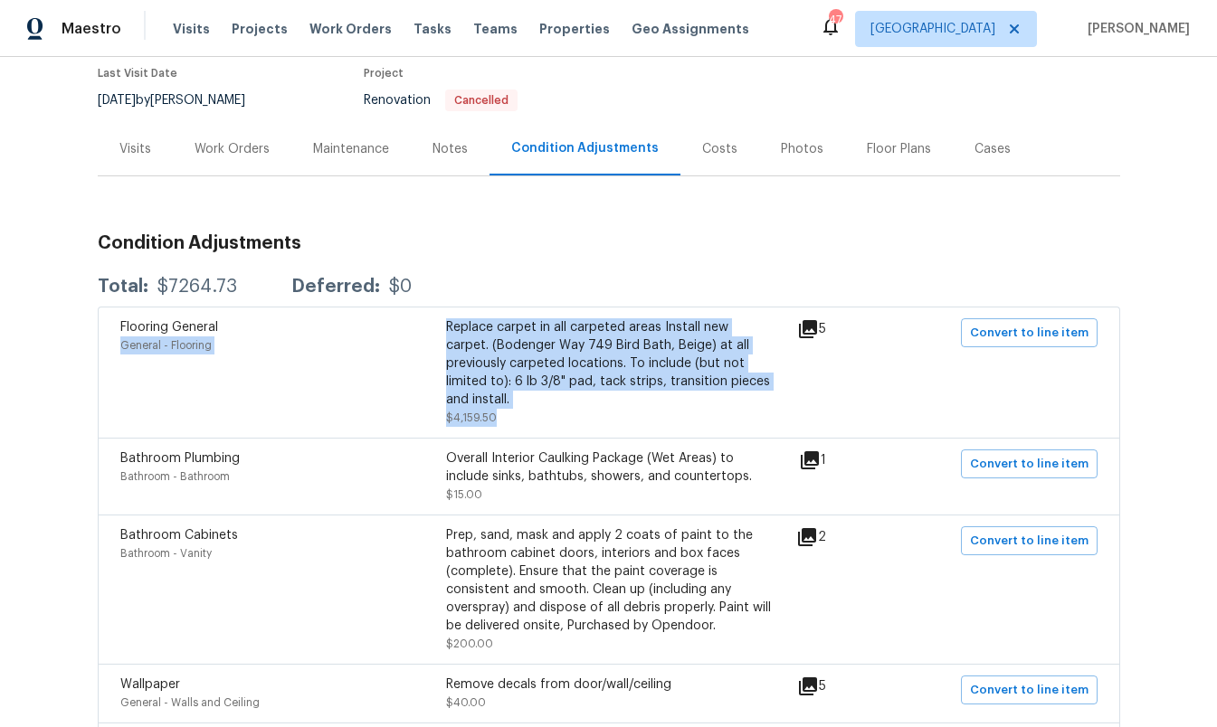
scroll to position [151, 0]
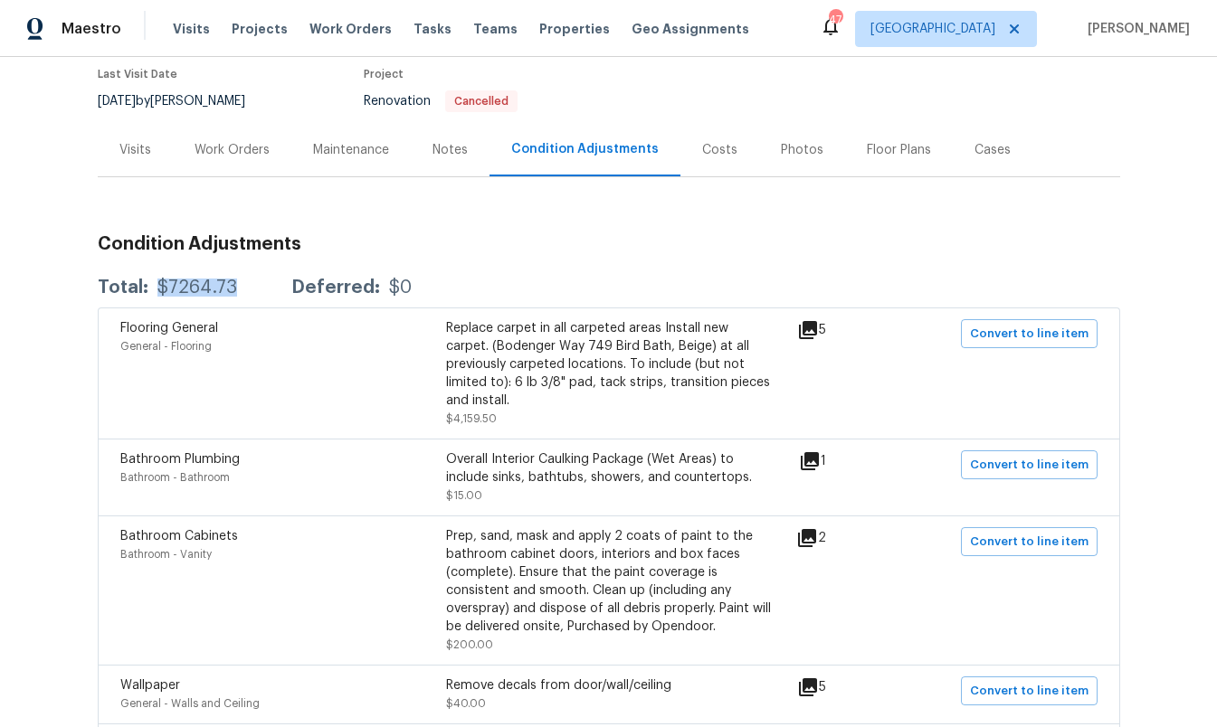
drag, startPoint x: 155, startPoint y: 280, endPoint x: 236, endPoint y: 281, distance: 81.4
click at [236, 281] on div "Total: $7264.73 Deferred: $0" at bounding box center [255, 288] width 314 height 18
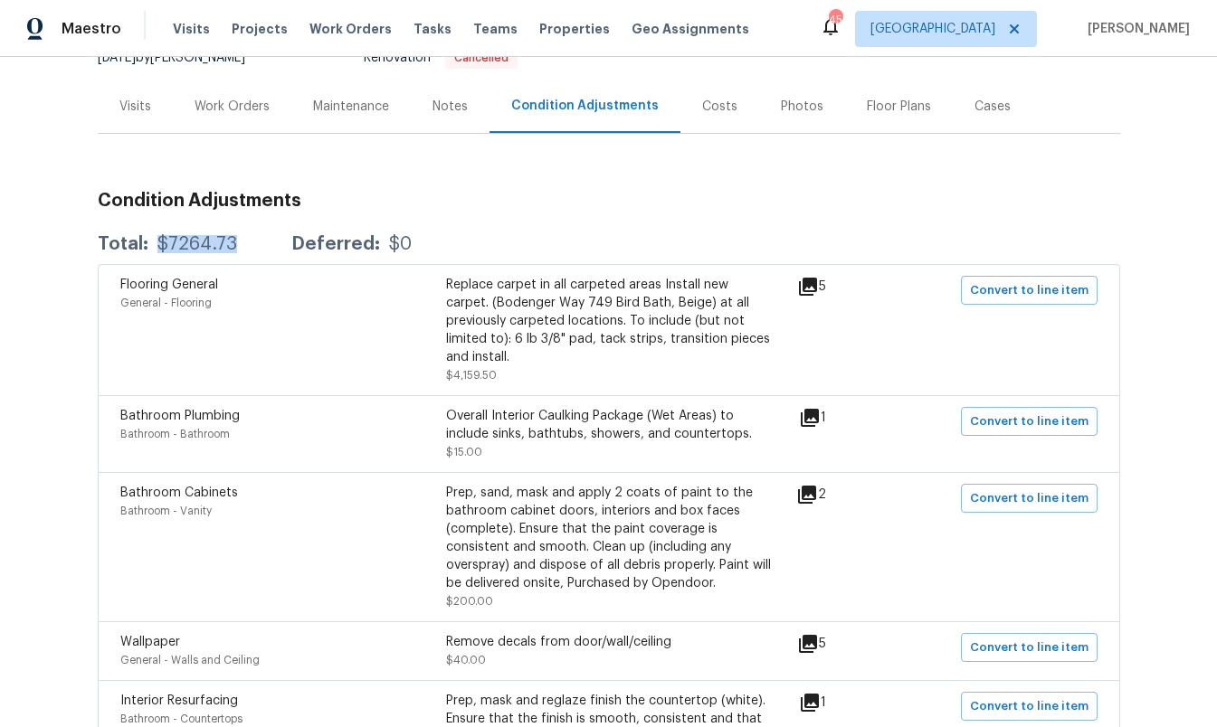
scroll to position [206, 0]
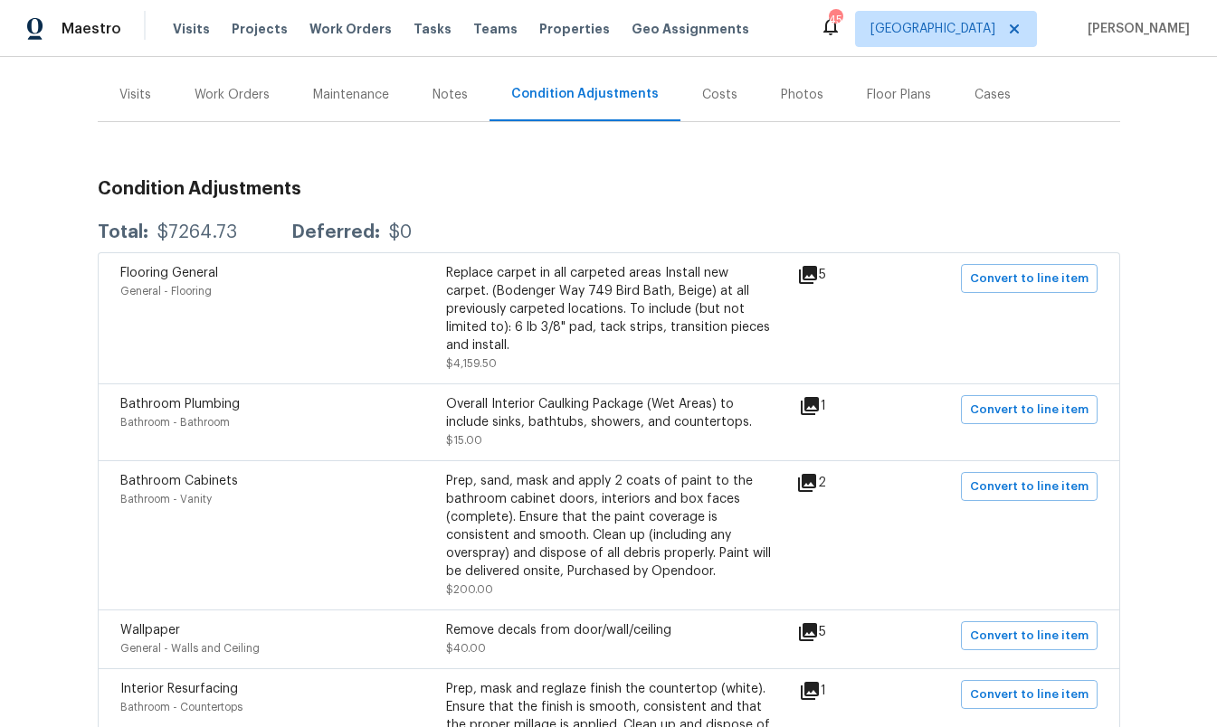
click at [477, 358] on span "$4,159.50" at bounding box center [471, 363] width 51 height 11
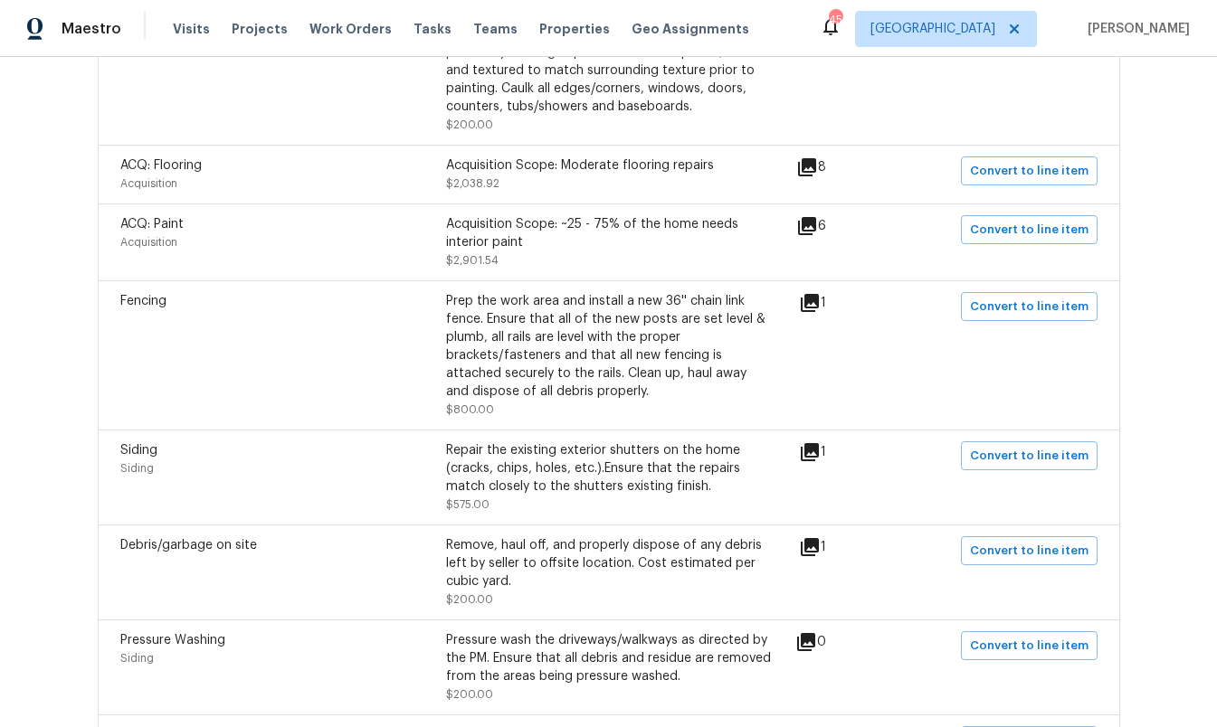
scroll to position [3492, 0]
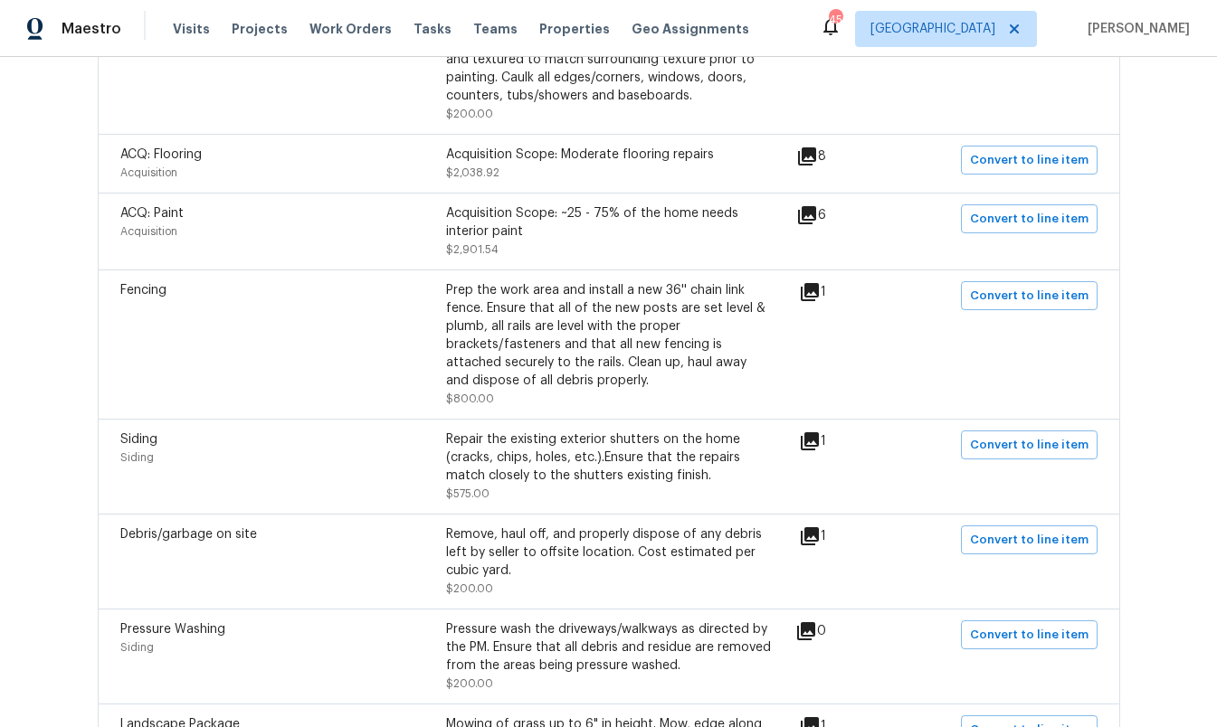
click at [601, 150] on div "Acquisition Scope: Moderate flooring repairs" at bounding box center [609, 155] width 326 height 18
click at [576, 149] on div "Acquisition Scope: Moderate flooring repairs" at bounding box center [609, 155] width 326 height 18
click at [682, 147] on div "Acquisition Scope: Moderate flooring repairs" at bounding box center [609, 155] width 326 height 18
